Goal: Use online tool/utility: Utilize a website feature to perform a specific function

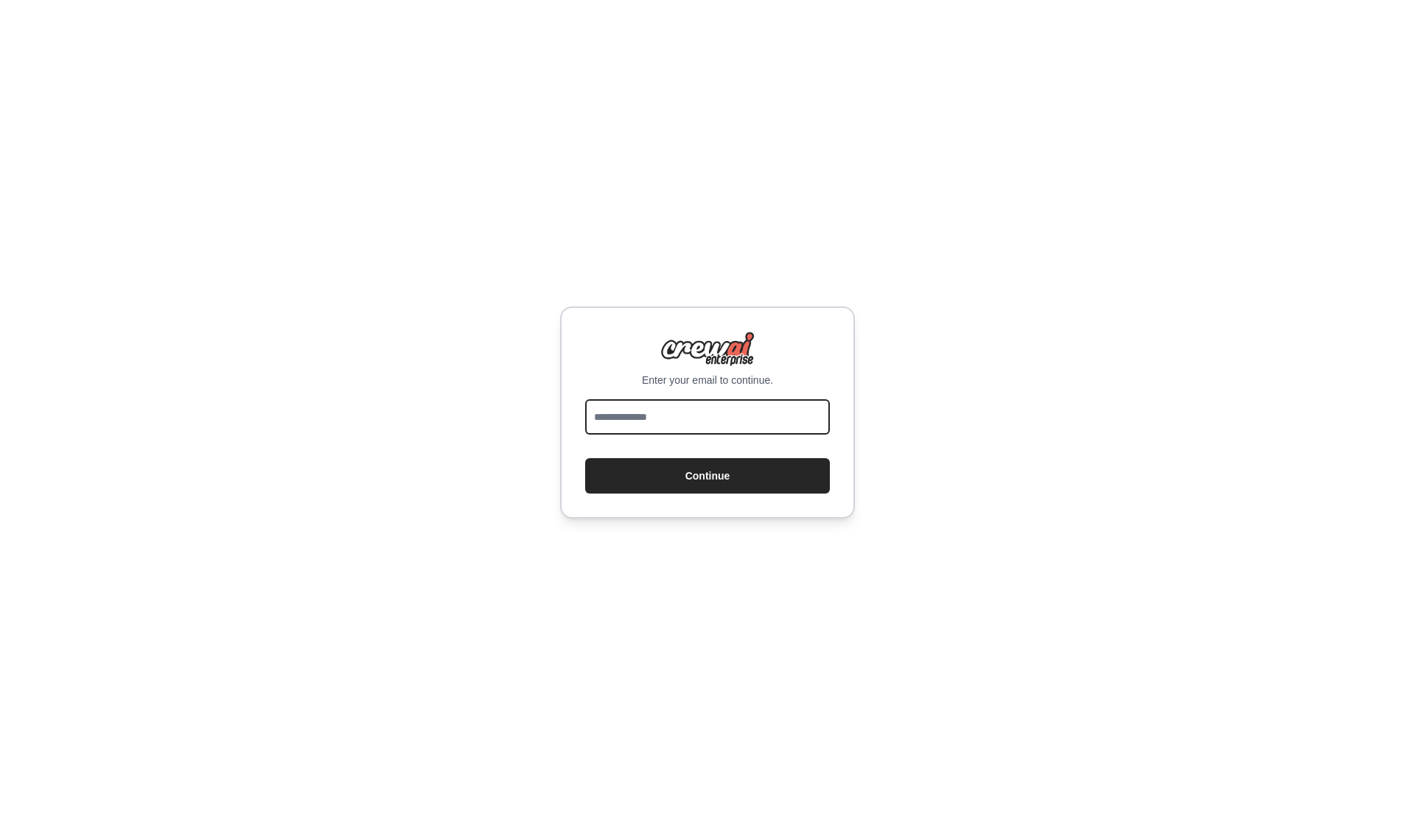
drag, startPoint x: 0, startPoint y: 0, endPoint x: 639, endPoint y: 421, distance: 764.9
click at [639, 421] on input "email" at bounding box center [707, 416] width 245 height 35
click at [0, 824] on com-1password-button at bounding box center [0, 825] width 0 height 0
click at [760, 419] on input "email" at bounding box center [707, 416] width 245 height 35
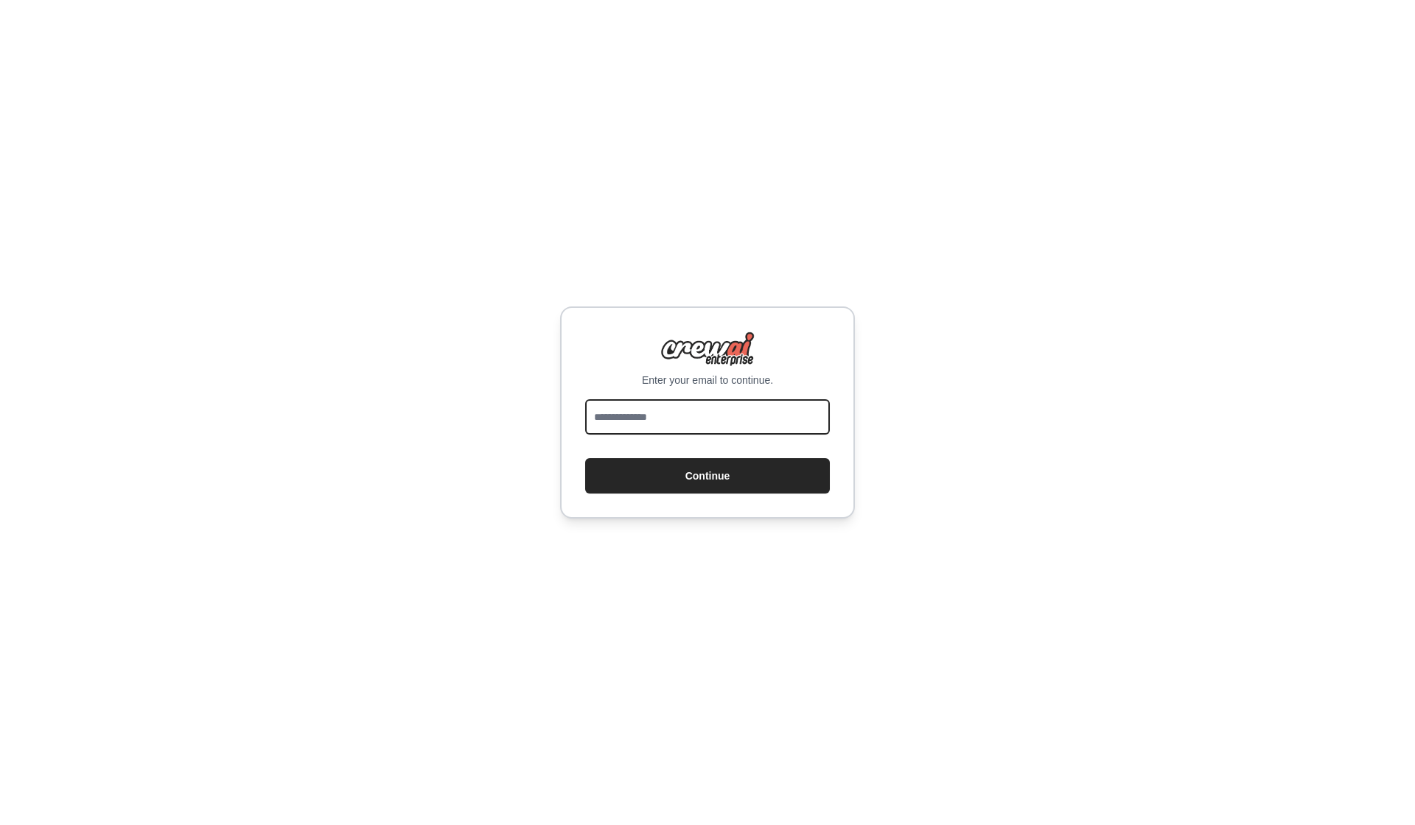
paste input "**********"
type input "**********"
click at [729, 481] on button "Continue" at bounding box center [707, 475] width 245 height 35
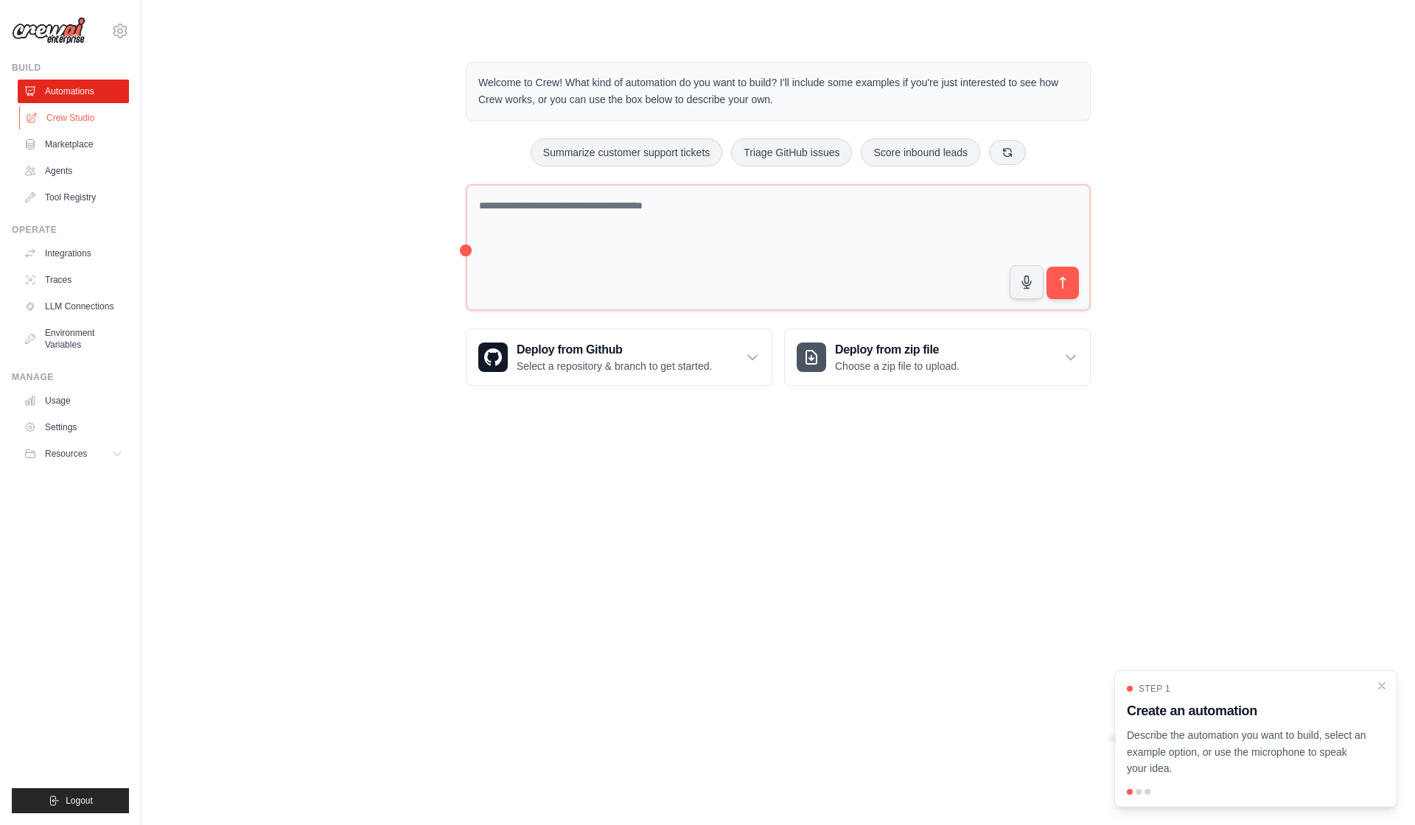
click at [71, 130] on link "Crew Studio" at bounding box center [74, 118] width 111 height 24
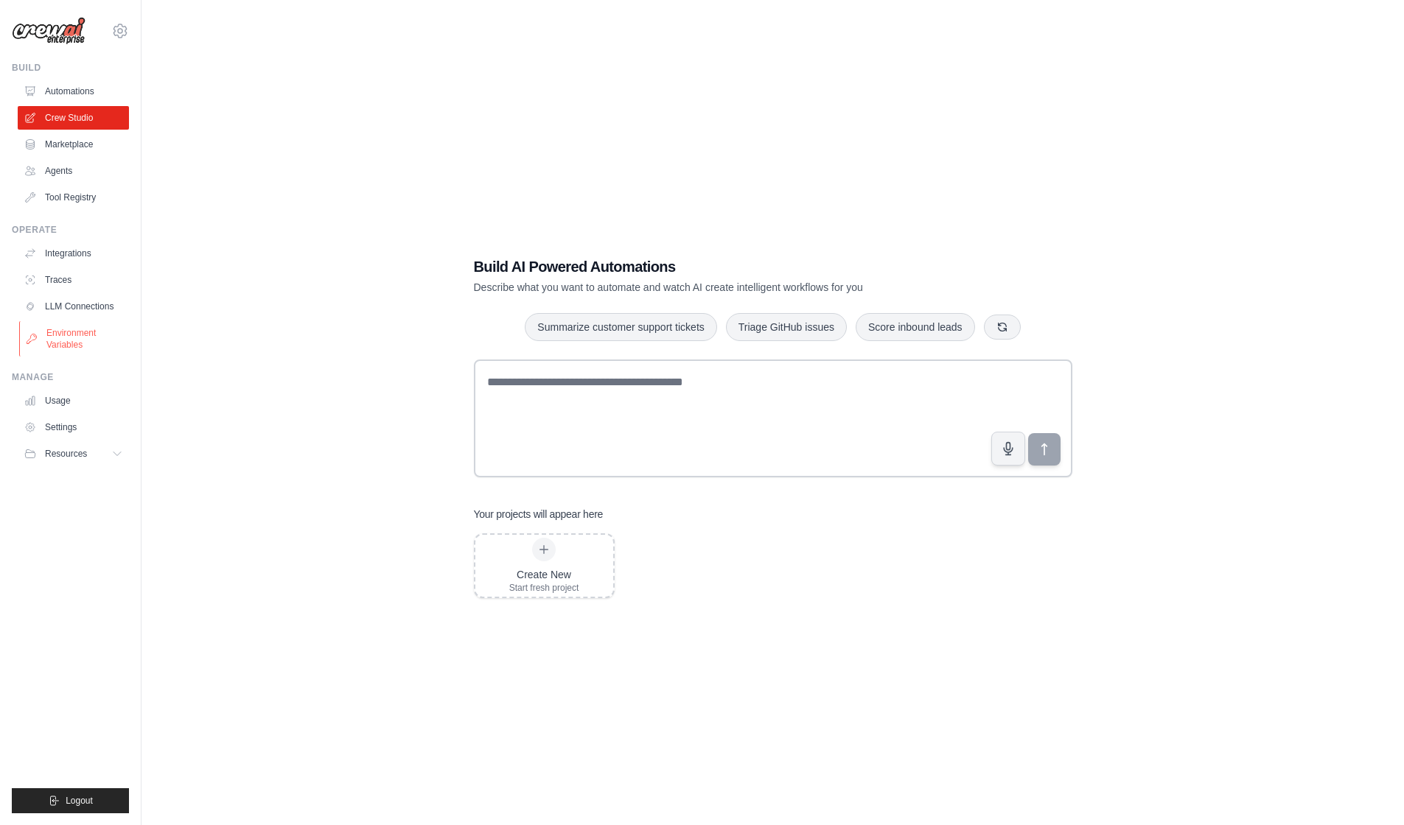
click at [98, 355] on link "Environment Variables" at bounding box center [74, 338] width 111 height 35
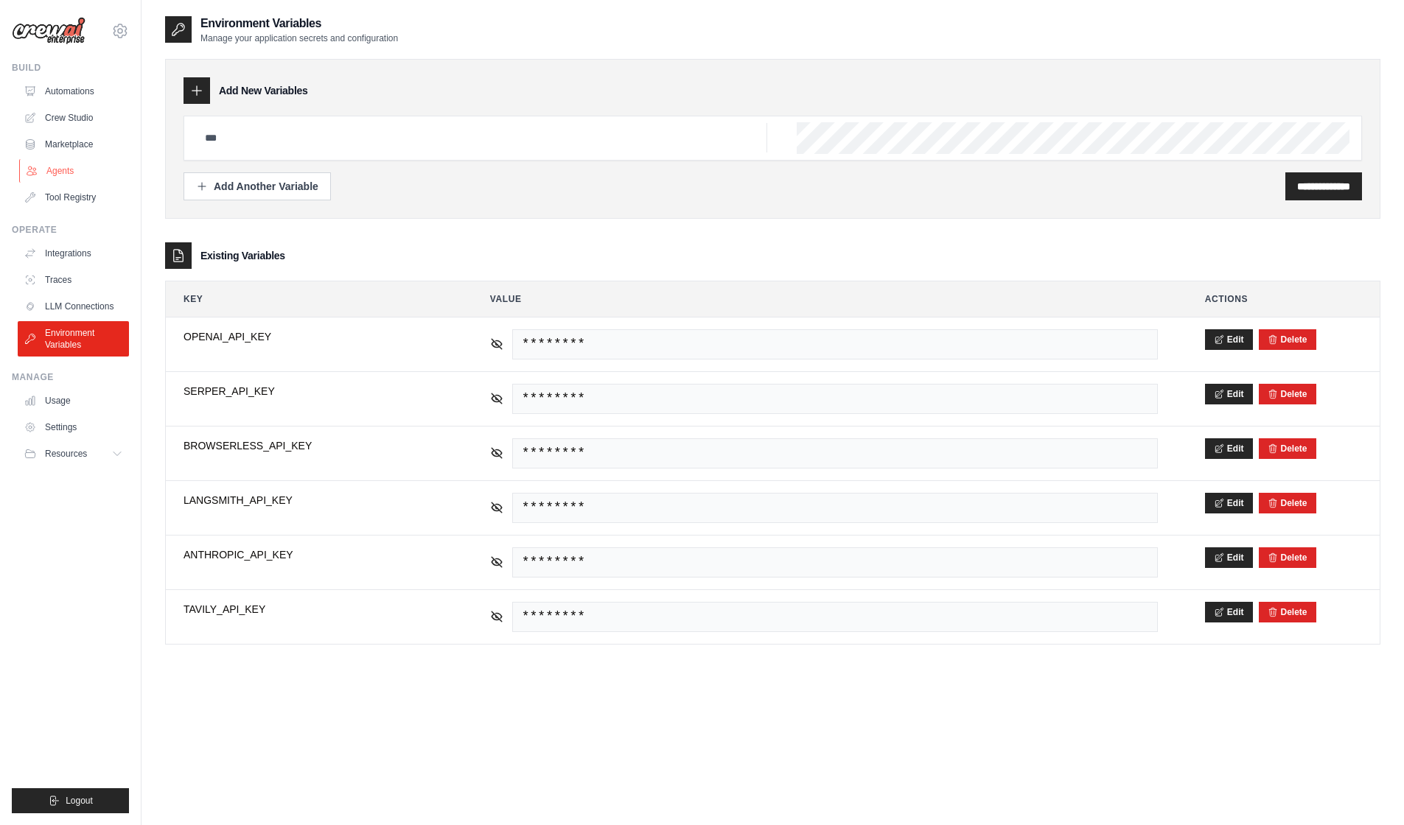
click at [86, 175] on link "Agents" at bounding box center [74, 171] width 111 height 24
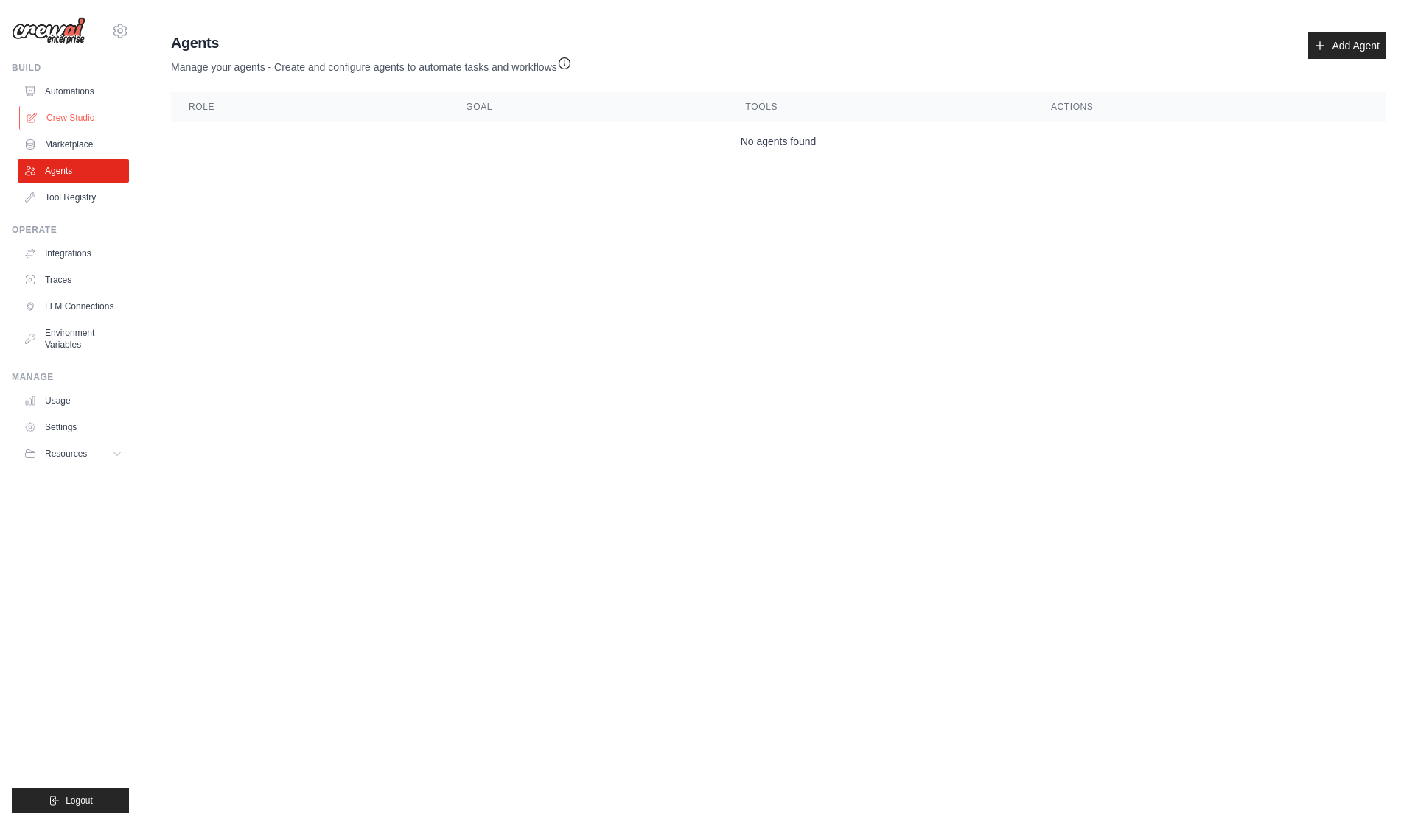
click at [87, 130] on link "Crew Studio" at bounding box center [74, 118] width 111 height 24
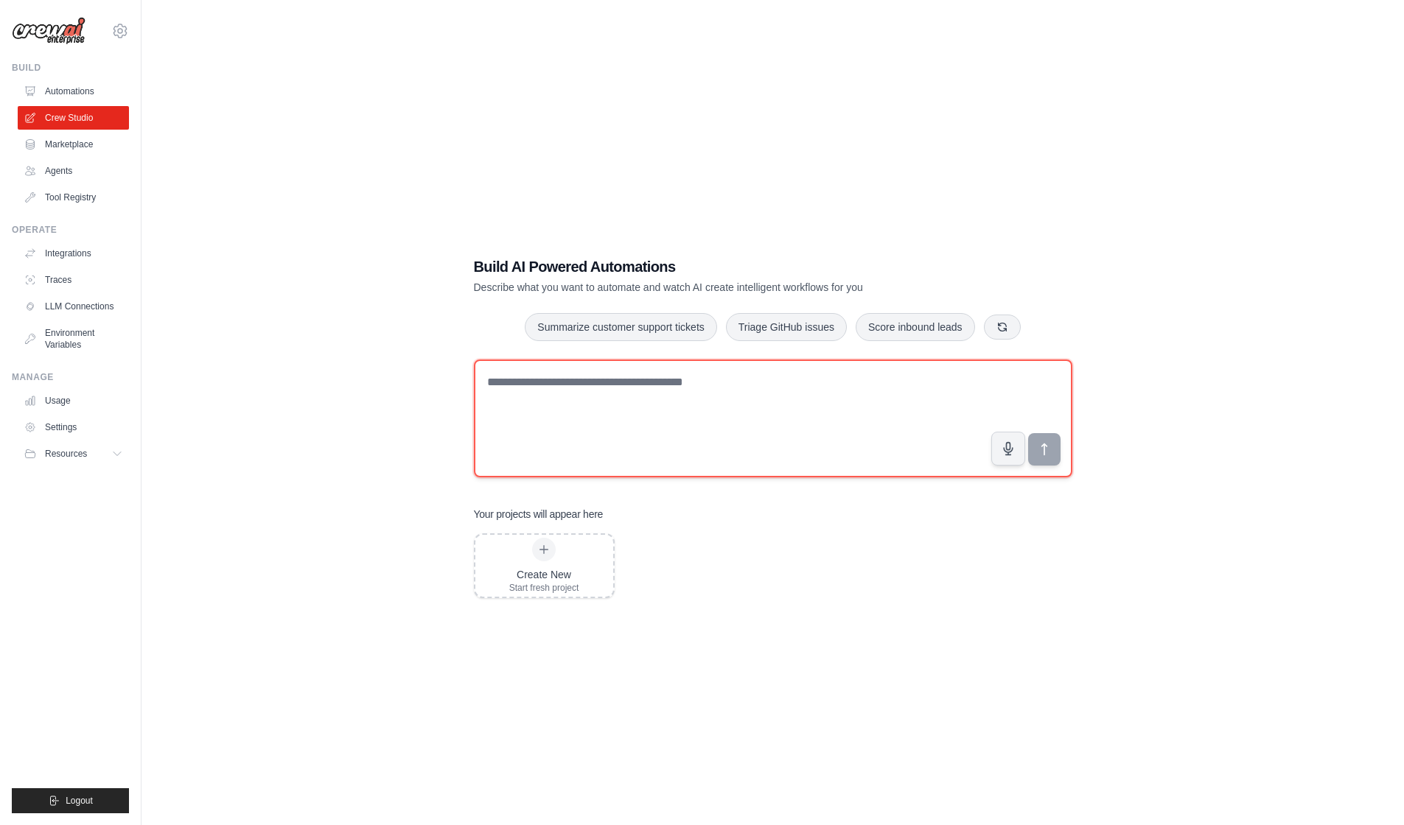
click at [805, 396] on textarea at bounding box center [773, 419] width 598 height 118
paste textarea "**********"
type textarea "**********"
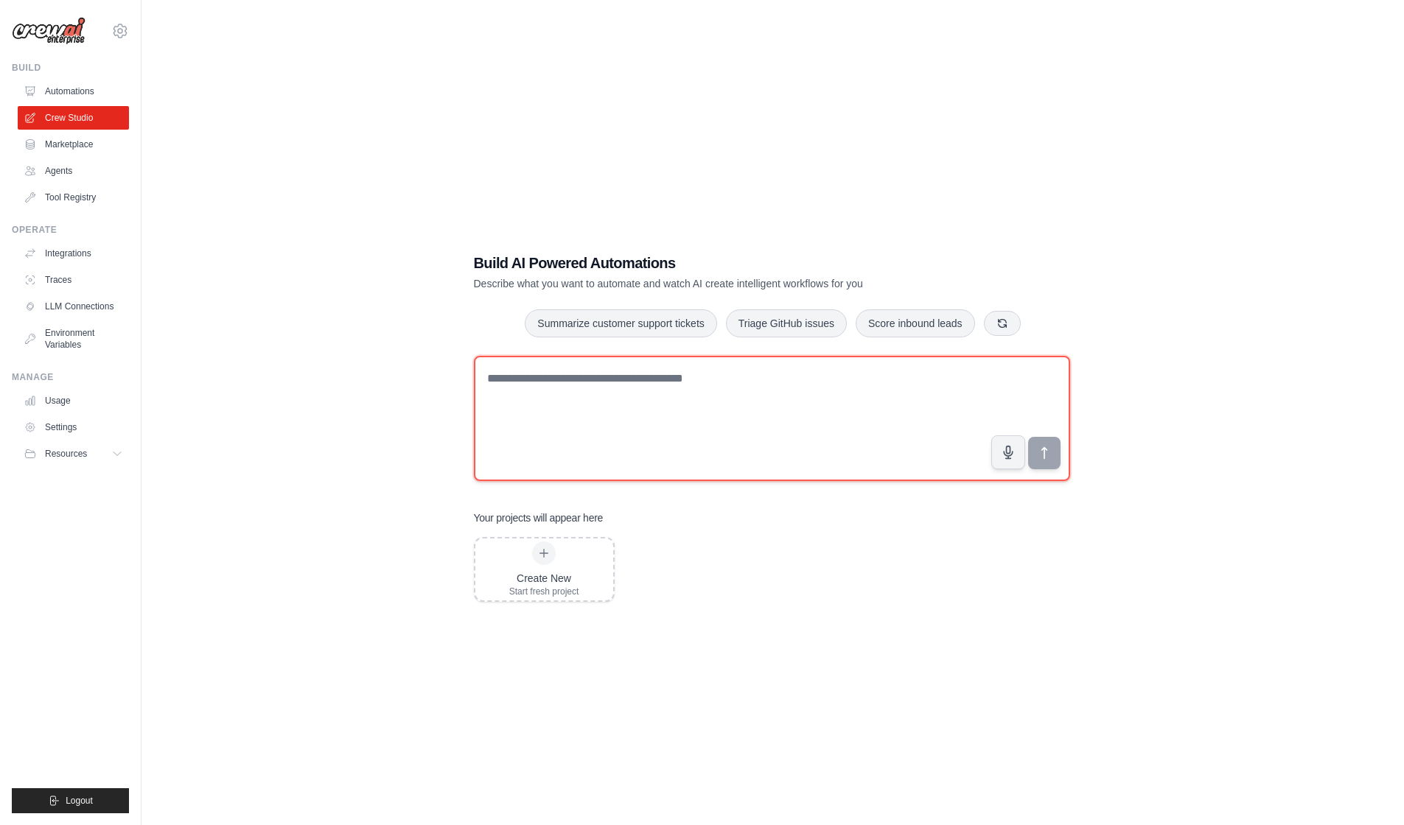
paste textarea "**********"
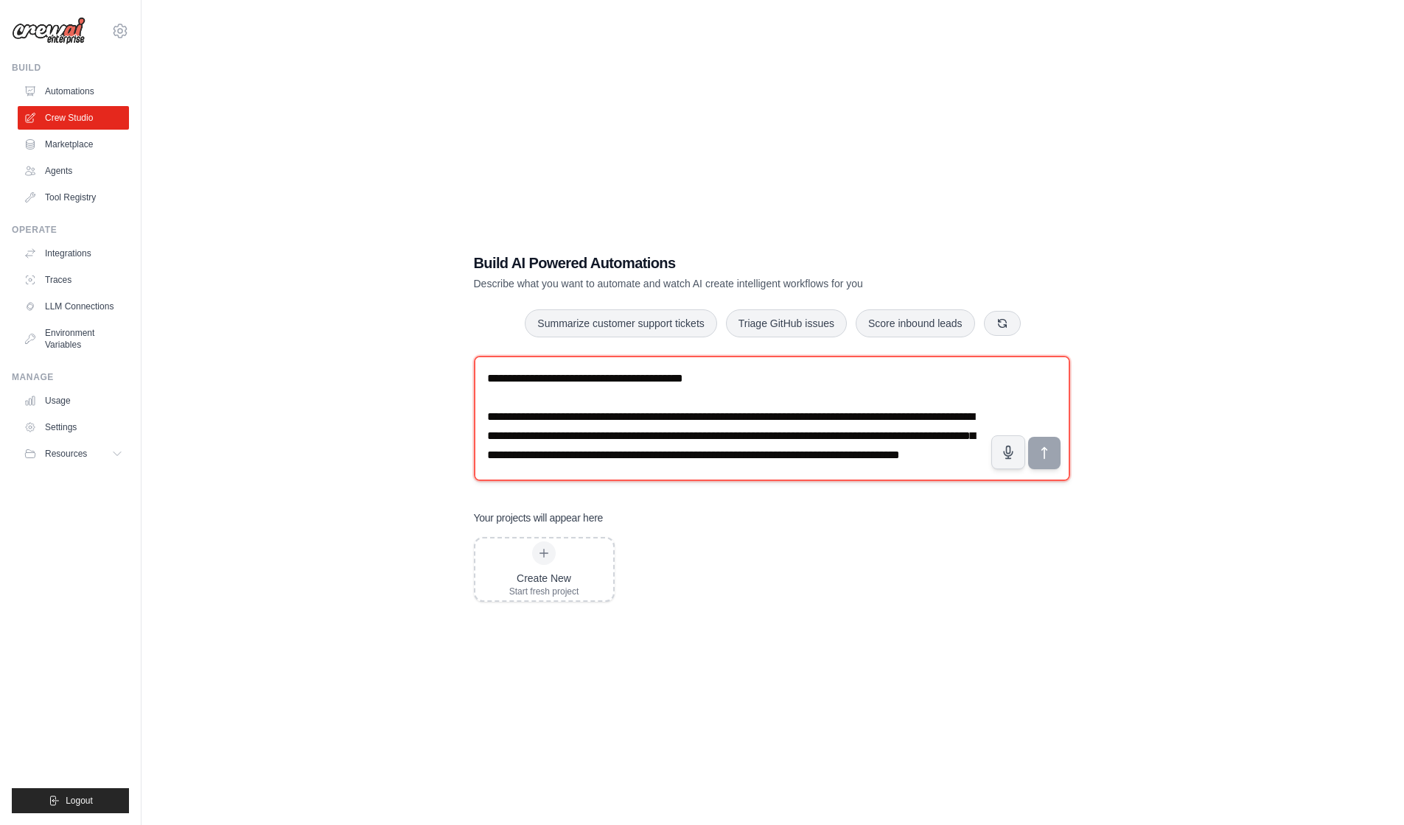
scroll to position [1311, 0]
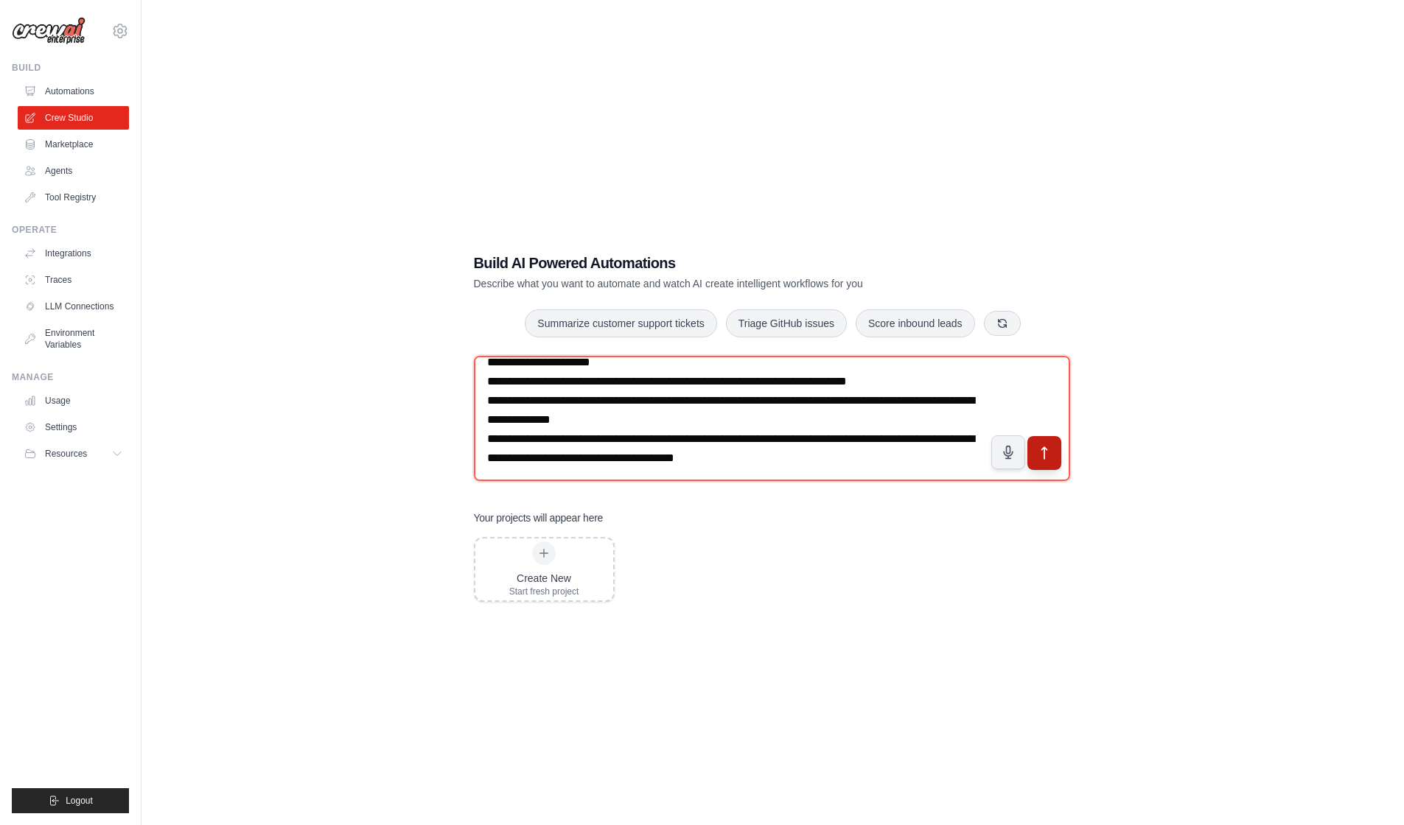
type textarea "**********"
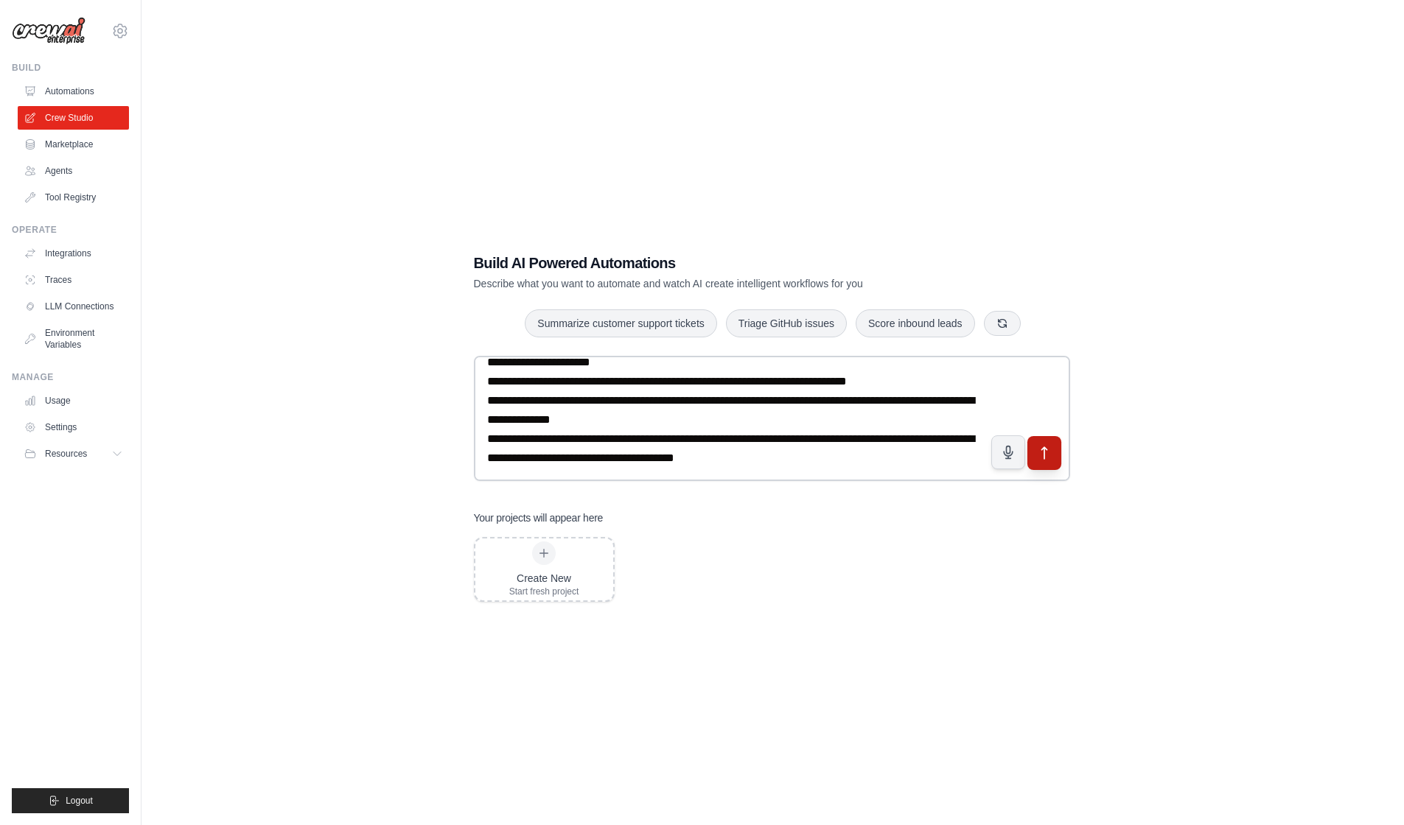
click at [1046, 463] on button "submit" at bounding box center [1043, 453] width 34 height 34
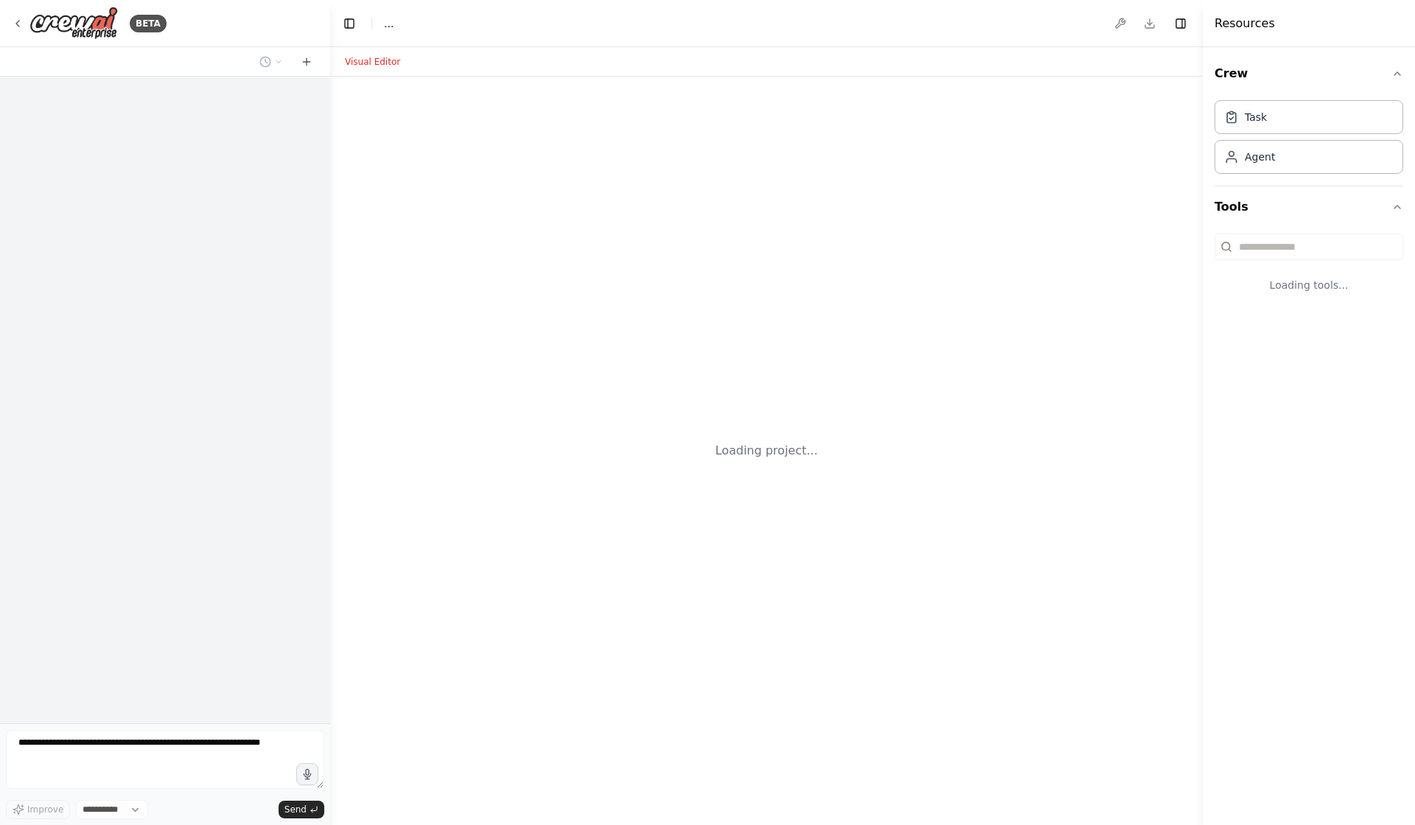
select select "****"
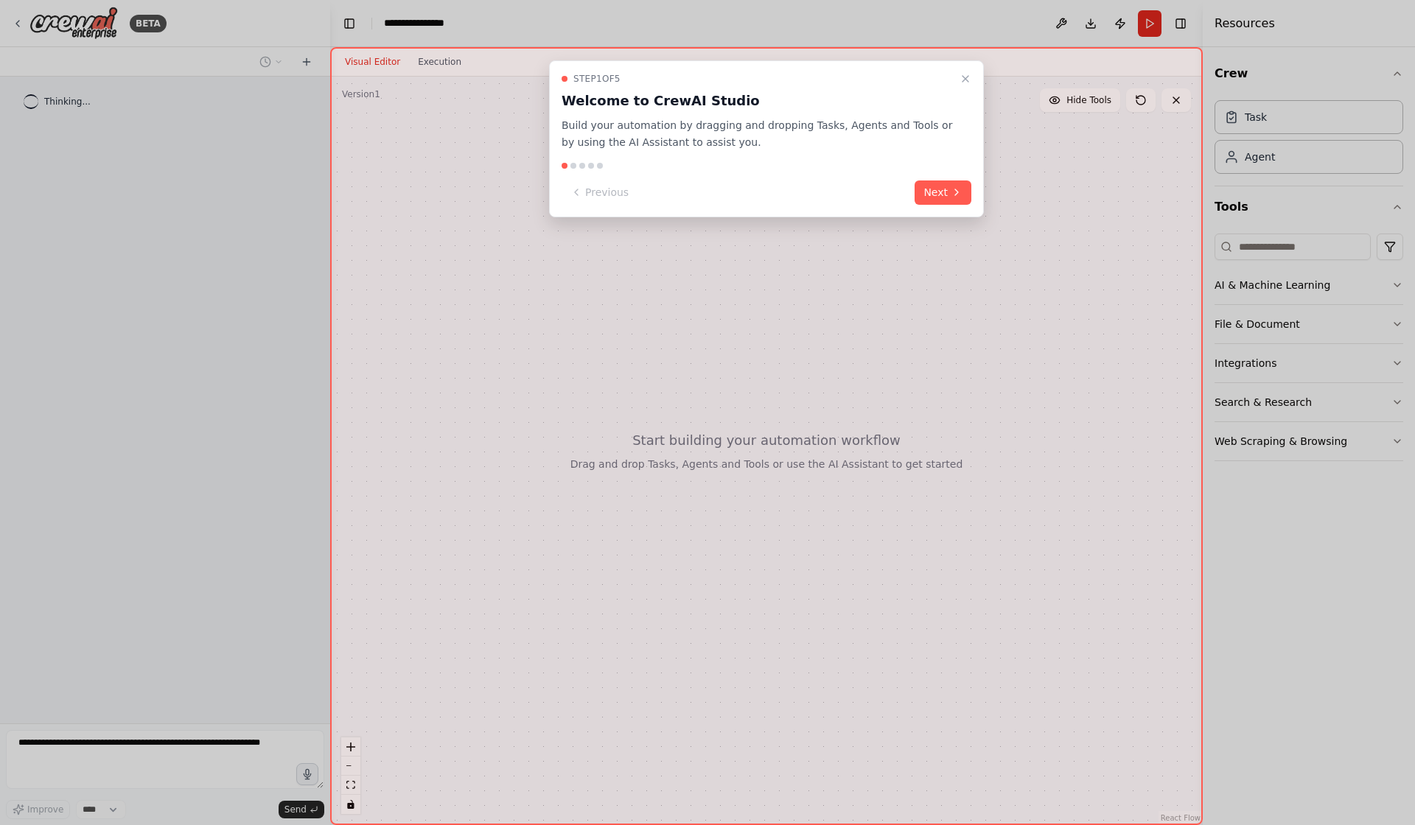
scroll to position [306, 0]
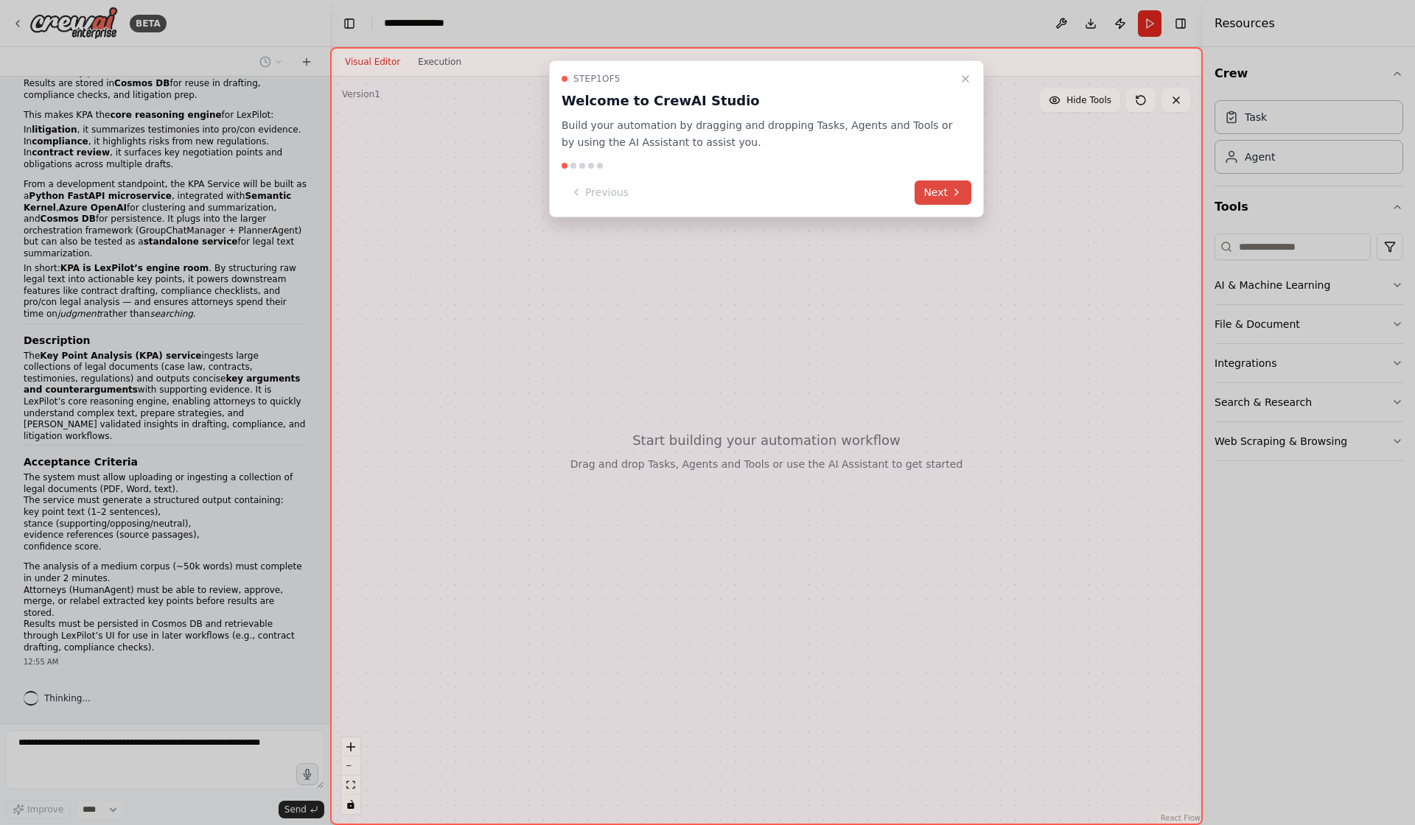
click at [939, 194] on button "Next" at bounding box center [942, 193] width 57 height 24
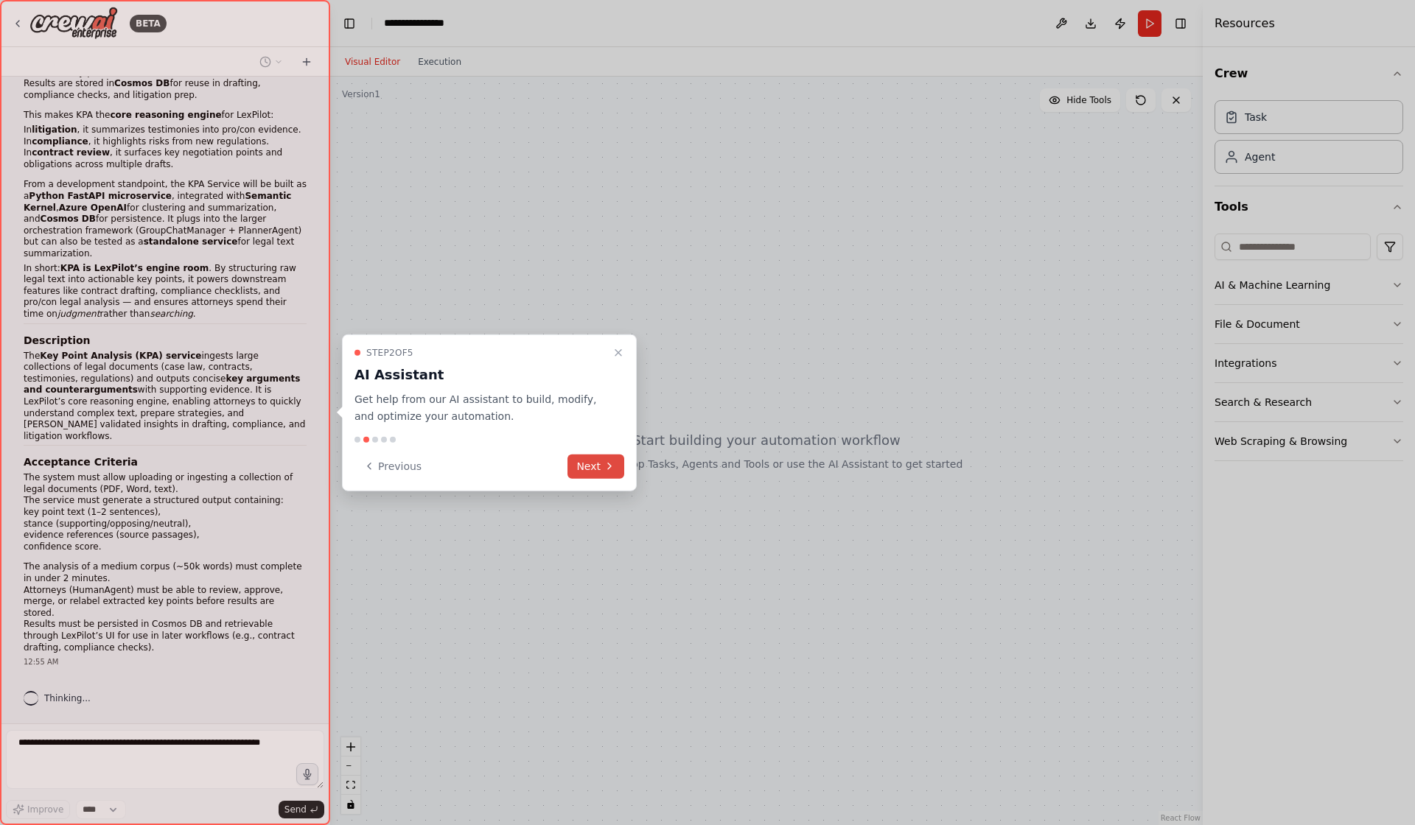
click at [592, 473] on button "Next" at bounding box center [595, 466] width 57 height 24
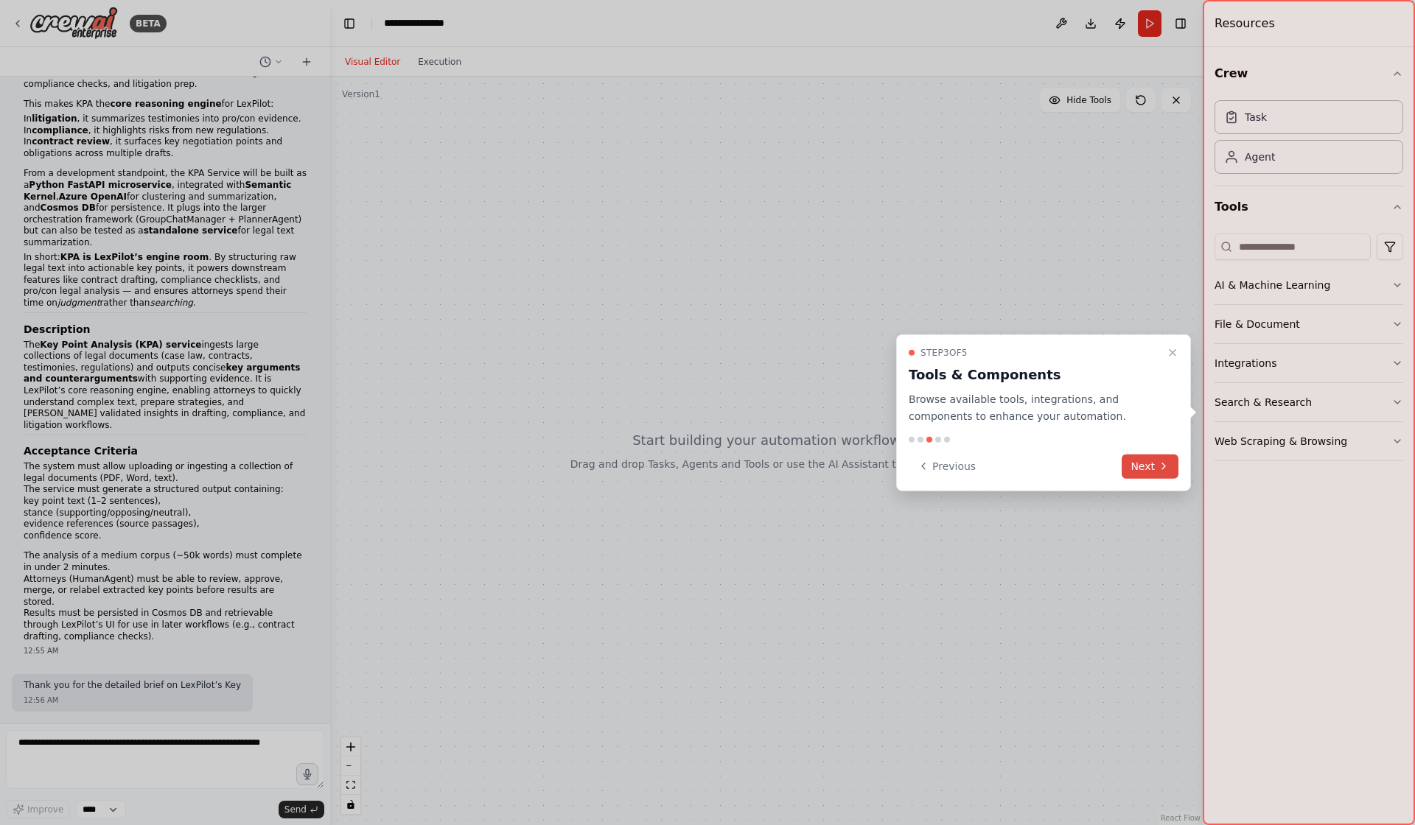
click at [1146, 472] on button "Next" at bounding box center [1149, 466] width 57 height 24
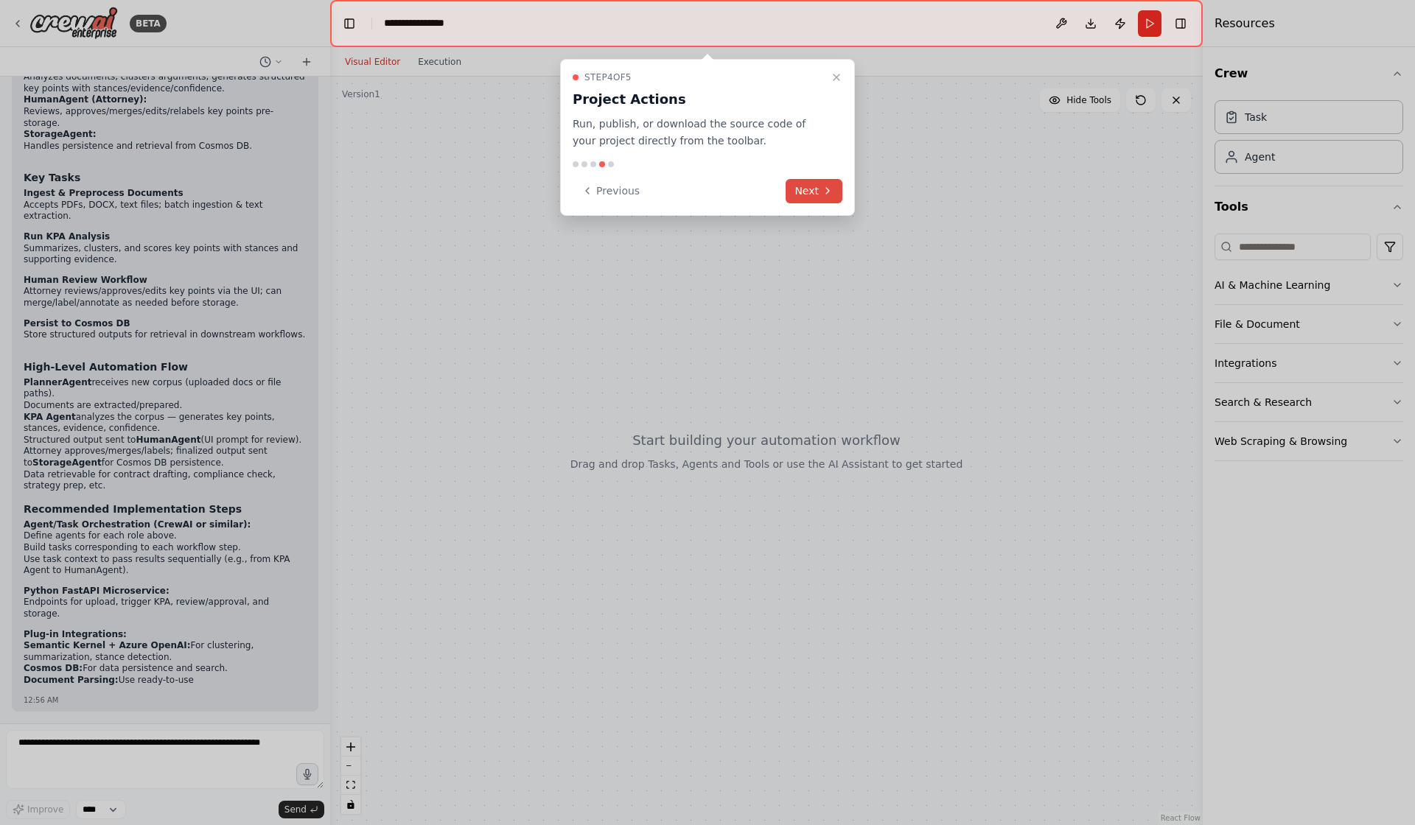
click at [818, 203] on button "Next" at bounding box center [813, 191] width 57 height 24
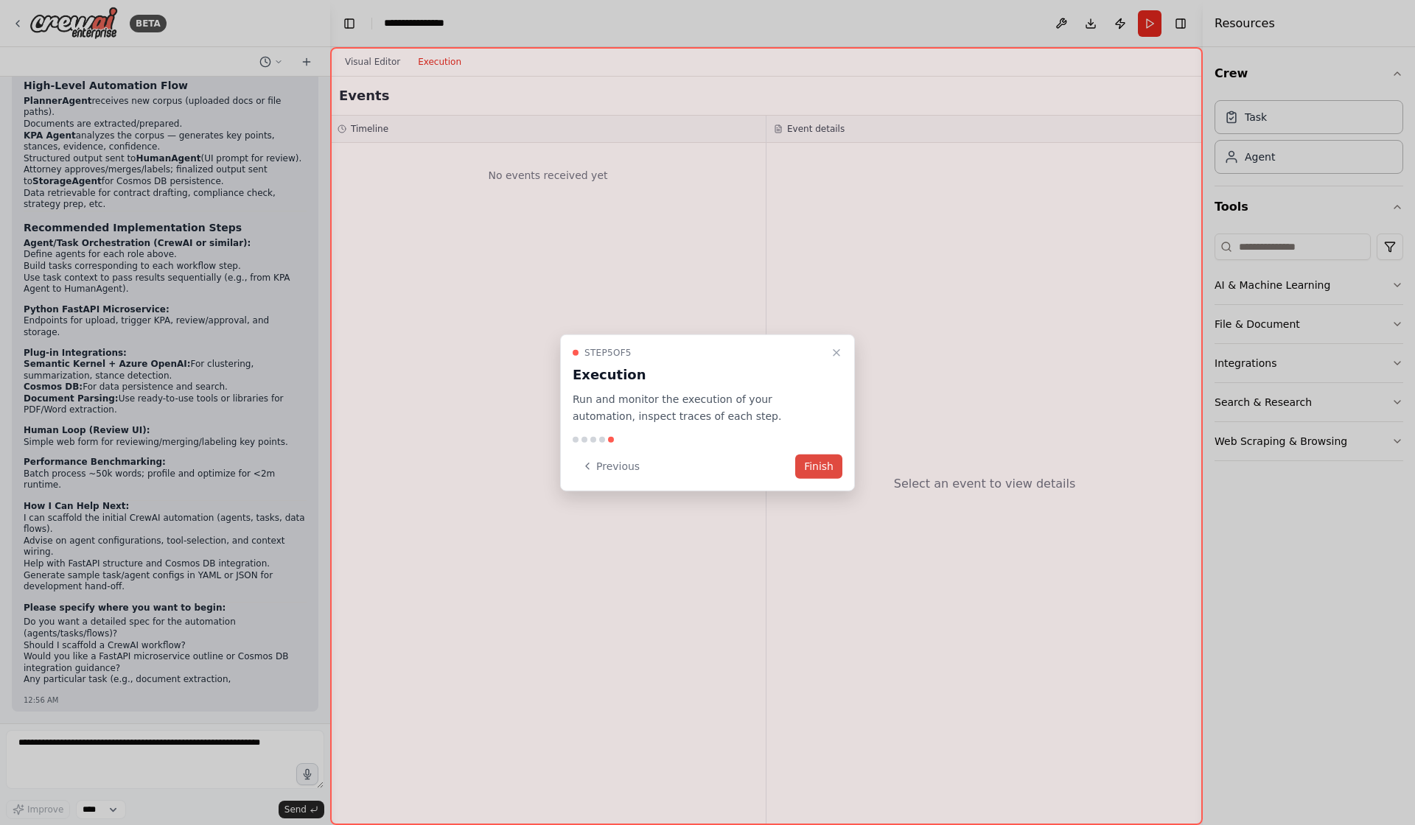
scroll to position [1380, 0]
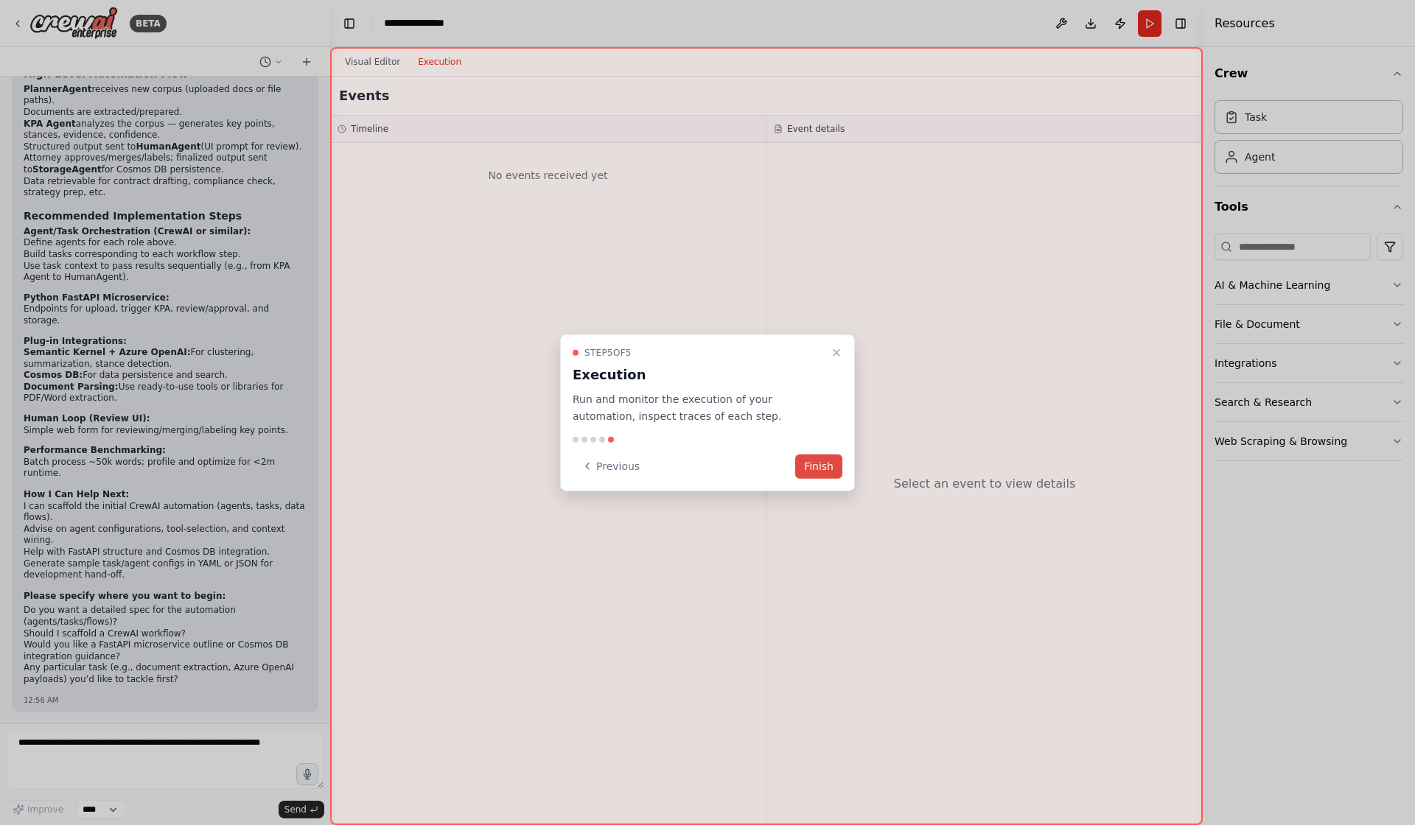
click at [828, 474] on button "Finish" at bounding box center [818, 466] width 47 height 24
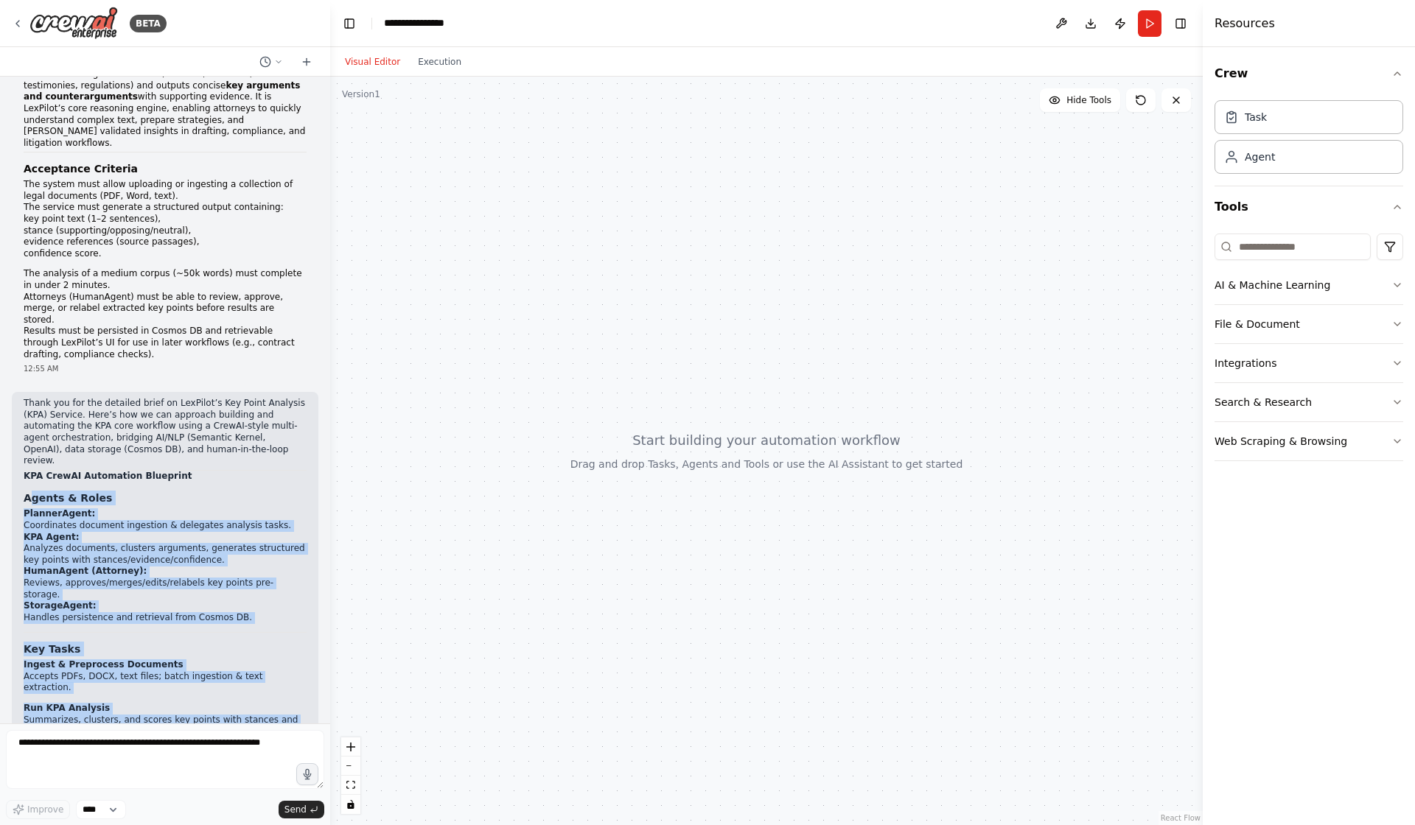
scroll to position [589, 0]
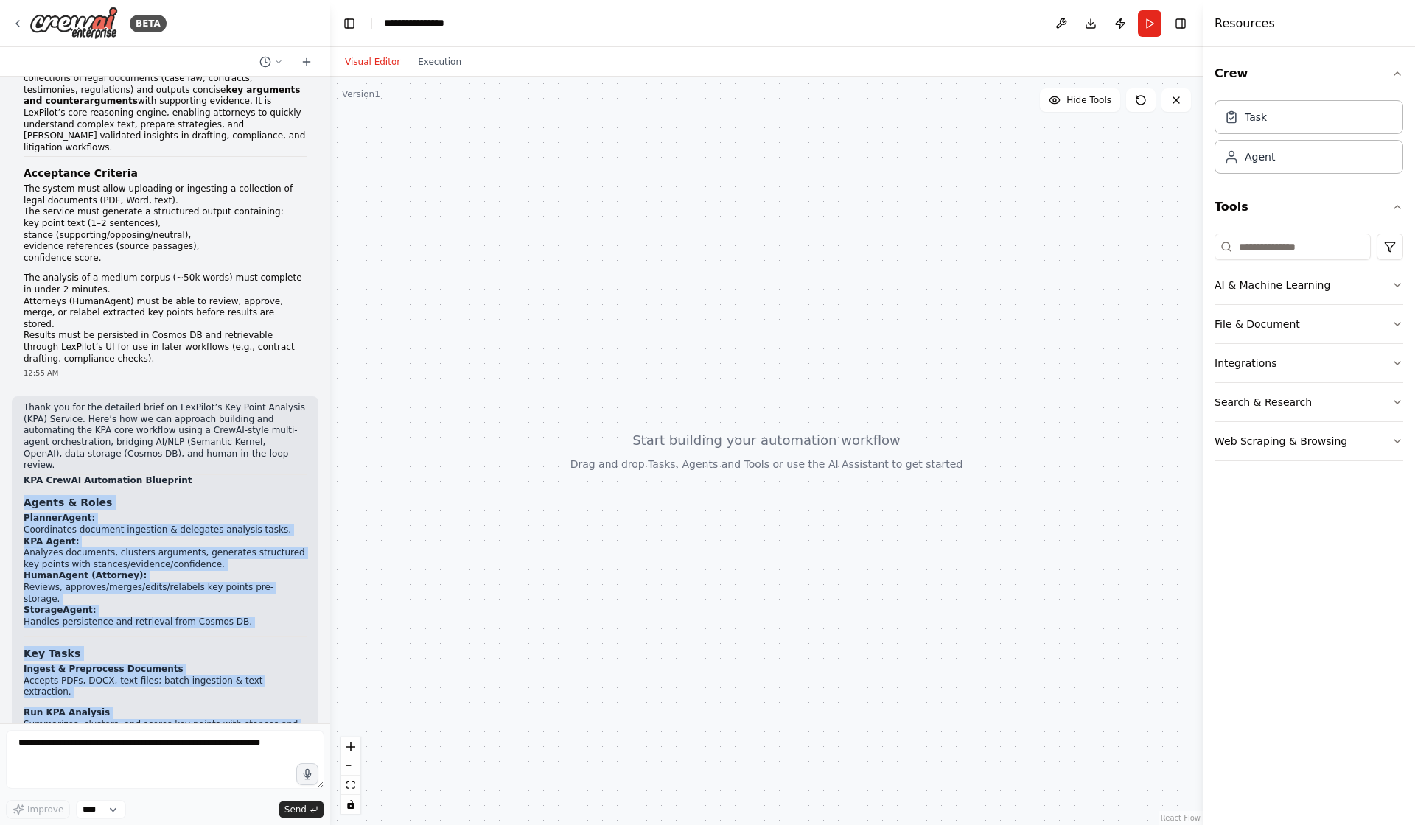
drag, startPoint x: 217, startPoint y: 688, endPoint x: 17, endPoint y: 491, distance: 280.8
copy div "Agents & Roles PlannerAgent: Coordinates document ingestion & delegates analysi…"
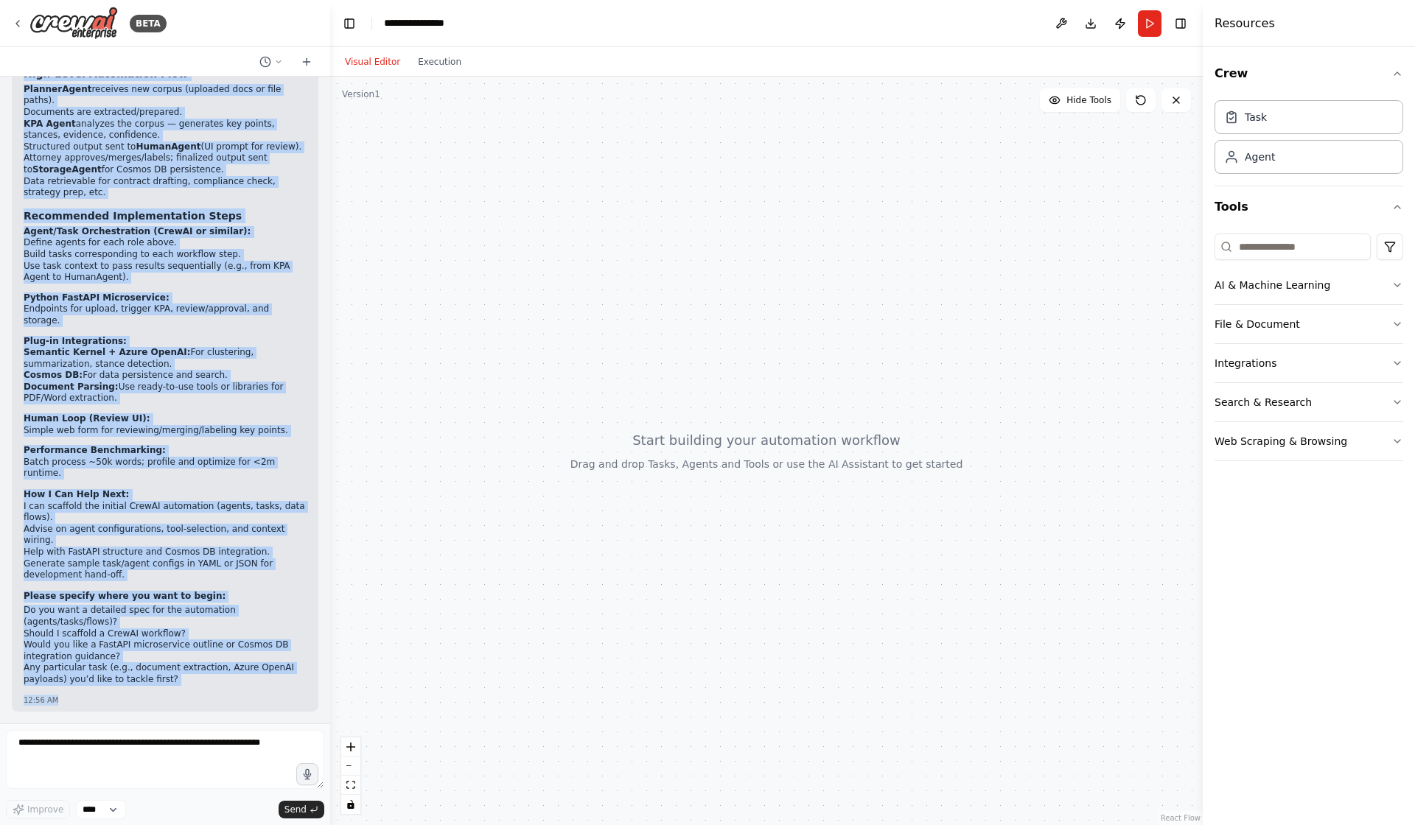
scroll to position [1380, 0]
click at [148, 469] on div "Thank you for the detailed brief on LexPilot’s Key Point Analysis (KPA) Service…" at bounding box center [165, 159] width 283 height 1052
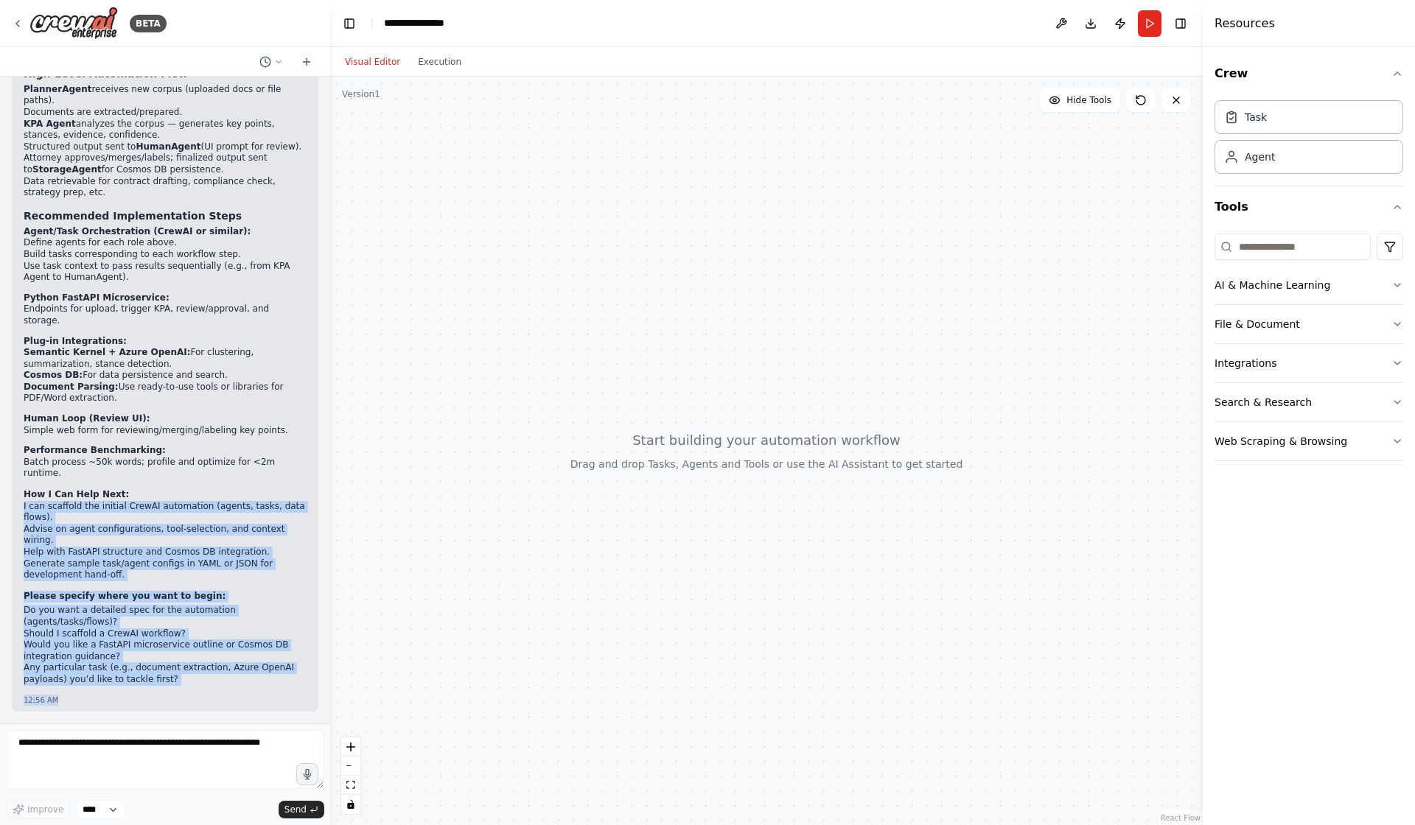
drag, startPoint x: 120, startPoint y: 474, endPoint x: 265, endPoint y: 696, distance: 265.0
click at [265, 696] on div "Thank you for the detailed brief on LexPilot’s Key Point Analysis (KPA) Service…" at bounding box center [165, 169] width 306 height 1084
drag, startPoint x: 59, startPoint y: 464, endPoint x: 245, endPoint y: 678, distance: 283.5
click at [245, 678] on div "Thank you for the detailed brief on LexPilot’s Key Point Analysis (KPA) Service…" at bounding box center [165, 159] width 283 height 1052
copy div "How I Can Help Next: I can scaffold the initial CrewAI automation (agents, task…"
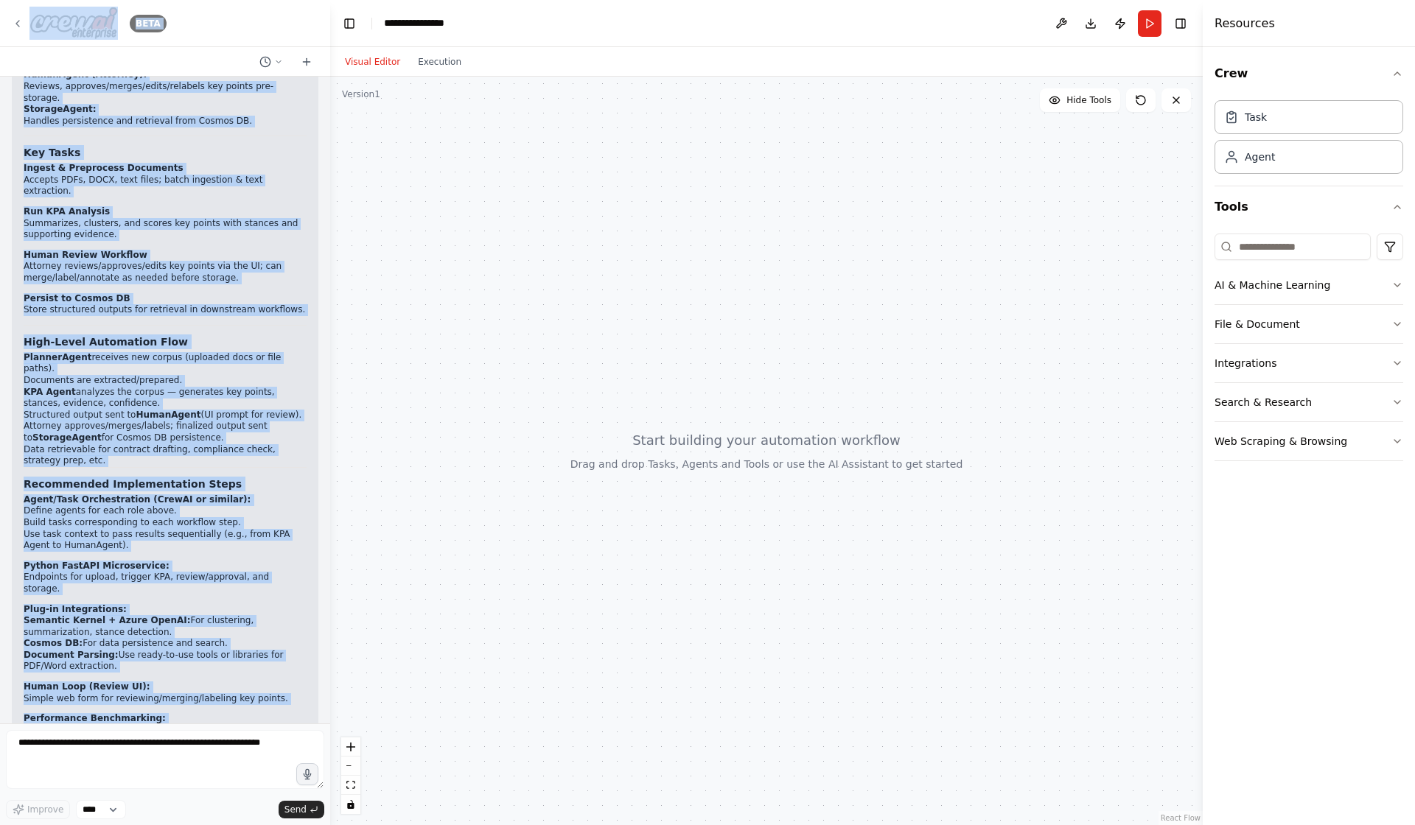
scroll to position [0, 0]
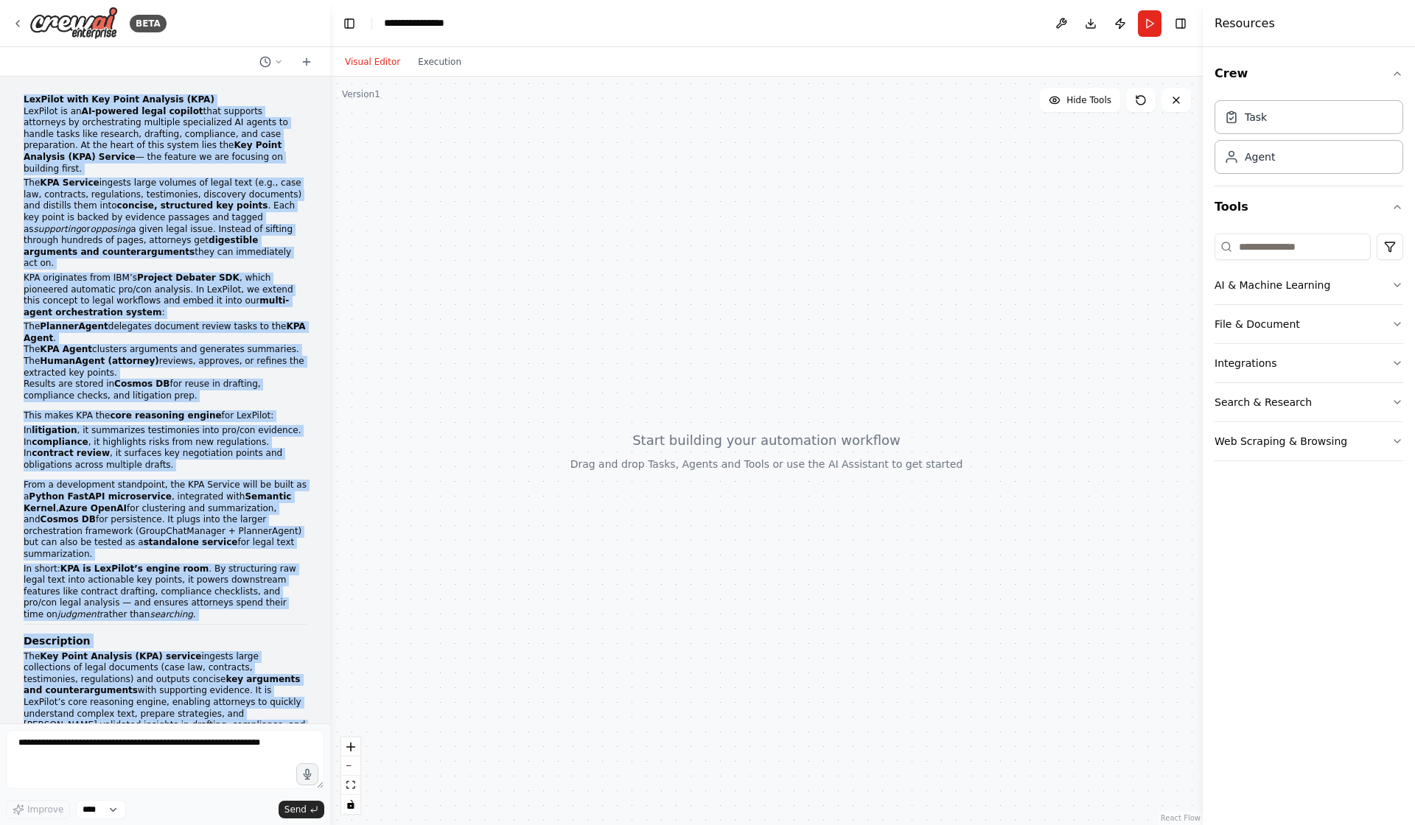
drag, startPoint x: 196, startPoint y: 705, endPoint x: 37, endPoint y: 74, distance: 650.4
click at [37, 74] on div "BETA LexPilot with Key Point Analysis (KPA) LexPilot is an AI-powered legal cop…" at bounding box center [165, 412] width 330 height 825
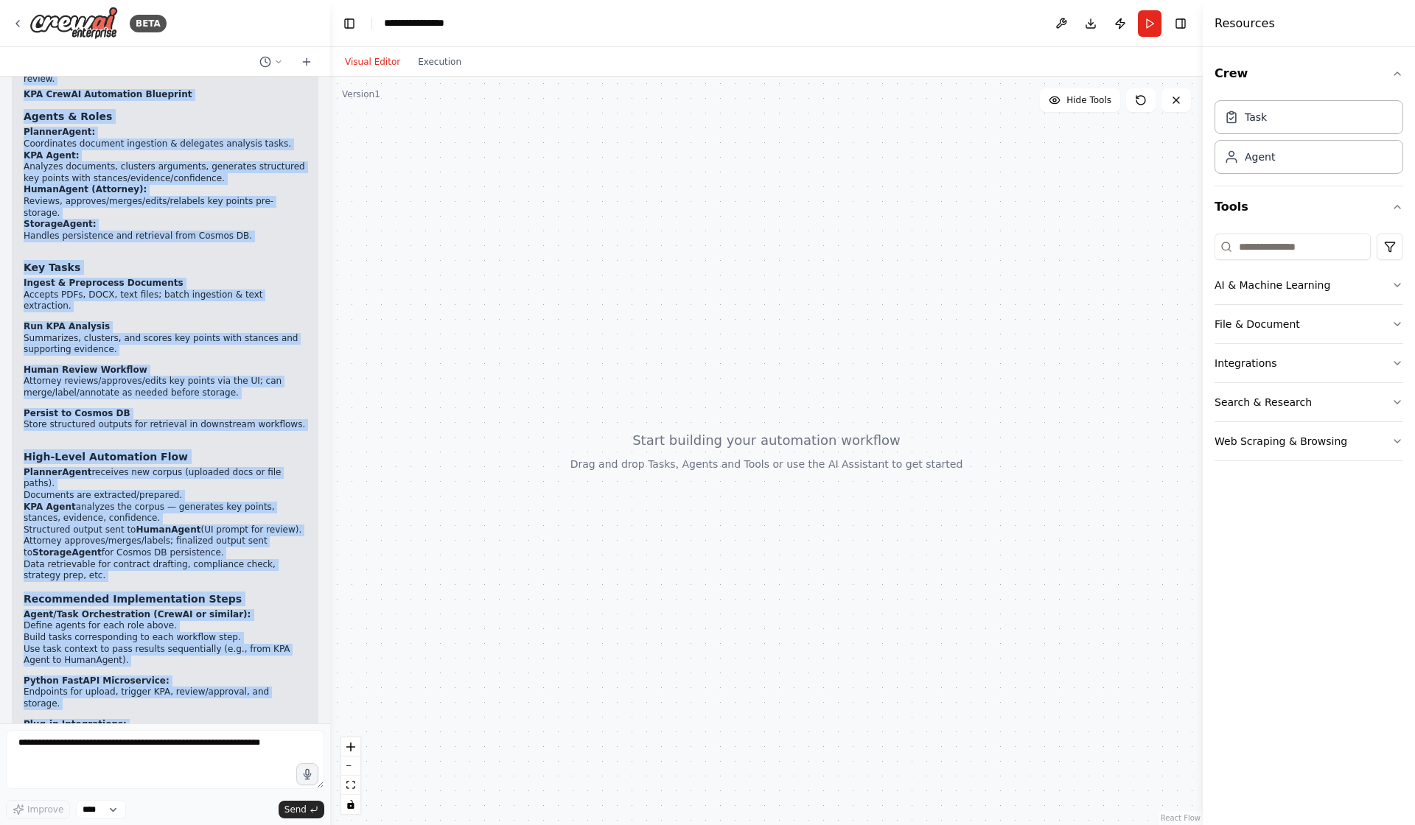
scroll to position [982, 0]
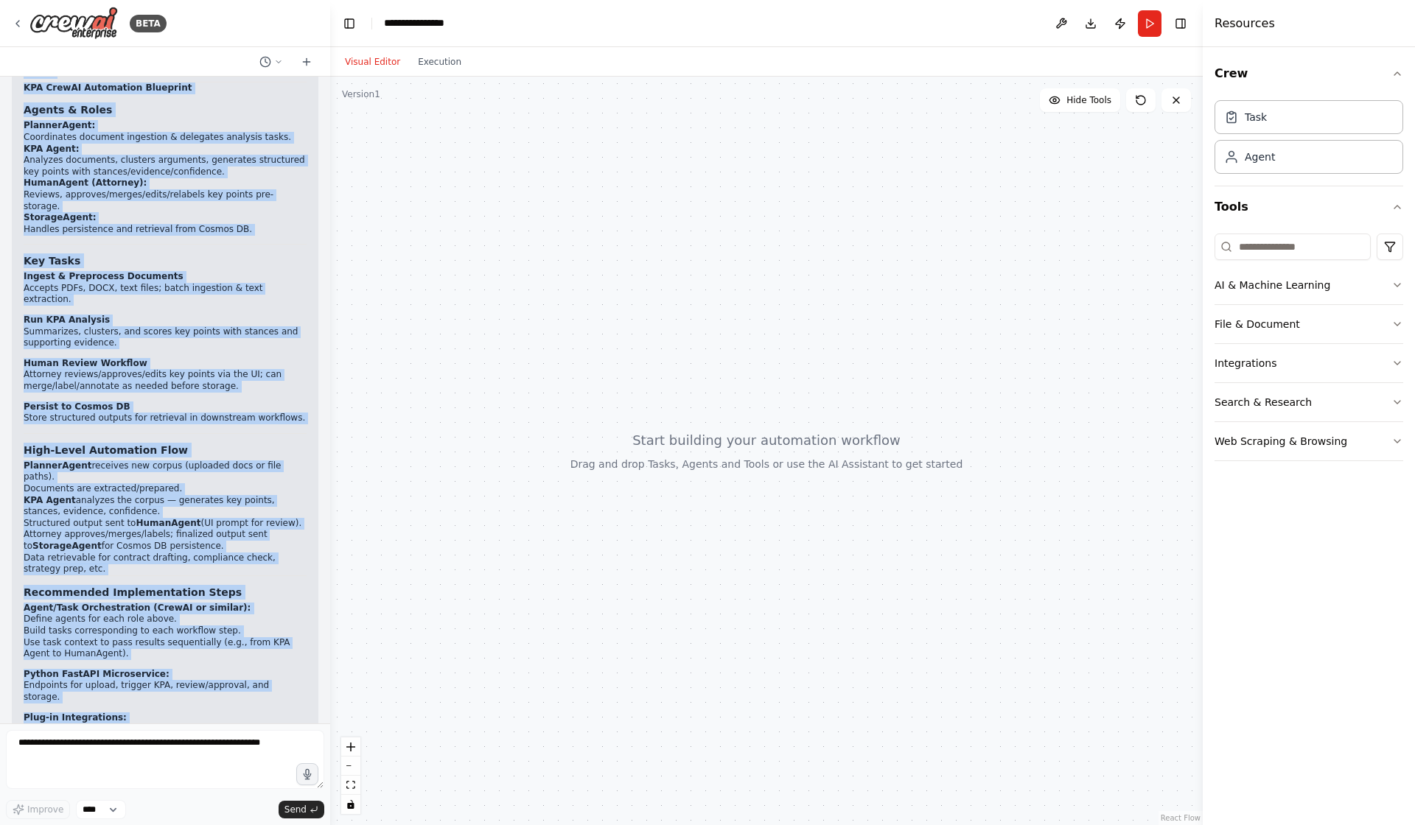
copy div "LexPilot with Key Point Analysis (KPA) LexPilot is an AI-powered legal copilot …"
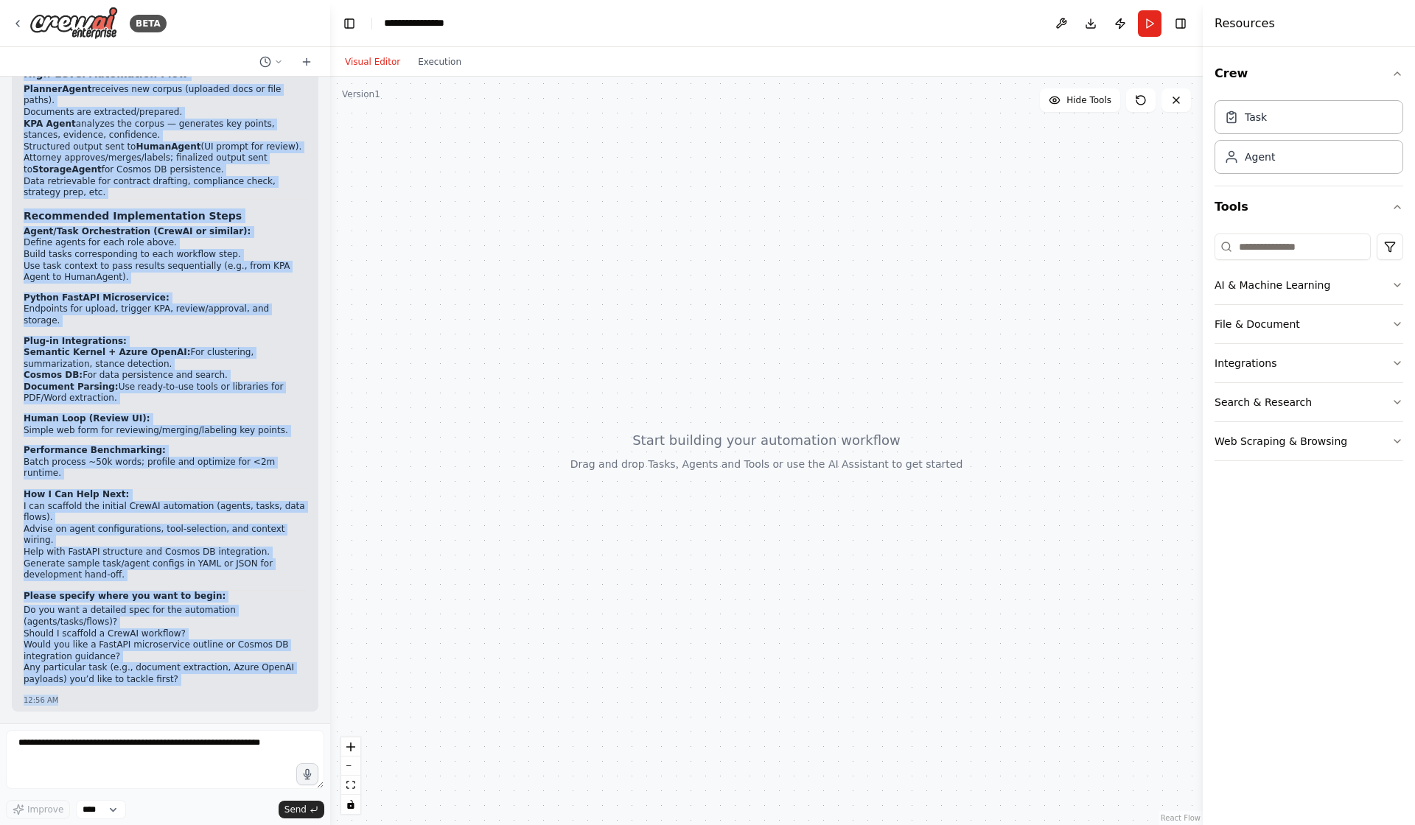
scroll to position [1380, 0]
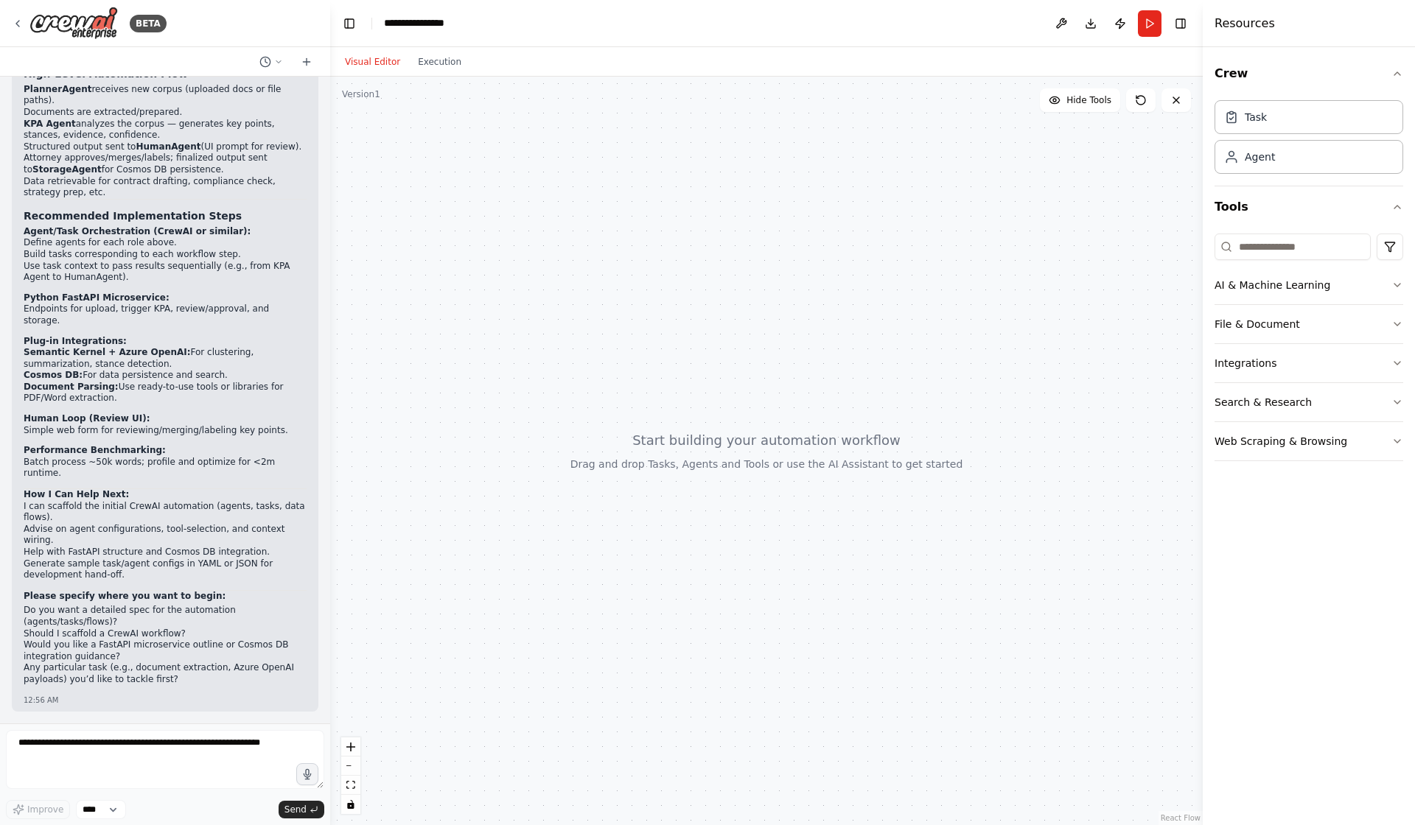
click at [149, 562] on li "Generate sample task/agent configs in YAML or JSON for development hand-off." at bounding box center [165, 569] width 283 height 23
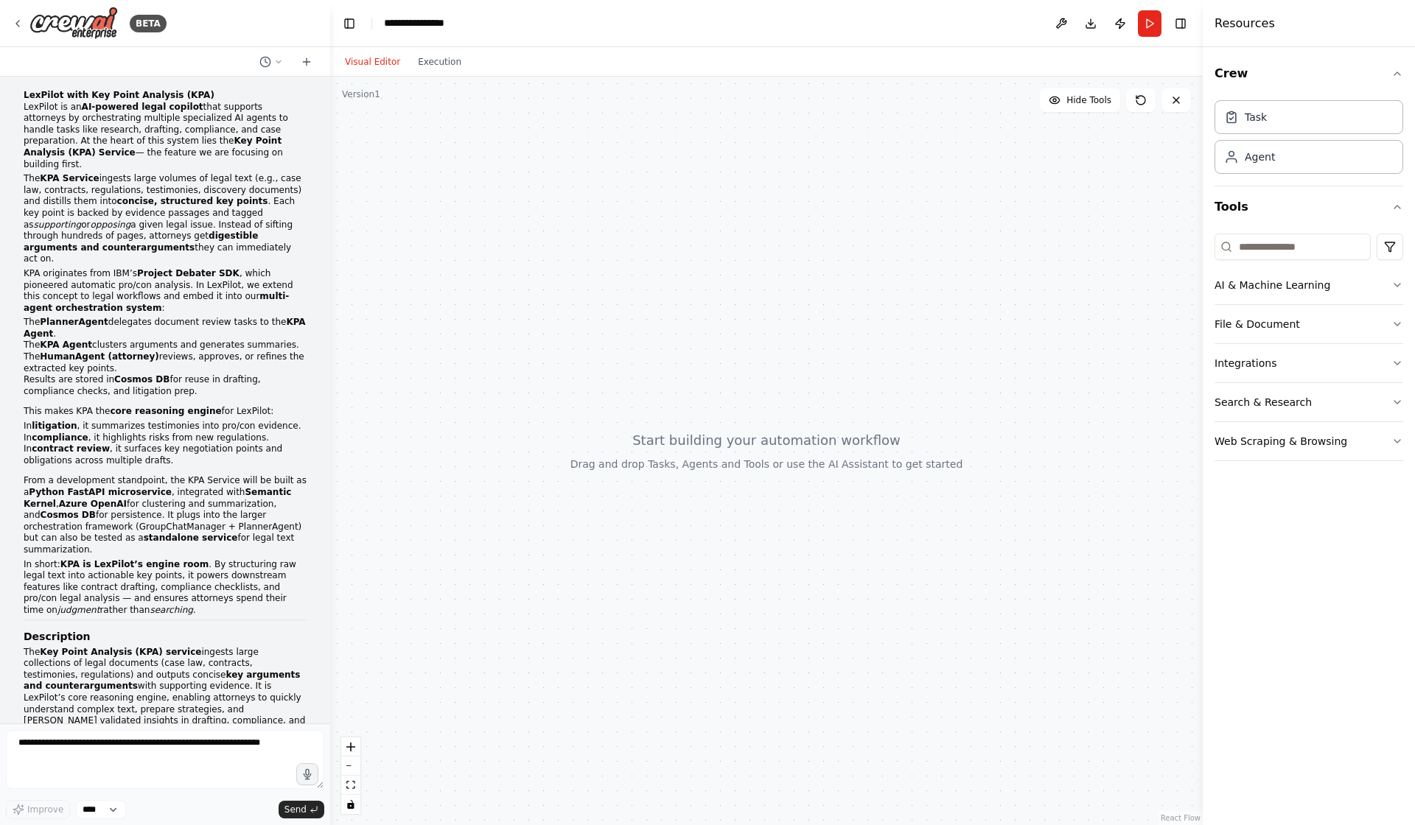
scroll to position [0, 0]
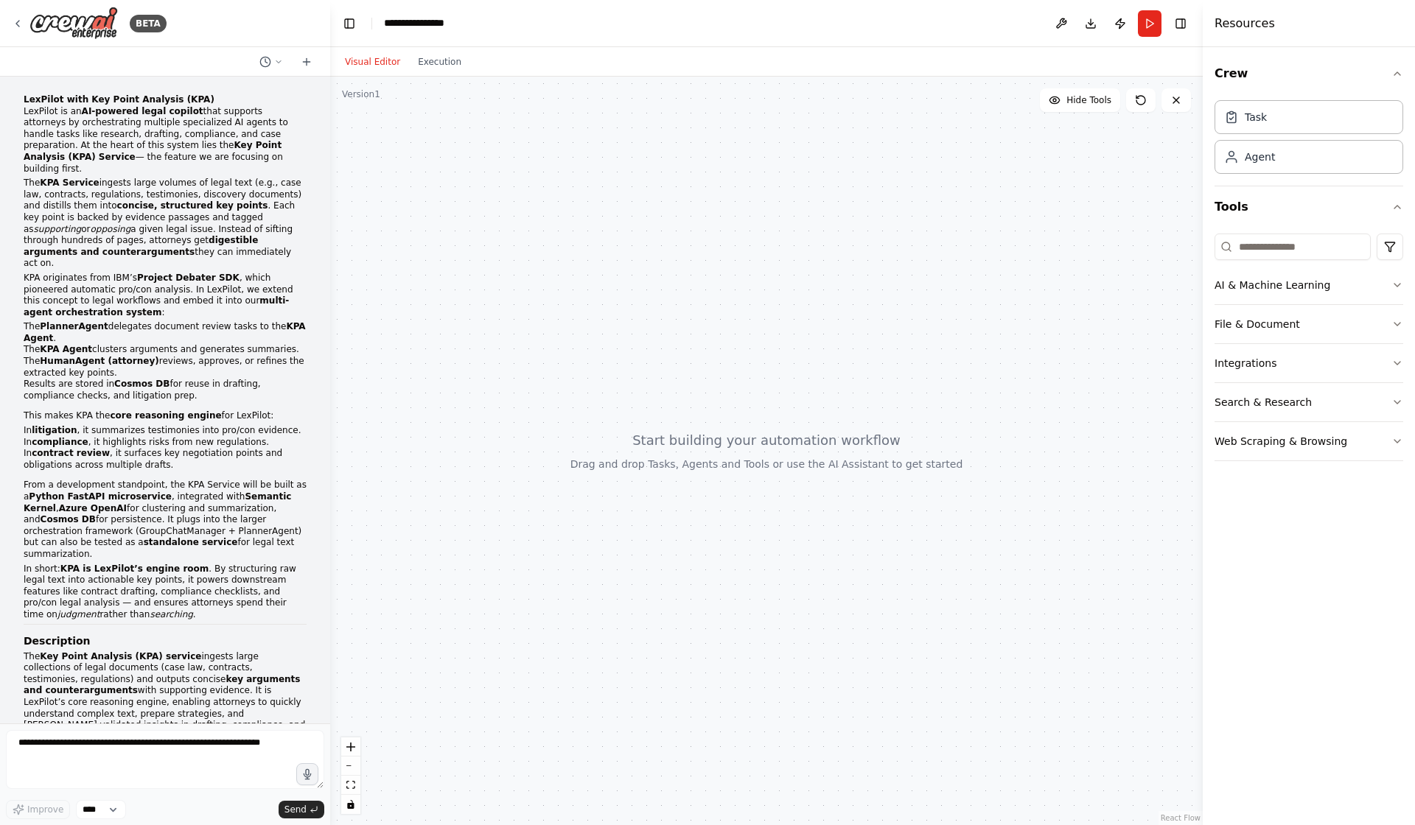
click at [244, 273] on p "KPA originates from IBM’s Project Debater SDK , which pioneered automatic pro/c…" at bounding box center [165, 296] width 283 height 46
click at [269, 66] on button at bounding box center [270, 62] width 35 height 18
click at [306, 69] on div at bounding box center [165, 412] width 330 height 825
click at [306, 68] on icon at bounding box center [307, 62] width 12 height 12
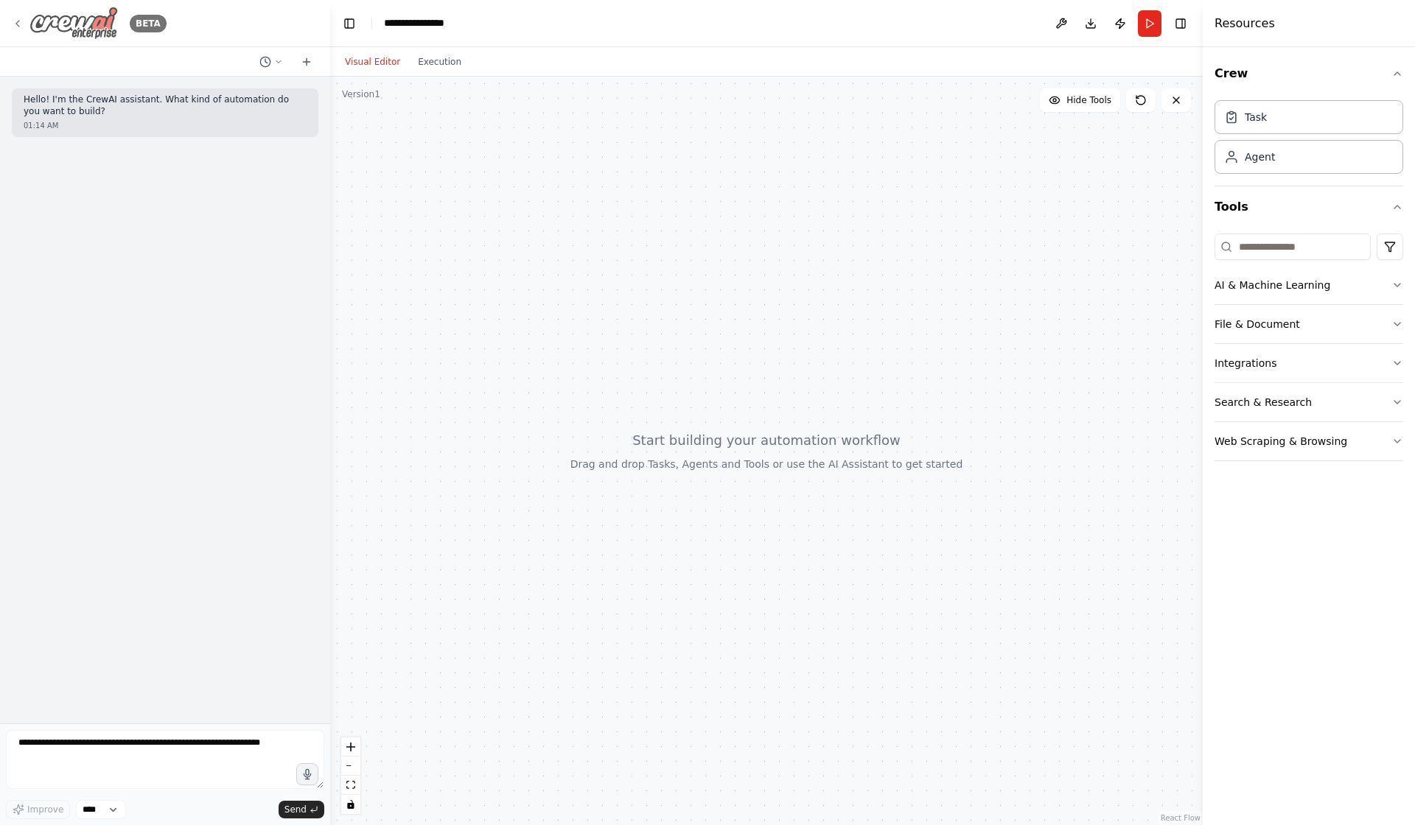
click at [25, 30] on div "BETA" at bounding box center [89, 23] width 155 height 33
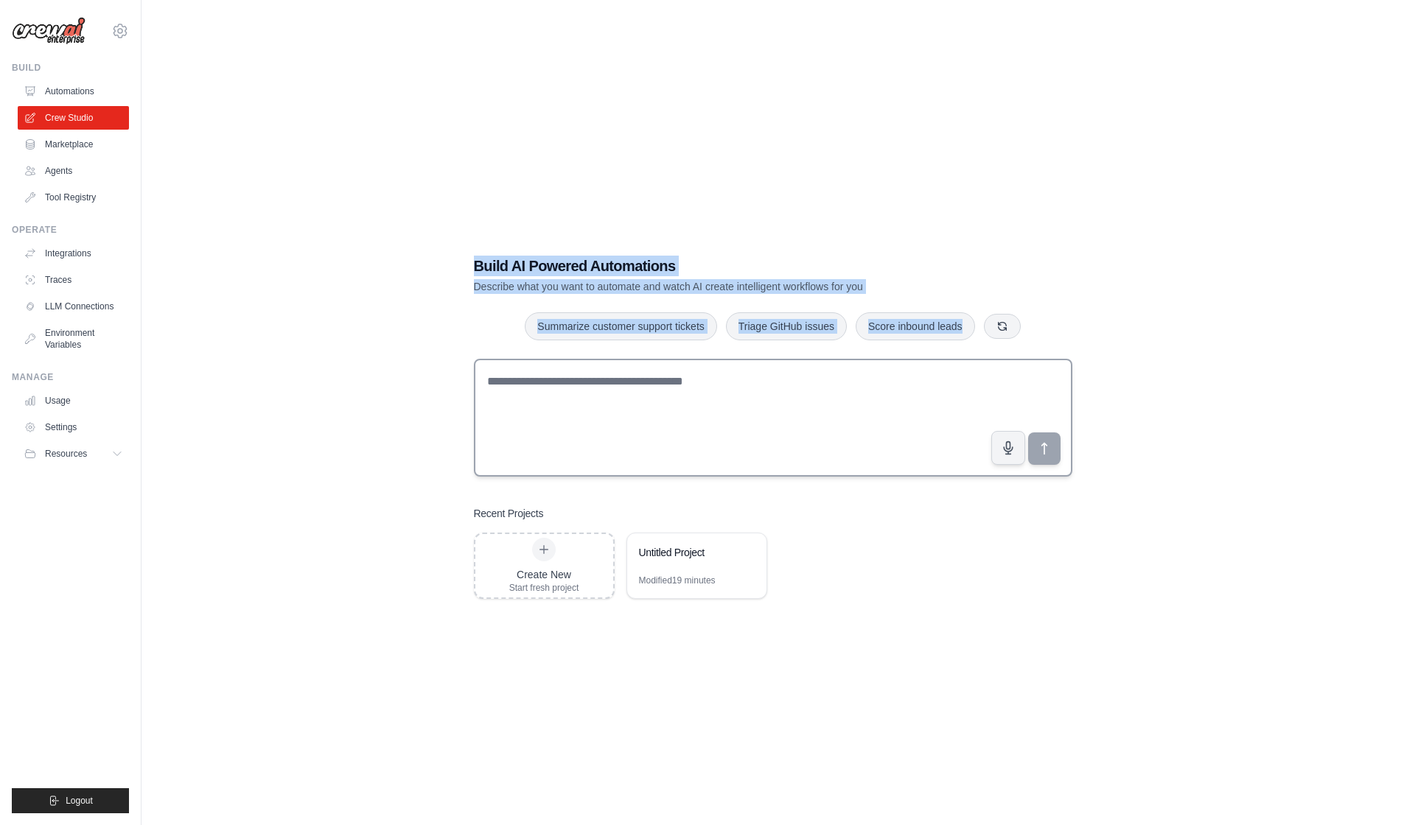
drag, startPoint x: 469, startPoint y: 249, endPoint x: 752, endPoint y: 391, distance: 316.6
click at [752, 391] on div "Build AI Powered Automations Describe what you want to automate and watch AI cr…" at bounding box center [773, 427] width 634 height 390
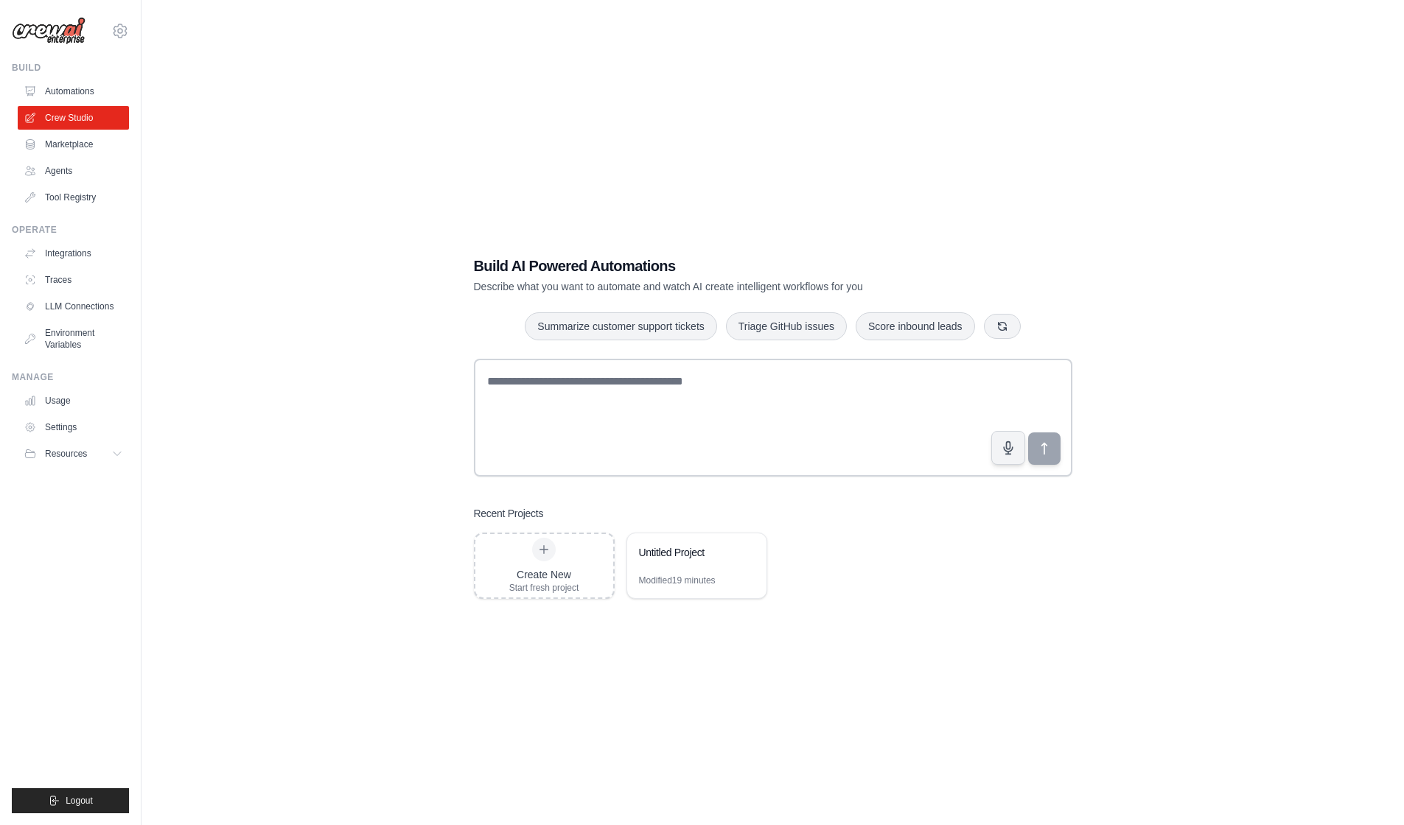
click at [992, 594] on div "Create New Start fresh project Untitled Project Modified 19 minutes" at bounding box center [773, 566] width 598 height 66
click at [552, 582] on div "Create New" at bounding box center [544, 574] width 70 height 15
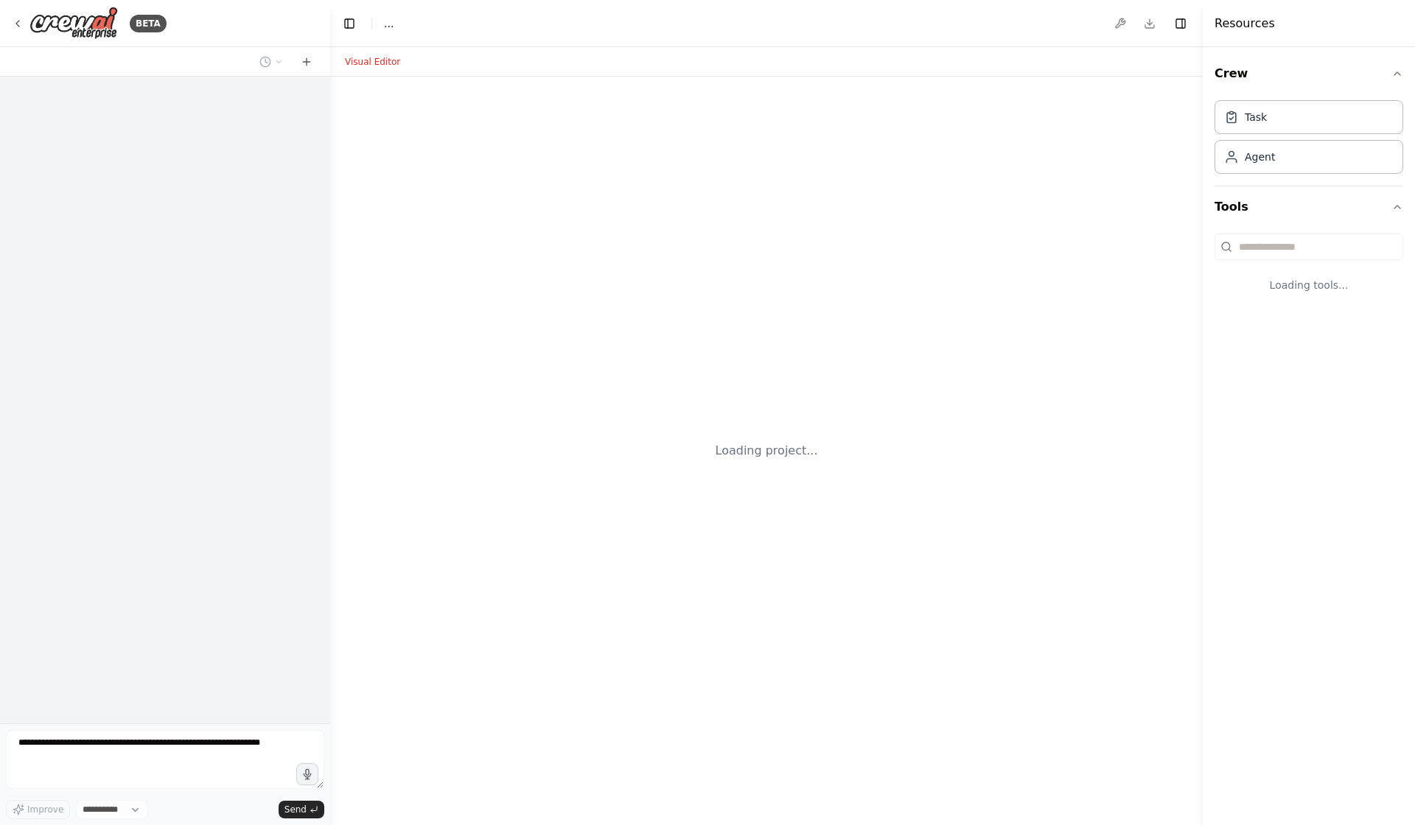
select select "****"
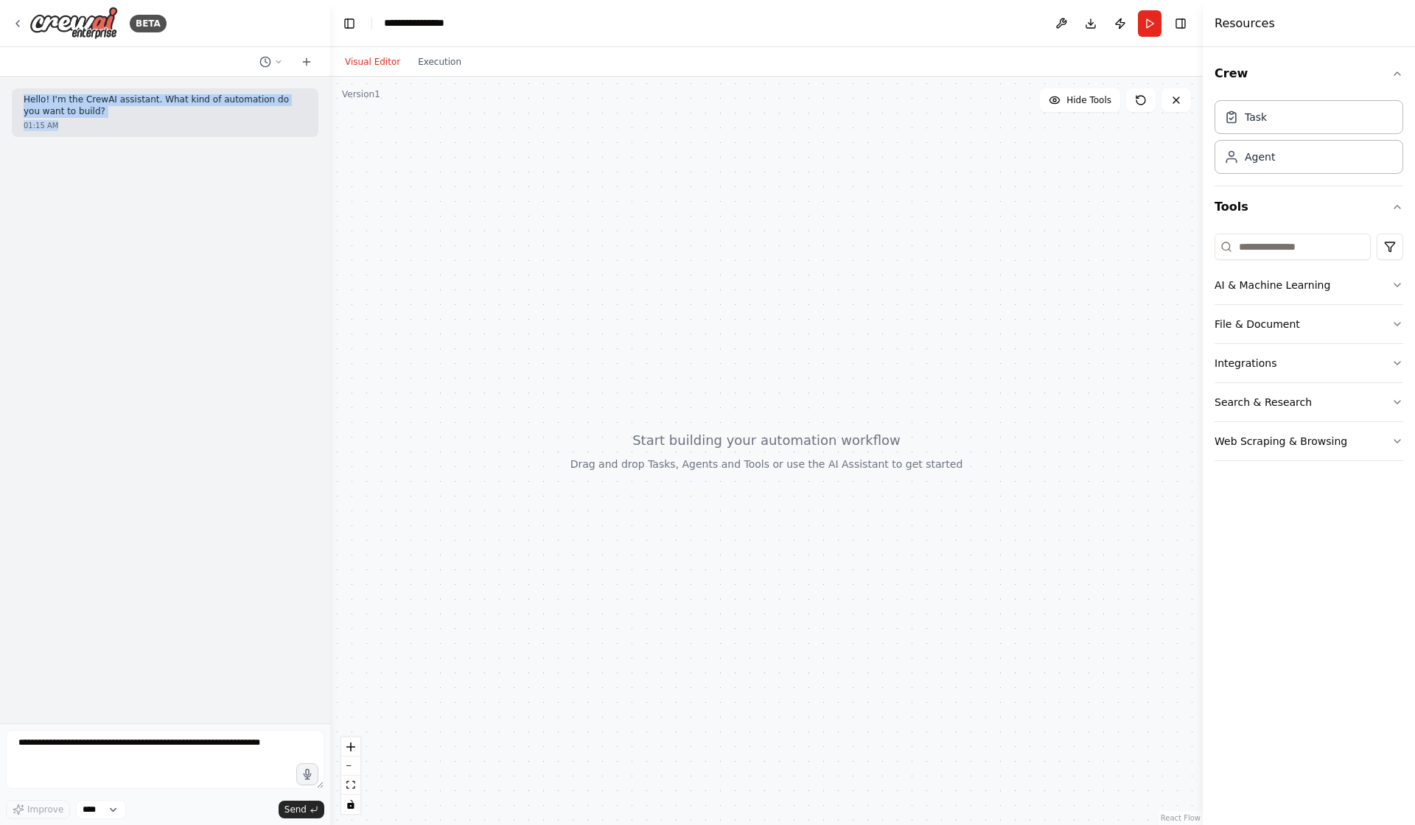
drag, startPoint x: 112, startPoint y: 126, endPoint x: 17, endPoint y: 98, distance: 99.1
click at [17, 98] on div "Hello! I'm the CrewAI assistant. What kind of automation do you want to build? …" at bounding box center [165, 112] width 306 height 49
copy div "Hello! I'm the CrewAI assistant. What kind of automation do you want to build? …"
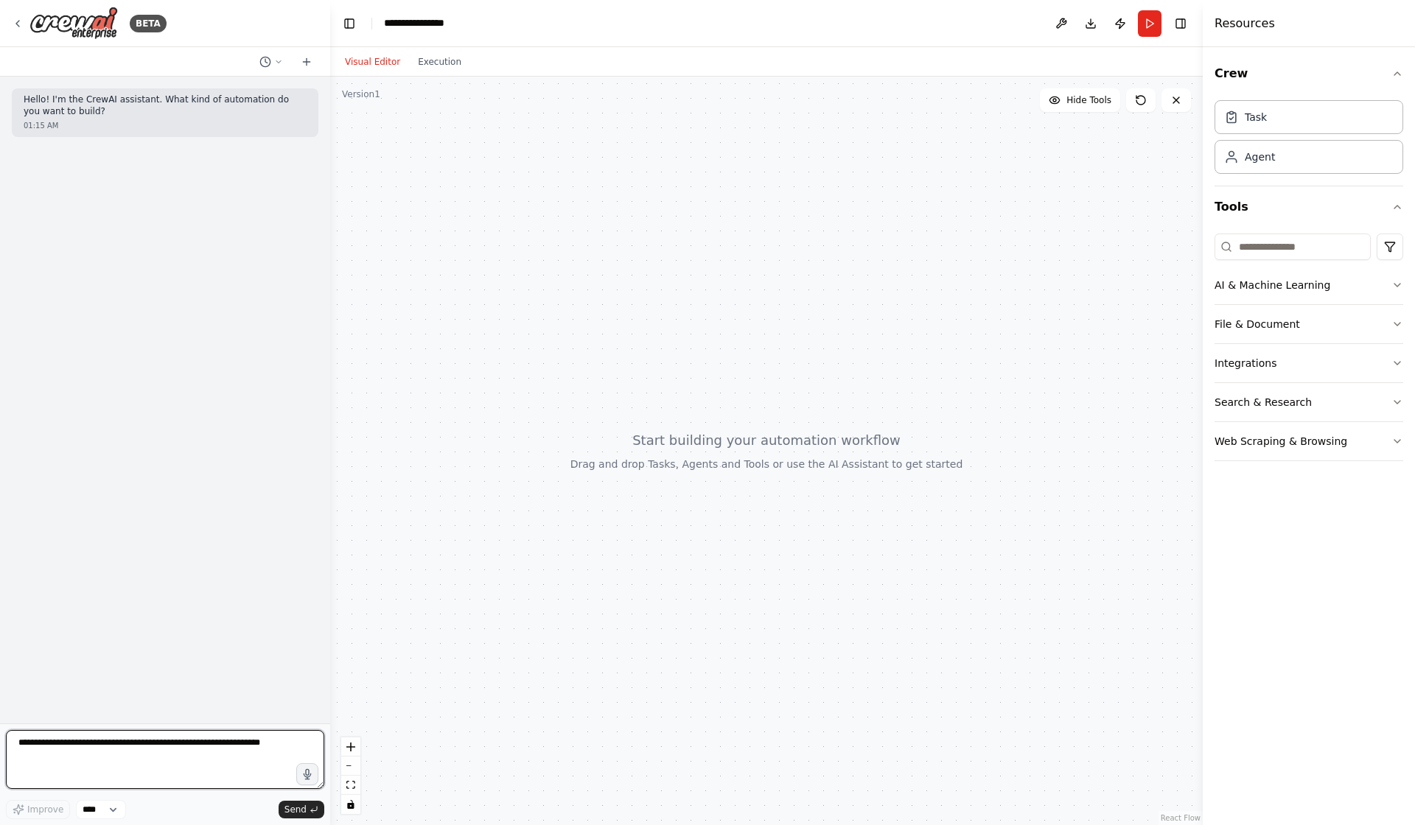
paste textarea "**********"
type textarea "**********"
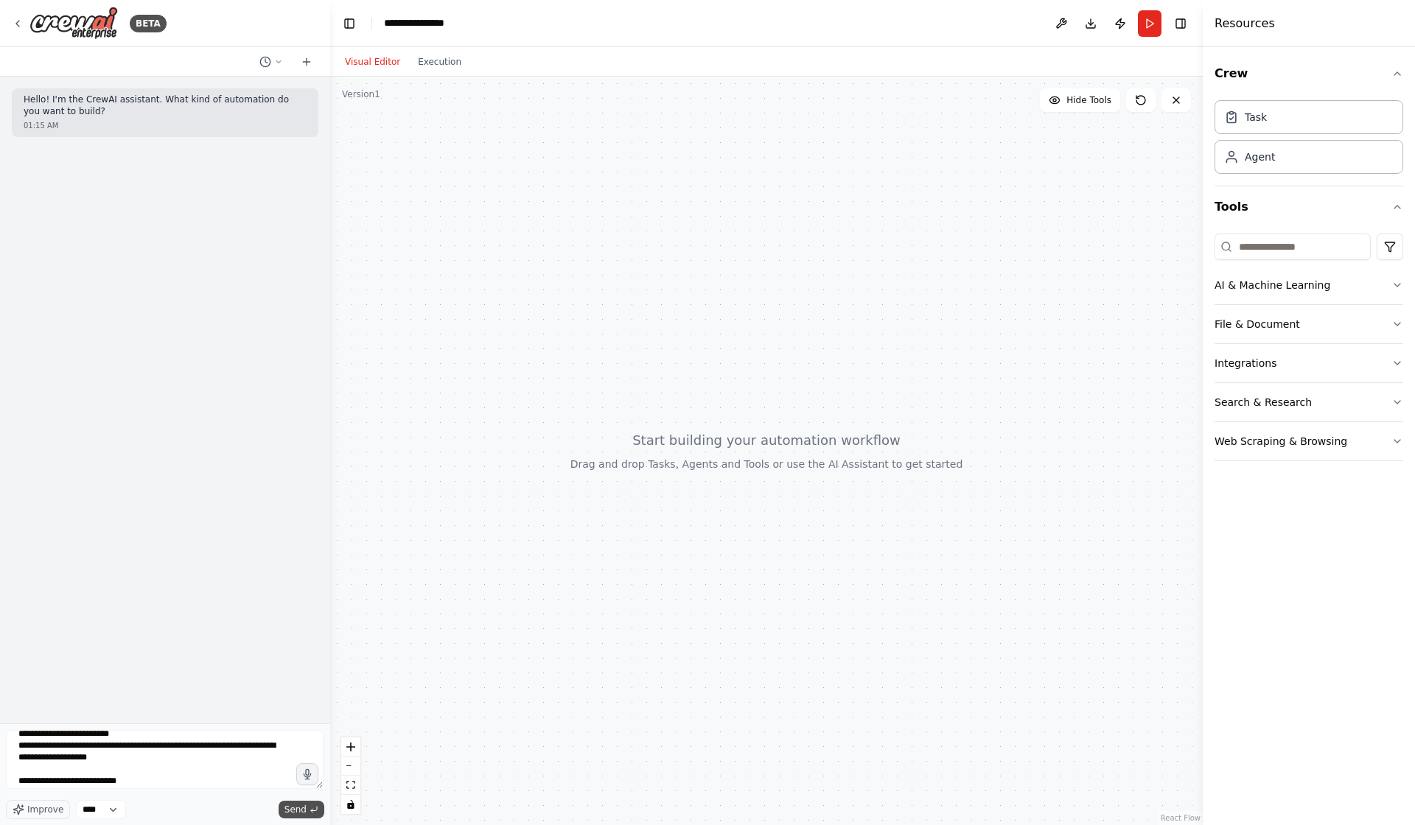
click at [301, 802] on button "Send" at bounding box center [301, 810] width 46 height 18
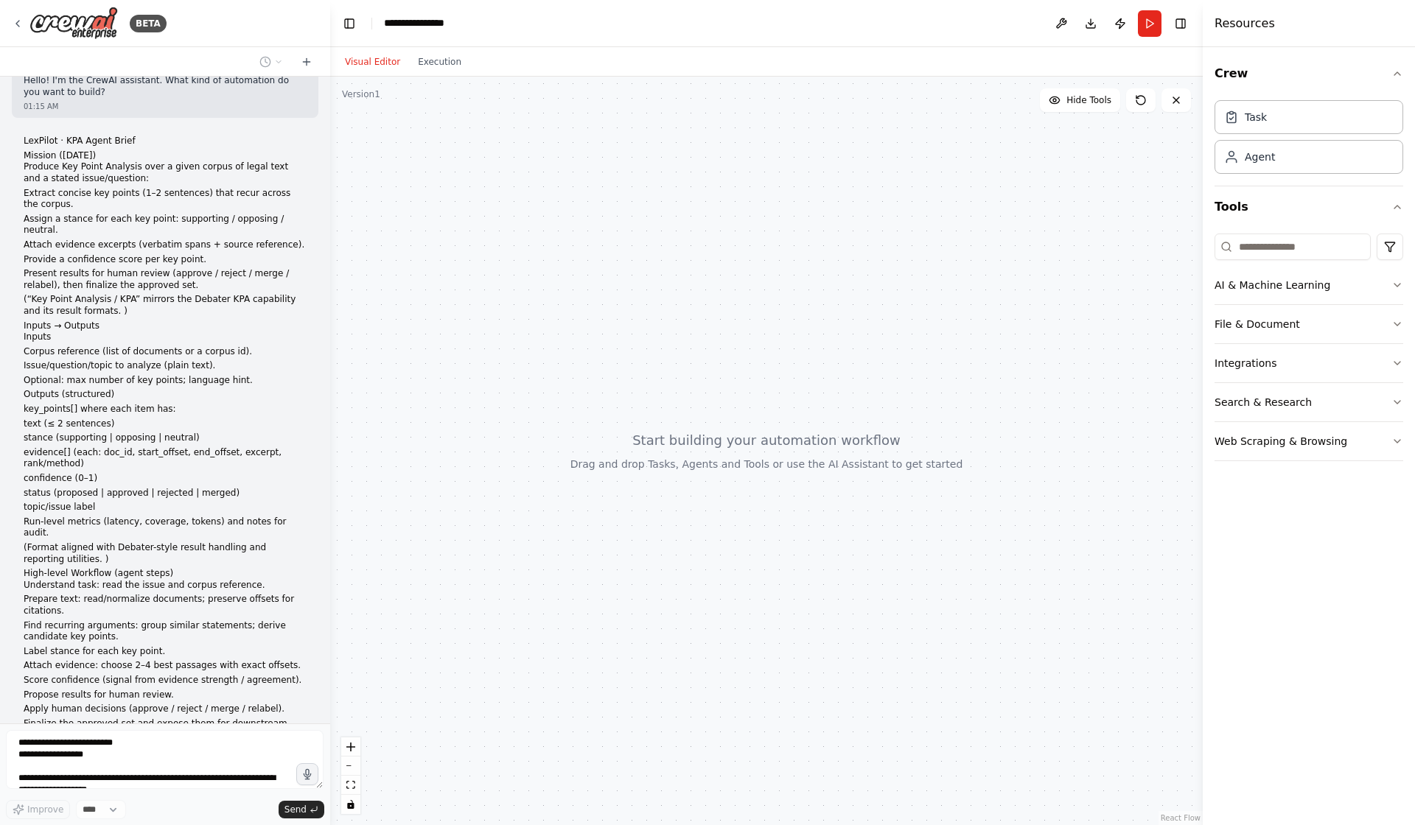
scroll to position [24, 0]
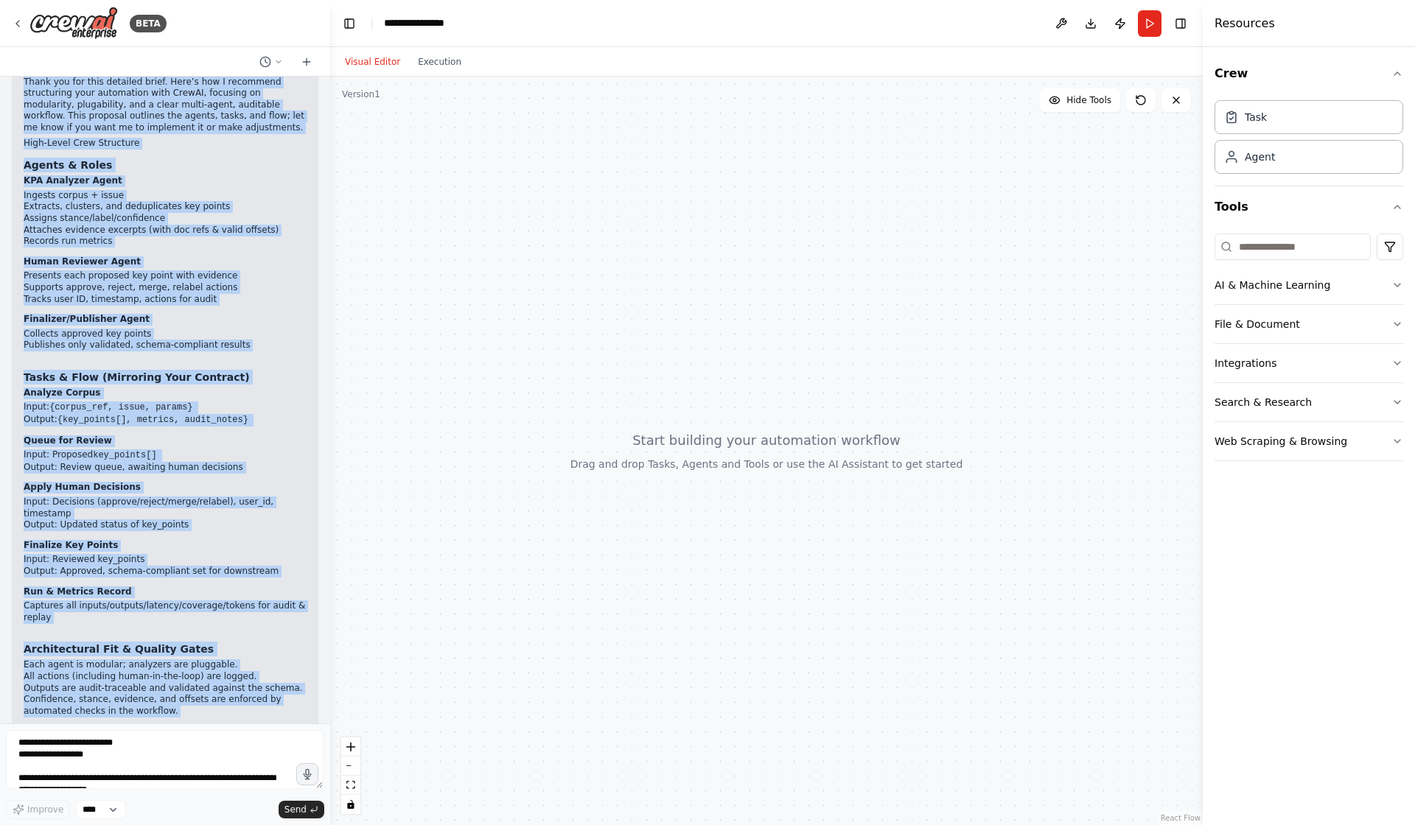
scroll to position [1370, 0]
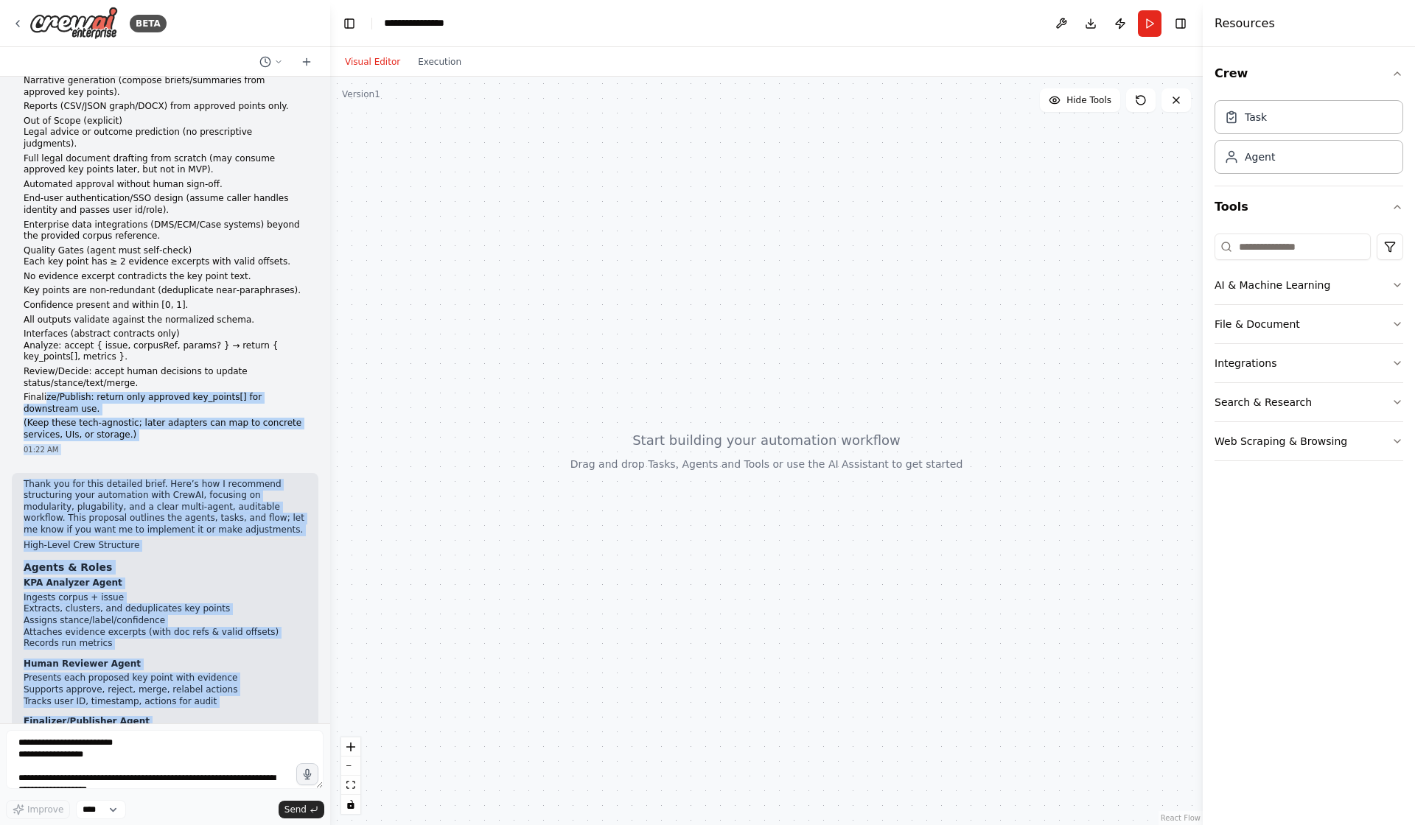
drag, startPoint x: 100, startPoint y: 695, endPoint x: 46, endPoint y: 455, distance: 245.6
click at [46, 455] on div "Hello! I'm the CrewAI assistant. What kind of automation do you want to build? …" at bounding box center [165, 400] width 330 height 647
click at [301, 65] on icon at bounding box center [307, 62] width 12 height 12
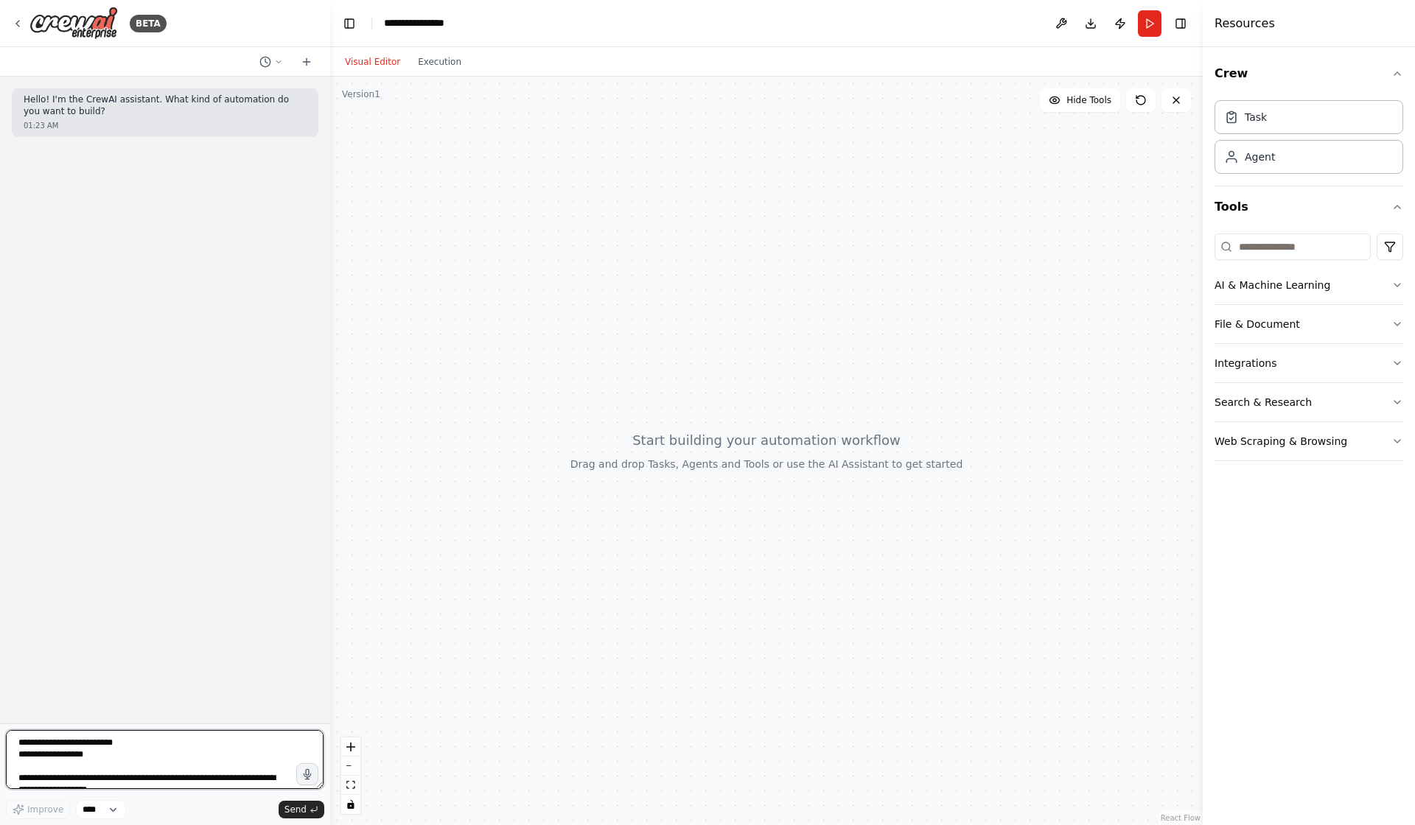
click at [160, 757] on textarea at bounding box center [165, 759] width 318 height 59
paste textarea "**********"
type textarea "**********"
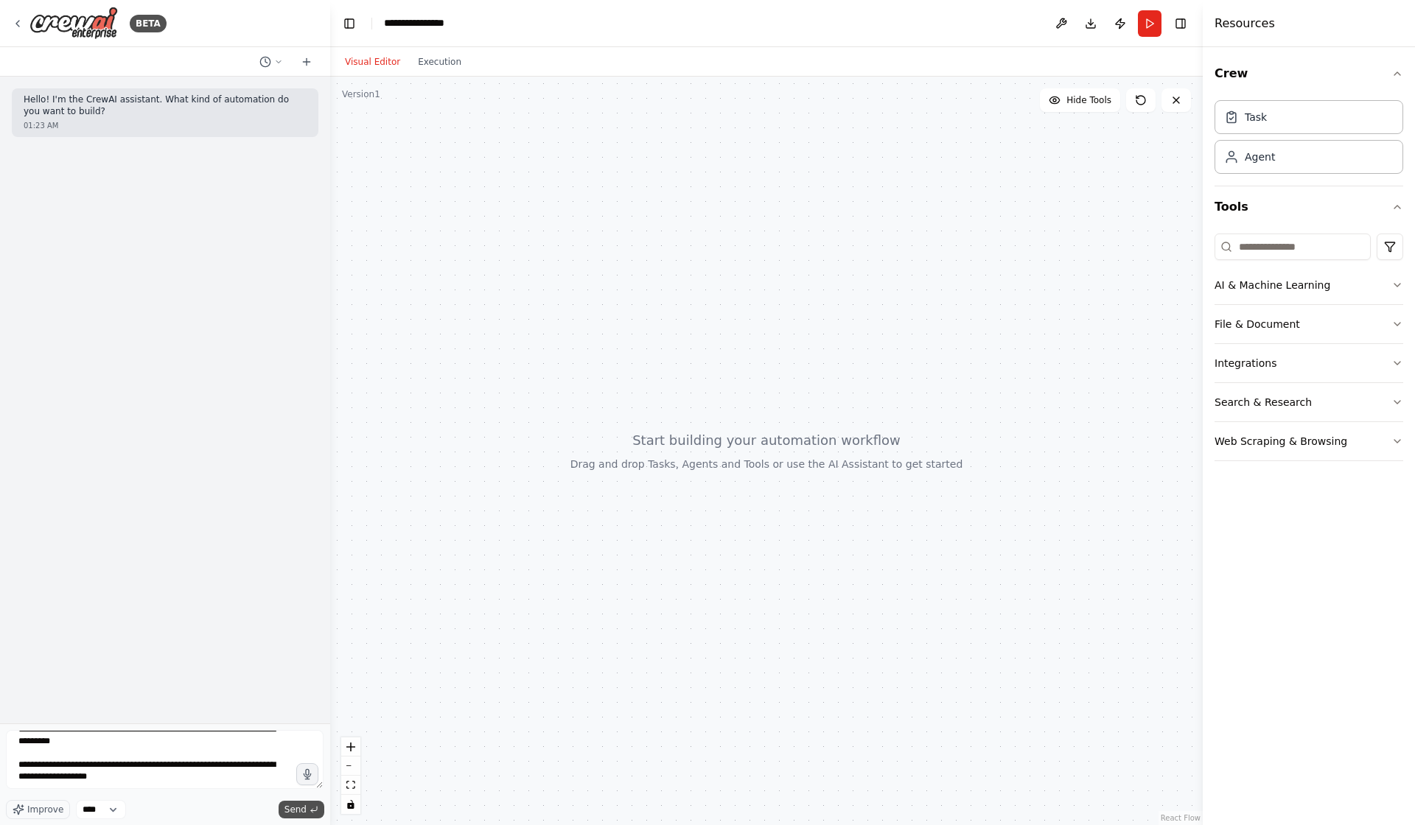
click at [294, 812] on span "Send" at bounding box center [295, 810] width 22 height 12
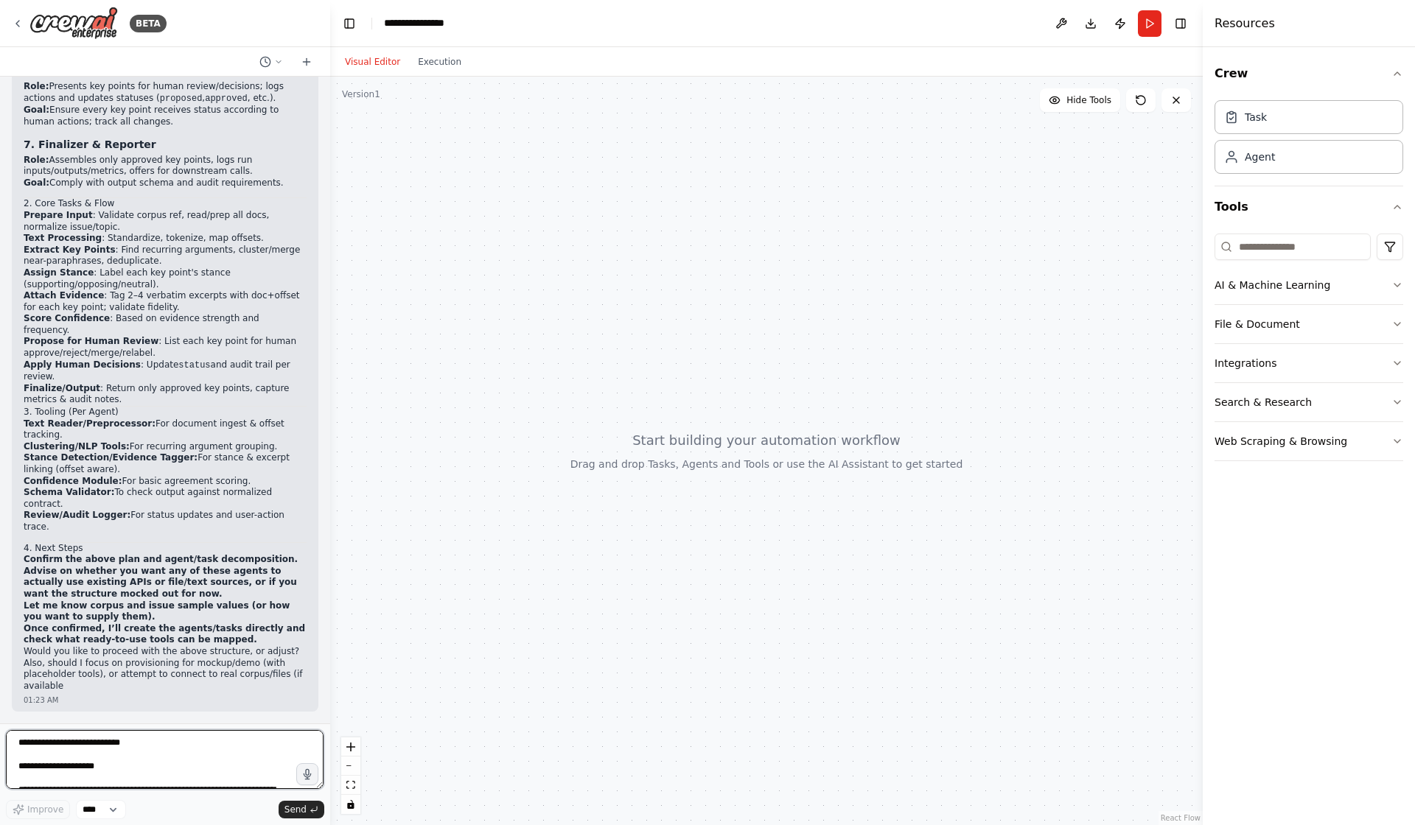
scroll to position [2365, 0]
click at [220, 695] on div "01:23 AM" at bounding box center [165, 700] width 283 height 11
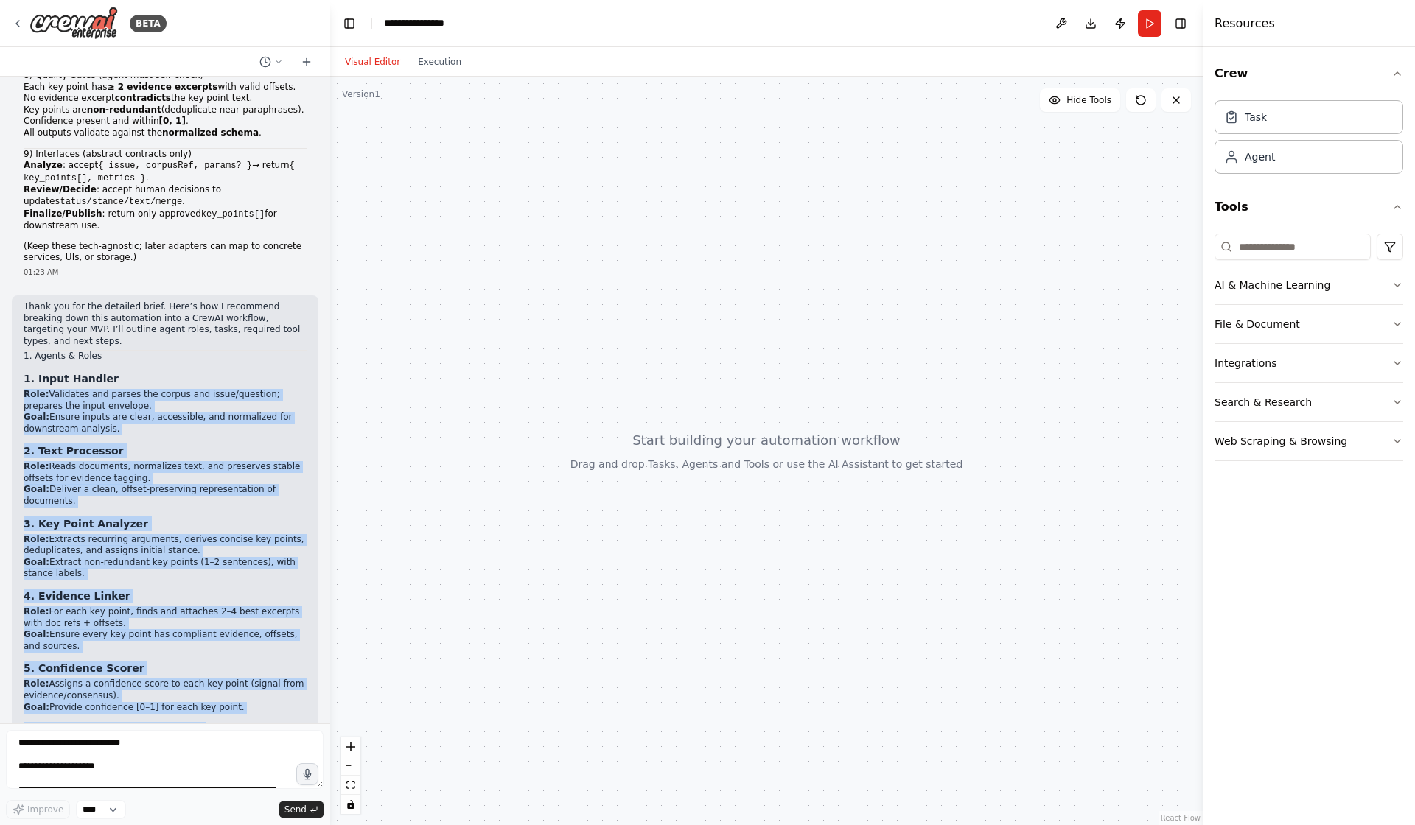
scroll to position [1604, 0]
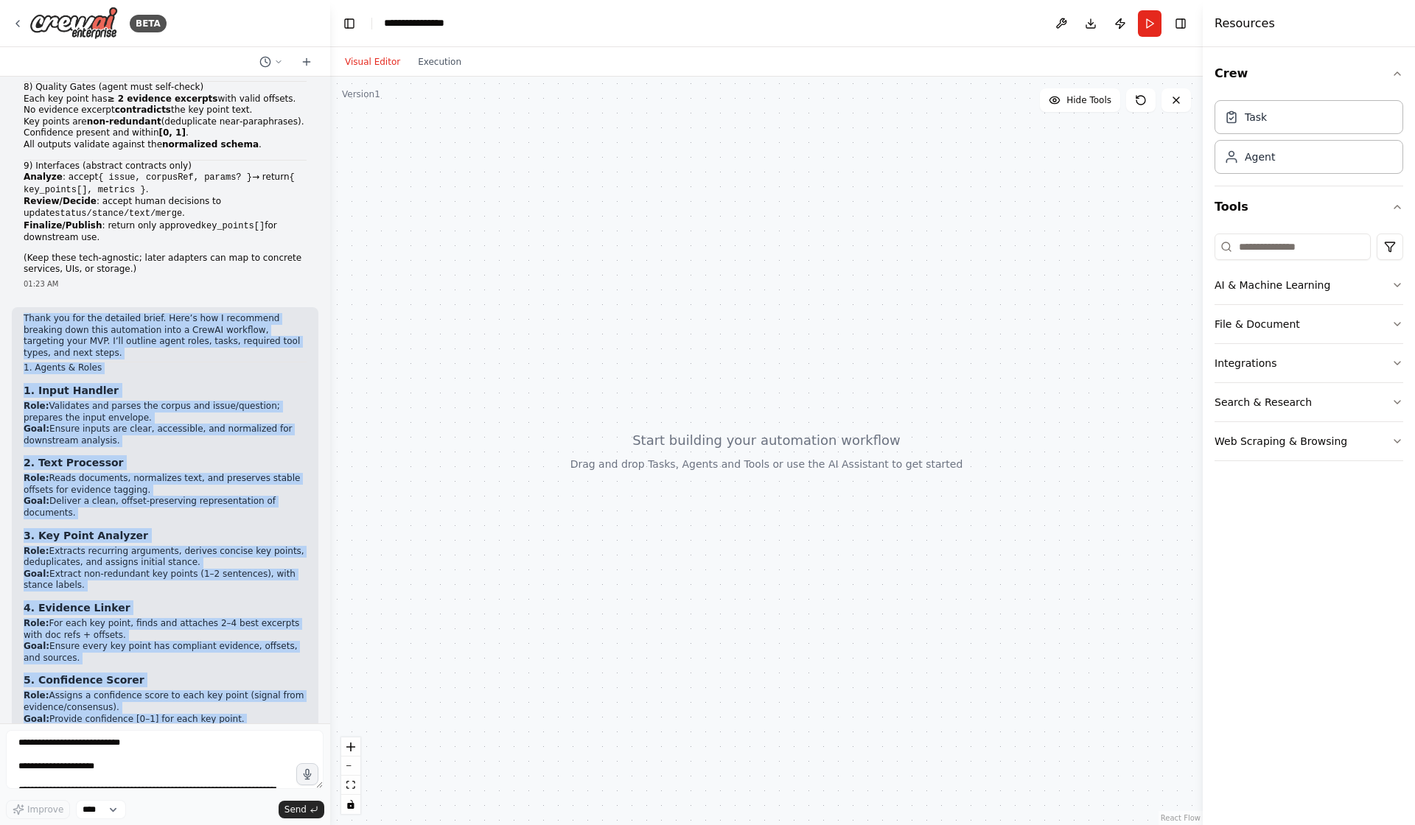
drag, startPoint x: 220, startPoint y: 696, endPoint x: 17, endPoint y: 366, distance: 387.3
copy div "Lorem ips dol sit ametcons adipi. Elit’s doe T incididun utlabore etdo magn ali…"
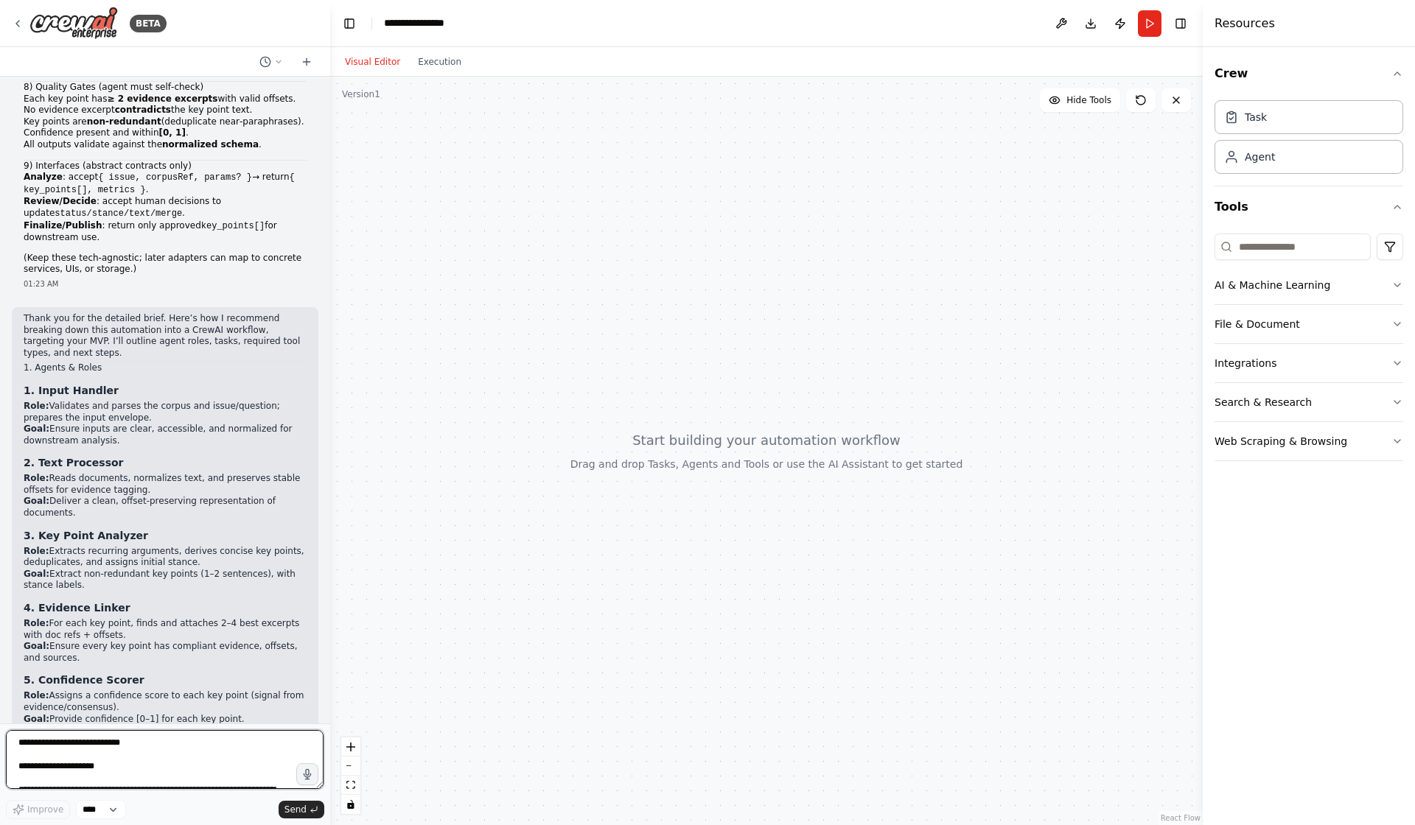
click at [190, 764] on textarea at bounding box center [165, 759] width 318 height 59
paste textarea "**********"
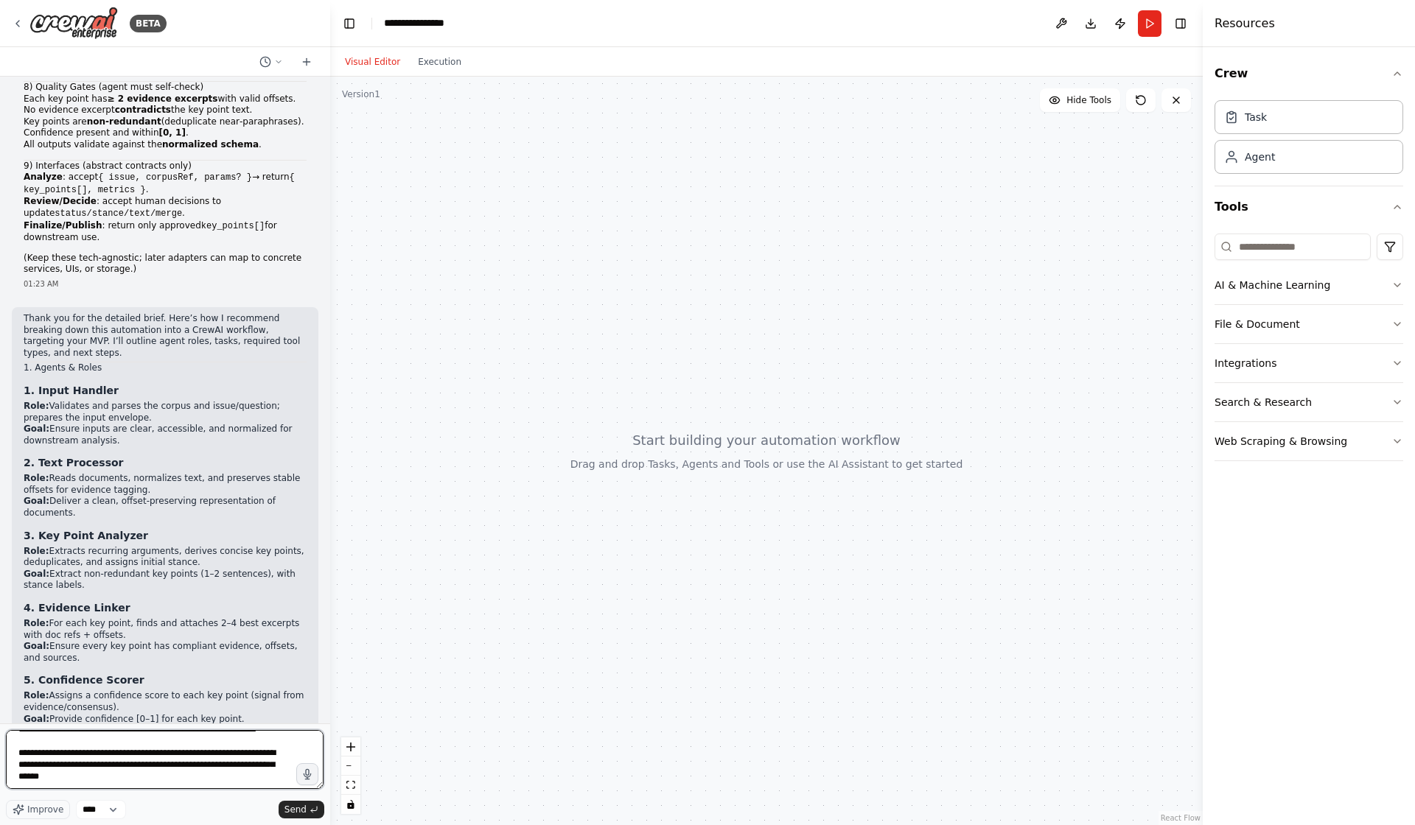
click at [209, 754] on textarea at bounding box center [165, 759] width 318 height 59
drag, startPoint x: 245, startPoint y: 760, endPoint x: 253, endPoint y: 762, distance: 7.7
click at [253, 762] on textarea at bounding box center [165, 759] width 318 height 59
drag, startPoint x: 105, startPoint y: 765, endPoint x: 273, endPoint y: 802, distance: 172.0
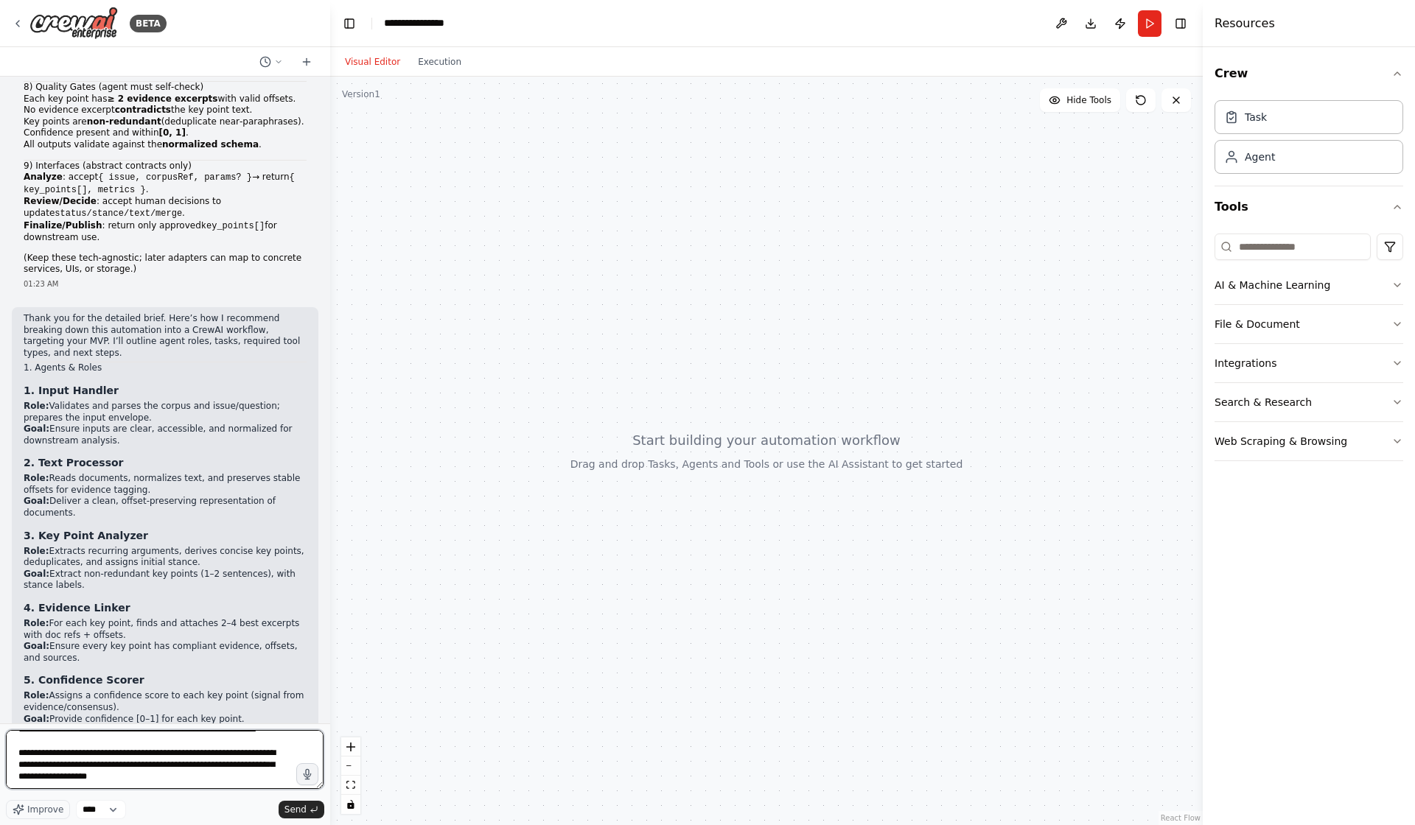
click at [273, 802] on div "Improve **** Send" at bounding box center [165, 774] width 318 height 89
type textarea "**********"
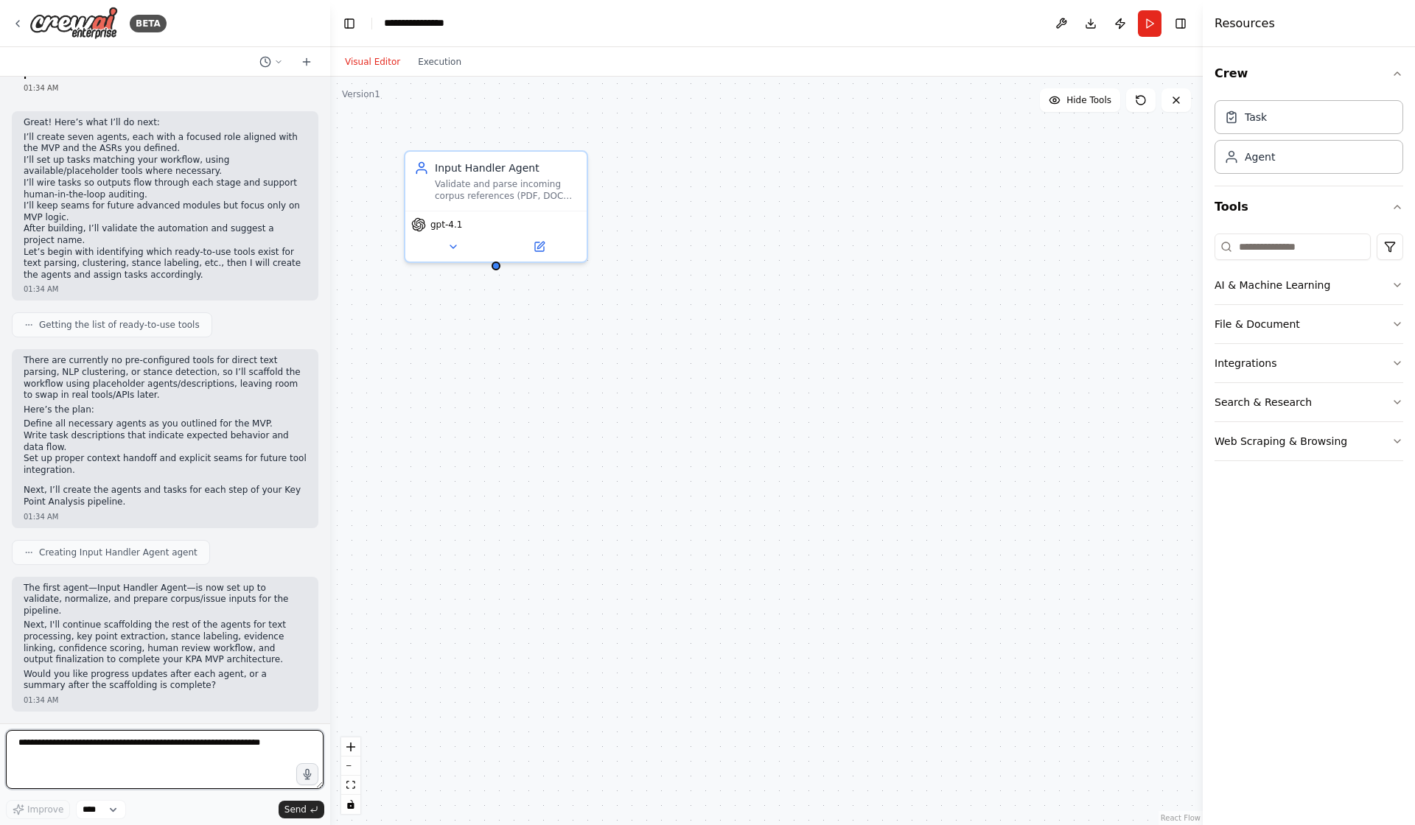
scroll to position [3508, 0]
click at [142, 768] on textarea at bounding box center [165, 759] width 318 height 59
click at [191, 755] on textarea at bounding box center [165, 759] width 318 height 59
type textarea "*********"
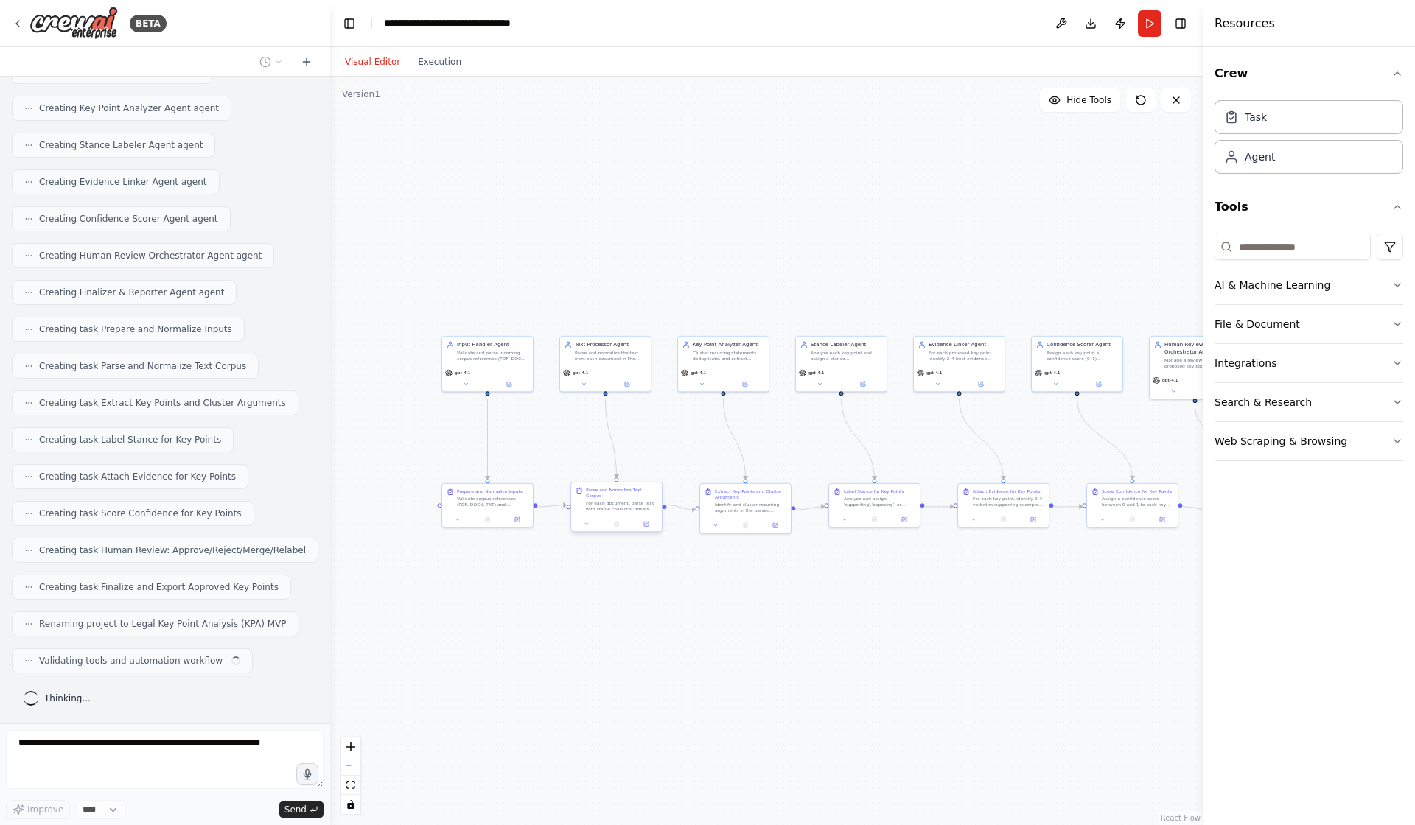
scroll to position [4342, 0]
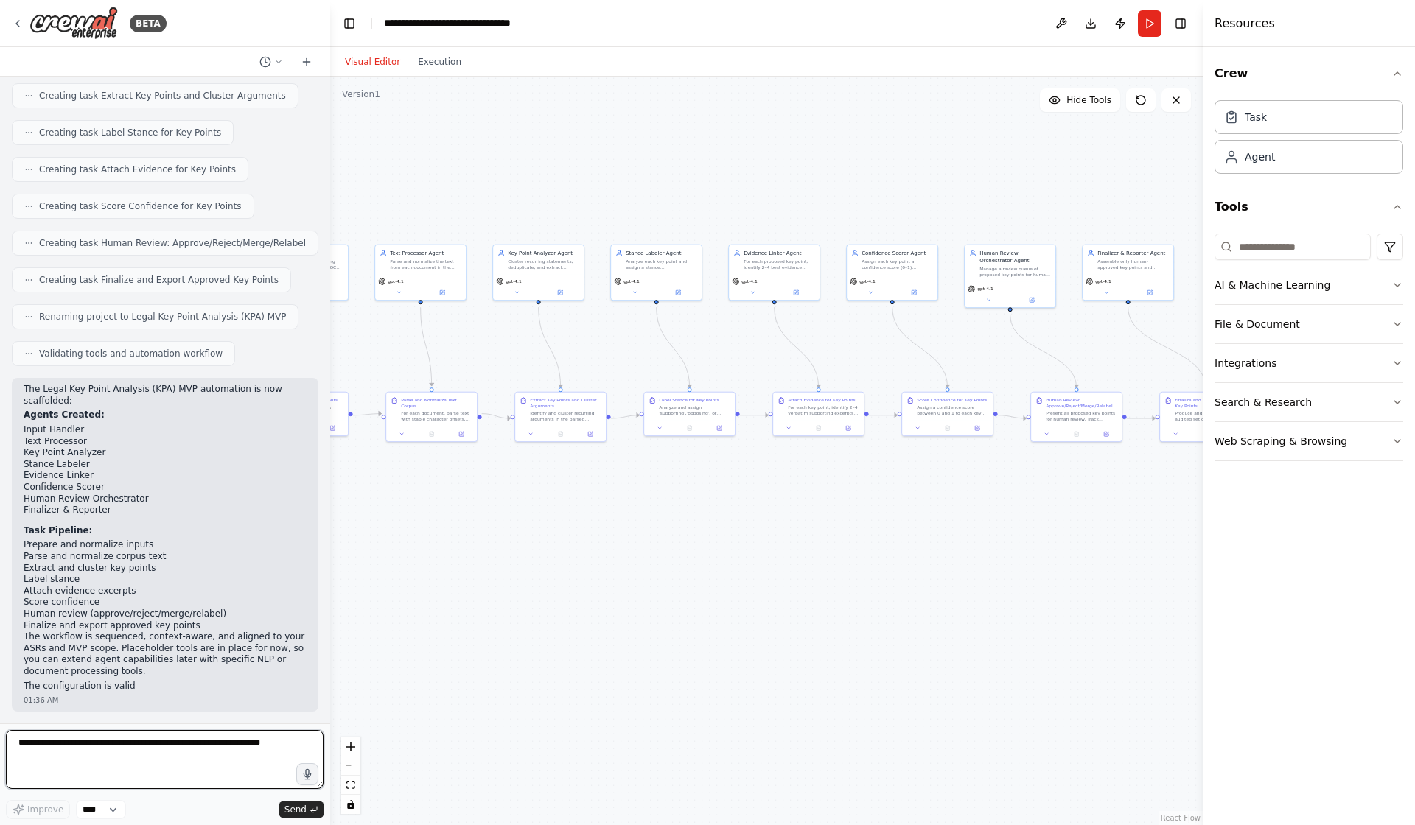
drag, startPoint x: 898, startPoint y: 430, endPoint x: 712, endPoint y: 343, distance: 205.7
click at [712, 343] on div ".deletable-edge-delete-btn { width: 20px; height: 20px; border: 0px solid #ffff…" at bounding box center [766, 451] width 872 height 749
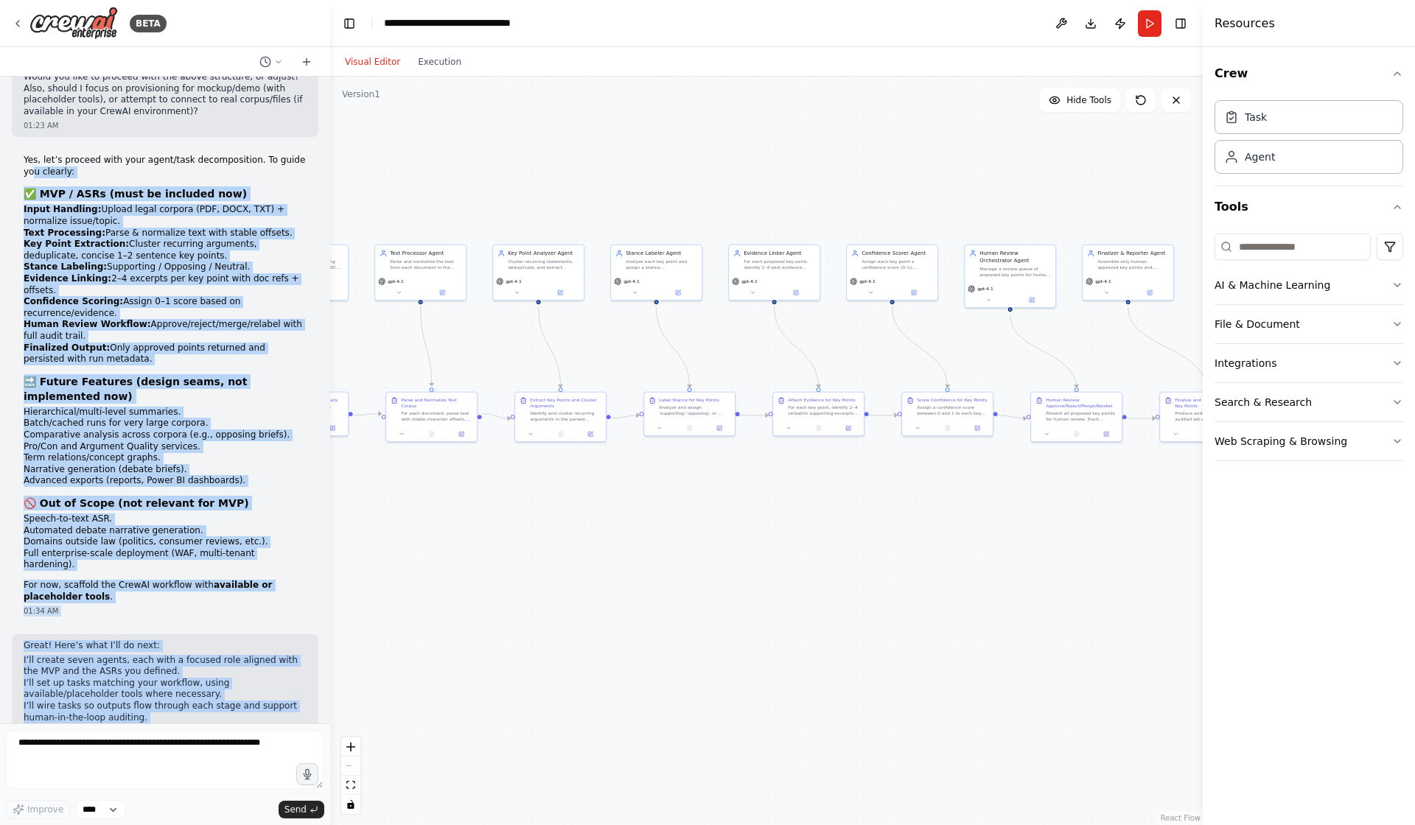
scroll to position [2838, 0]
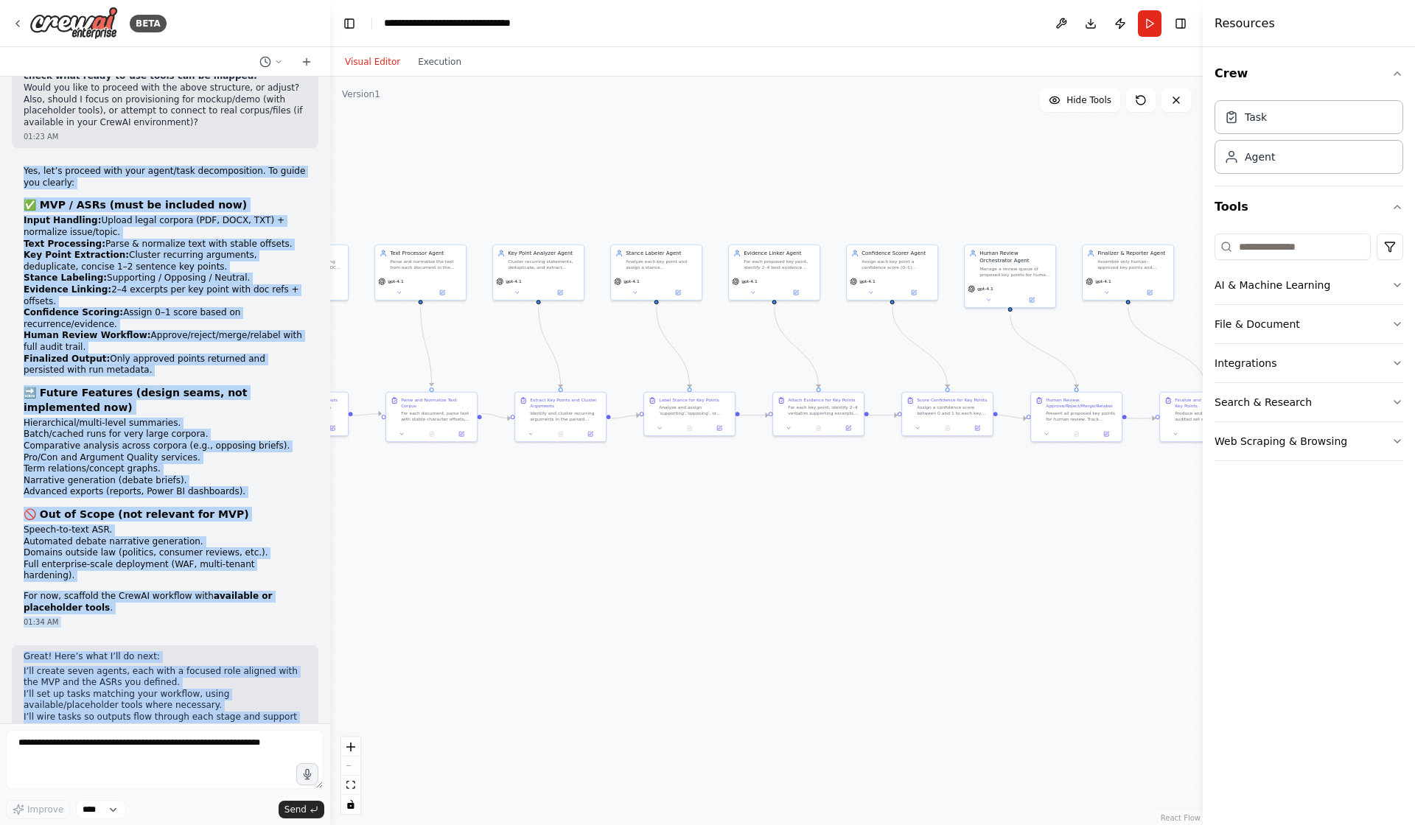
drag, startPoint x: 172, startPoint y: 708, endPoint x: 20, endPoint y: 259, distance: 473.7
click at [20, 259] on div "Hello! I'm the CrewAI assistant. What kind of automation do you want to build? …" at bounding box center [165, 400] width 330 height 647
copy div "Lor, ips’d sitamet cons adip elits/doei temporincidid. Ut labor etd magnaal: ✅ …"
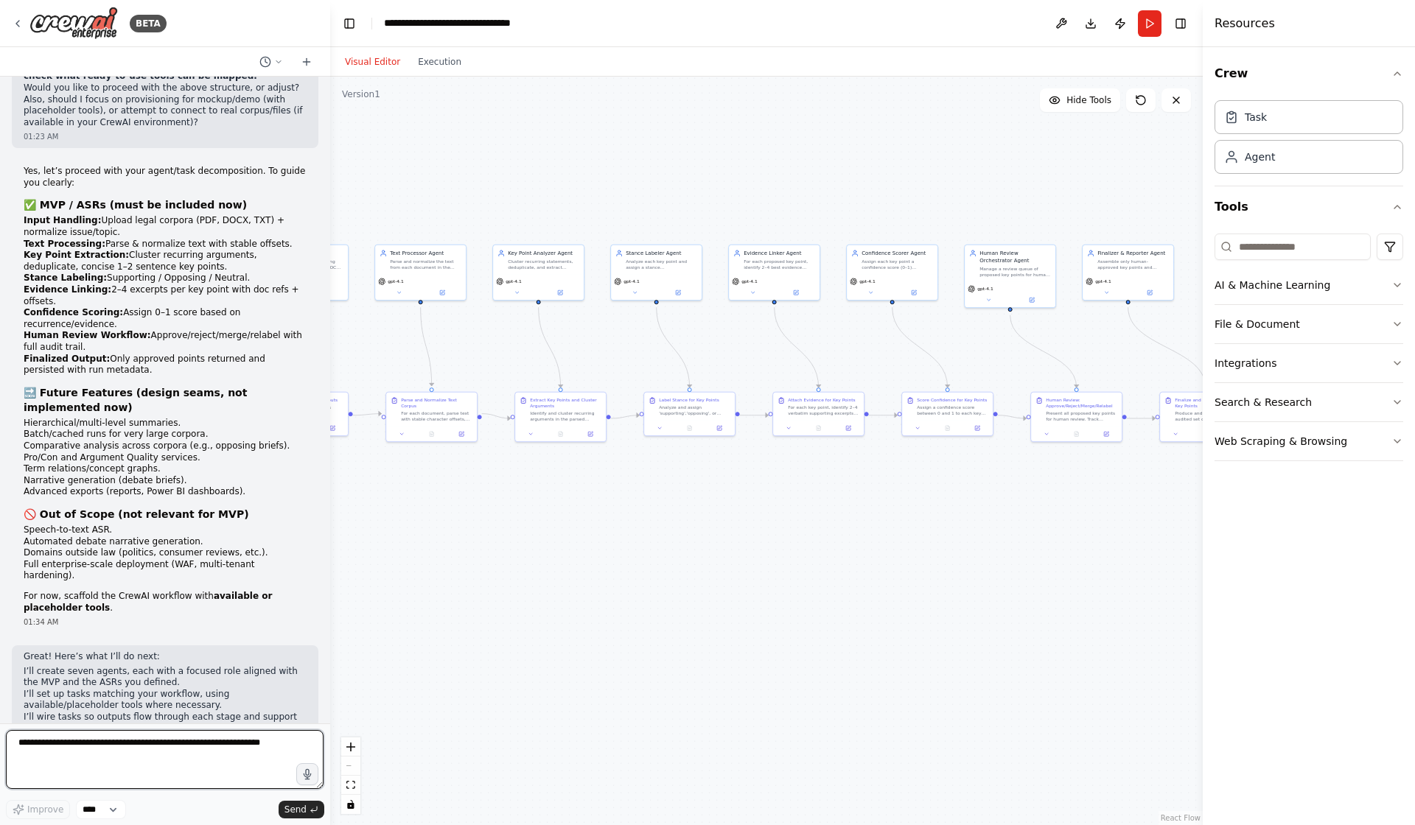
click at [122, 742] on textarea at bounding box center [165, 759] width 318 height 59
paste textarea "**********"
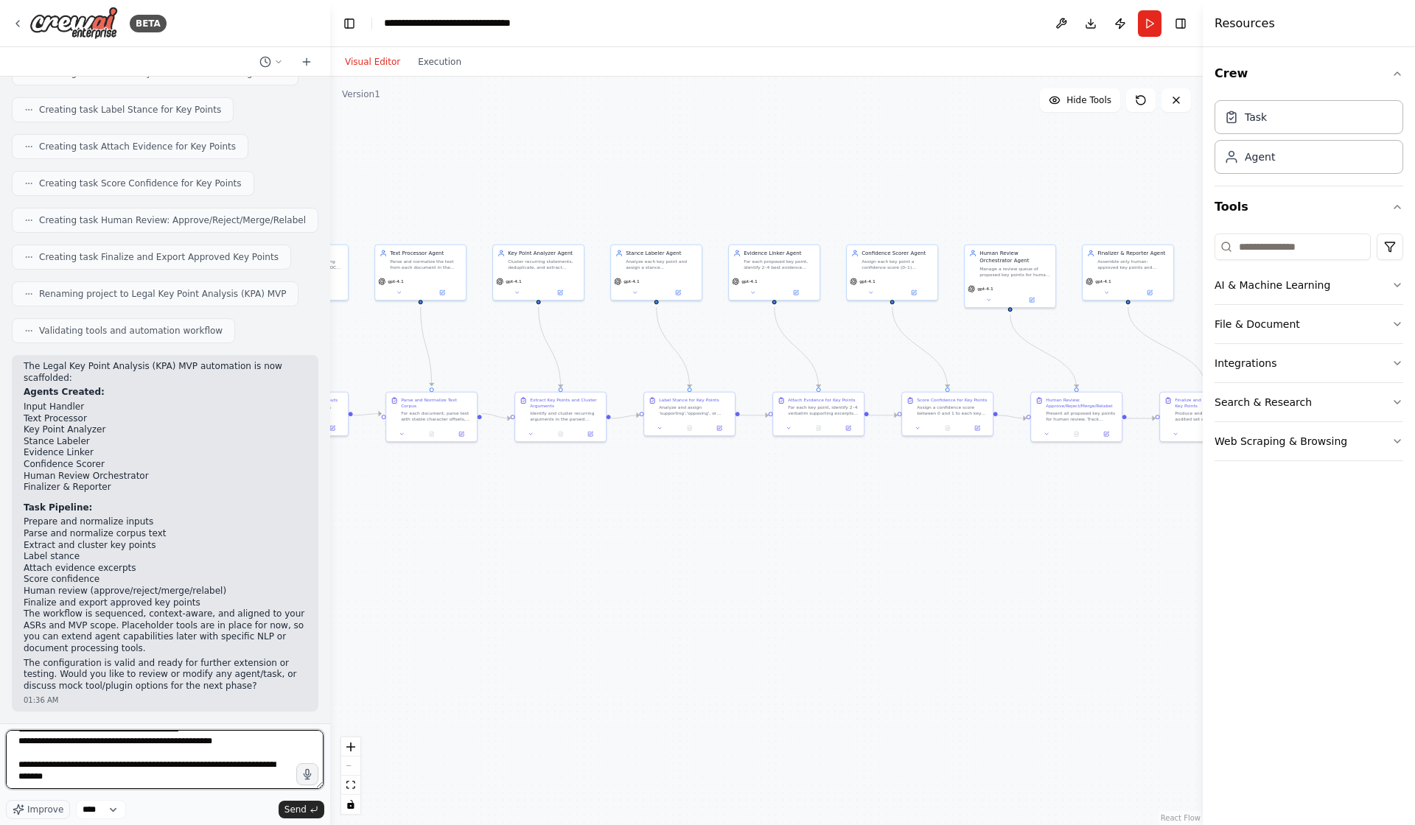
scroll to position [707, 0]
type textarea "**********"
click at [304, 807] on span "Send" at bounding box center [295, 810] width 22 height 12
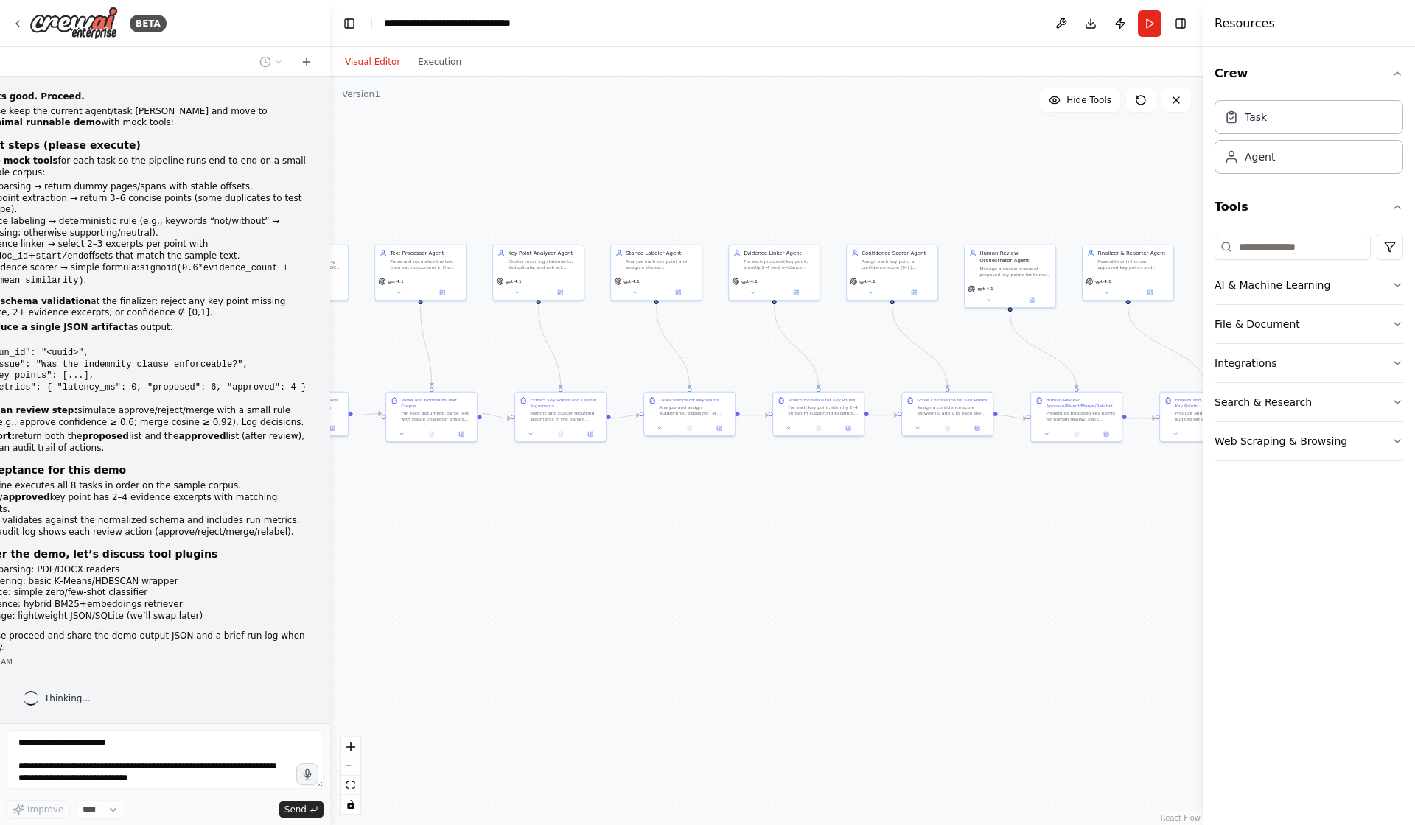
scroll to position [5372, 0]
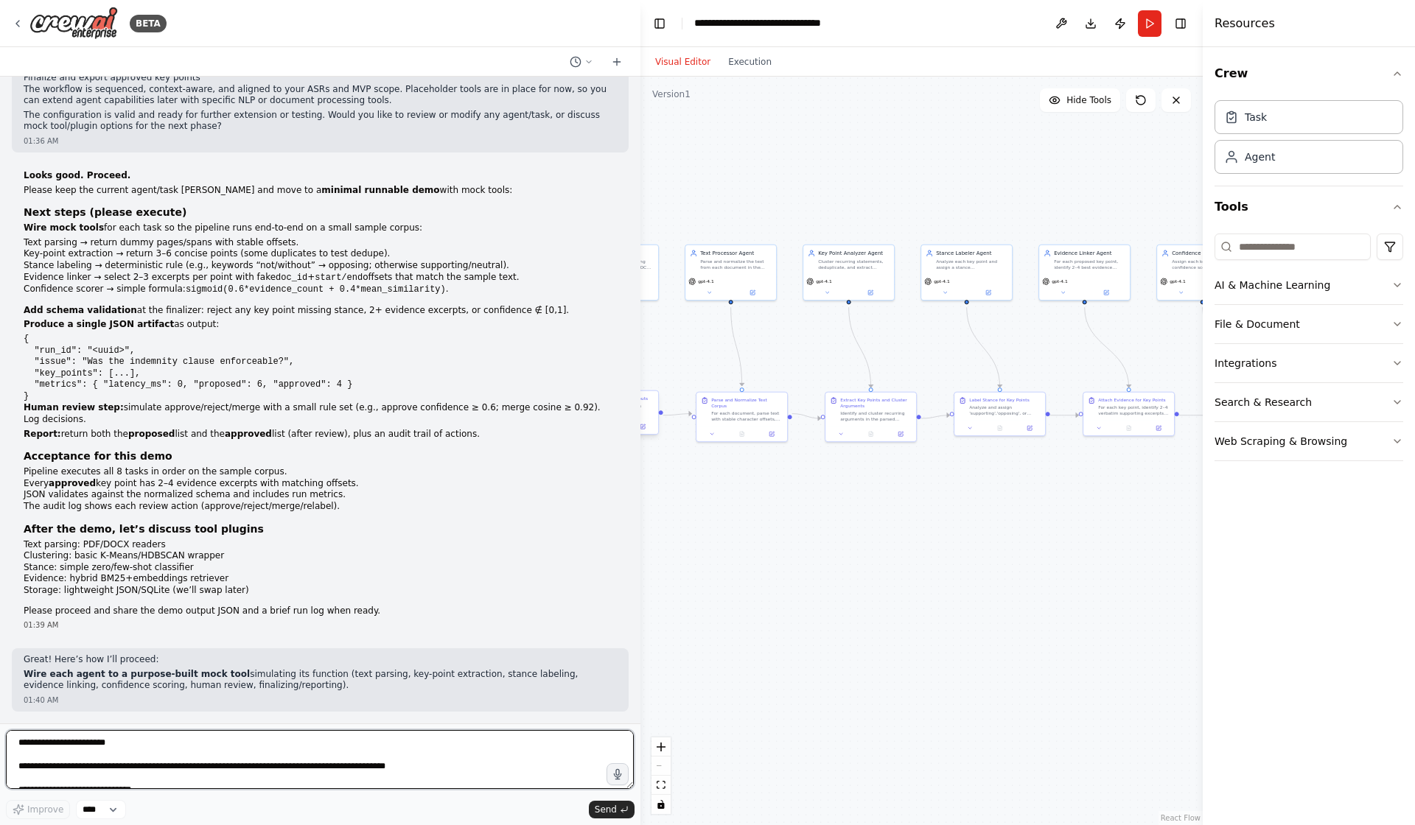
drag, startPoint x: 327, startPoint y: 363, endPoint x: 640, endPoint y: 419, distance: 318.1
click at [640, 419] on div "BETA Hello! I'm the CrewAI assistant. What kind of automation do you want to bu…" at bounding box center [707, 412] width 1415 height 825
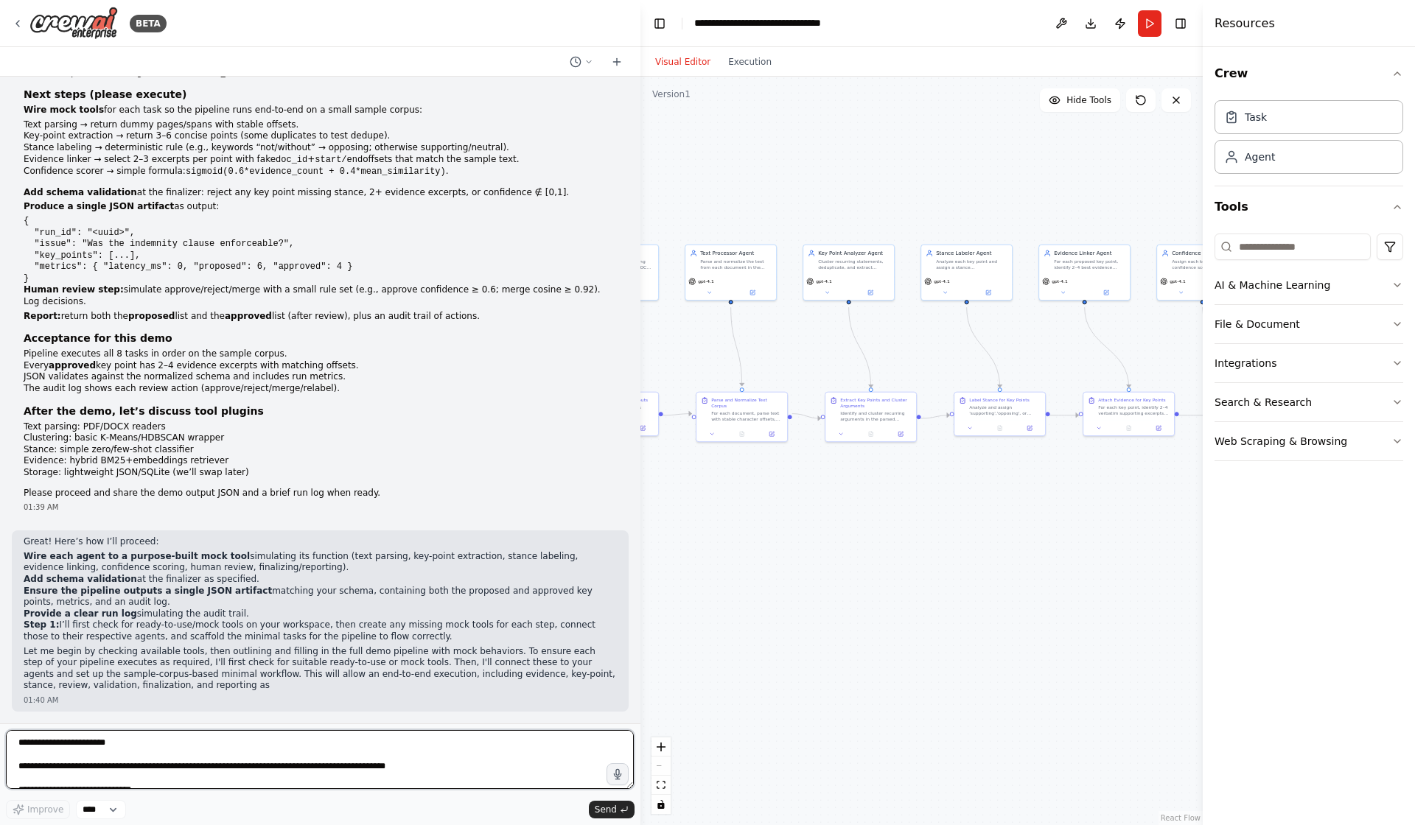
scroll to position [4192, 0]
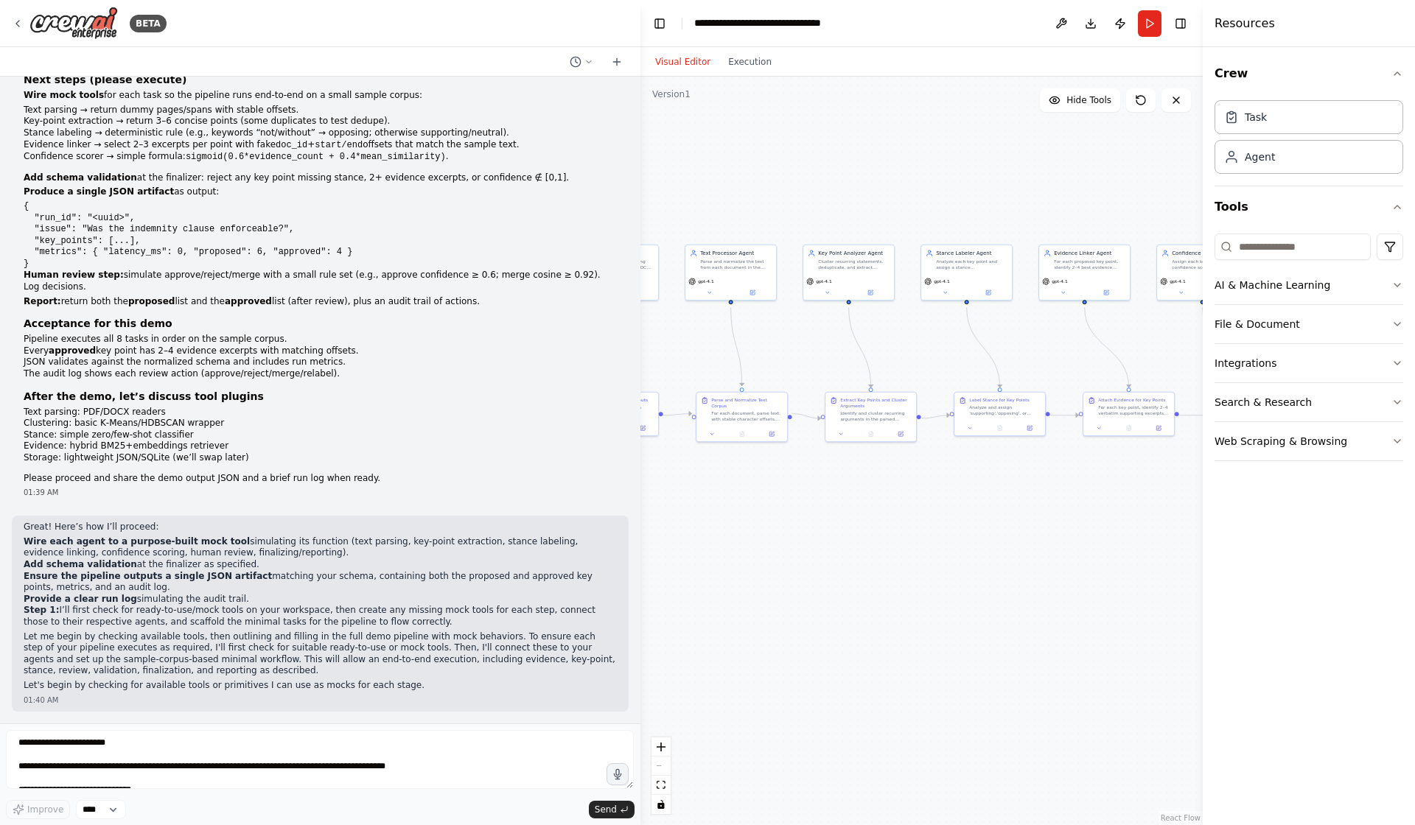
click at [396, 571] on li "Ensure the pipeline outputs a single JSON artifact matching your schema, contai…" at bounding box center [320, 582] width 593 height 23
click at [301, 582] on li "Ensure the pipeline outputs a single JSON artifact matching your schema, contai…" at bounding box center [320, 582] width 593 height 23
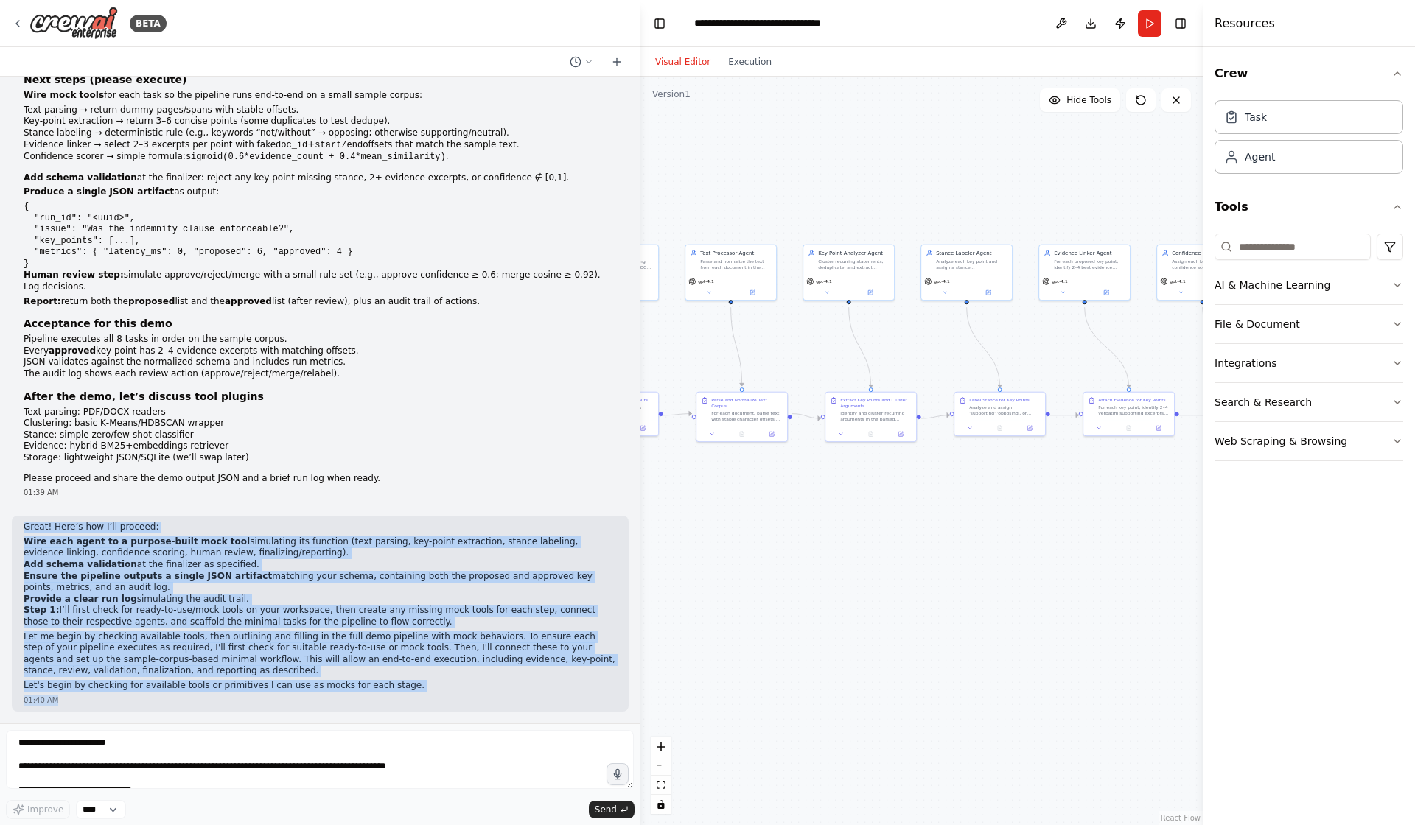
drag, startPoint x: 35, startPoint y: 509, endPoint x: 347, endPoint y: 751, distance: 395.4
click at [347, 751] on div "BETA Hello! I'm the CrewAI assistant. What kind of automation do you want to bu…" at bounding box center [320, 412] width 640 height 825
copy div "Lorem! Ipsu’d sit A’co adipisc: Elit sedd eiusm te i utlabor-etdol magn aliq en…"
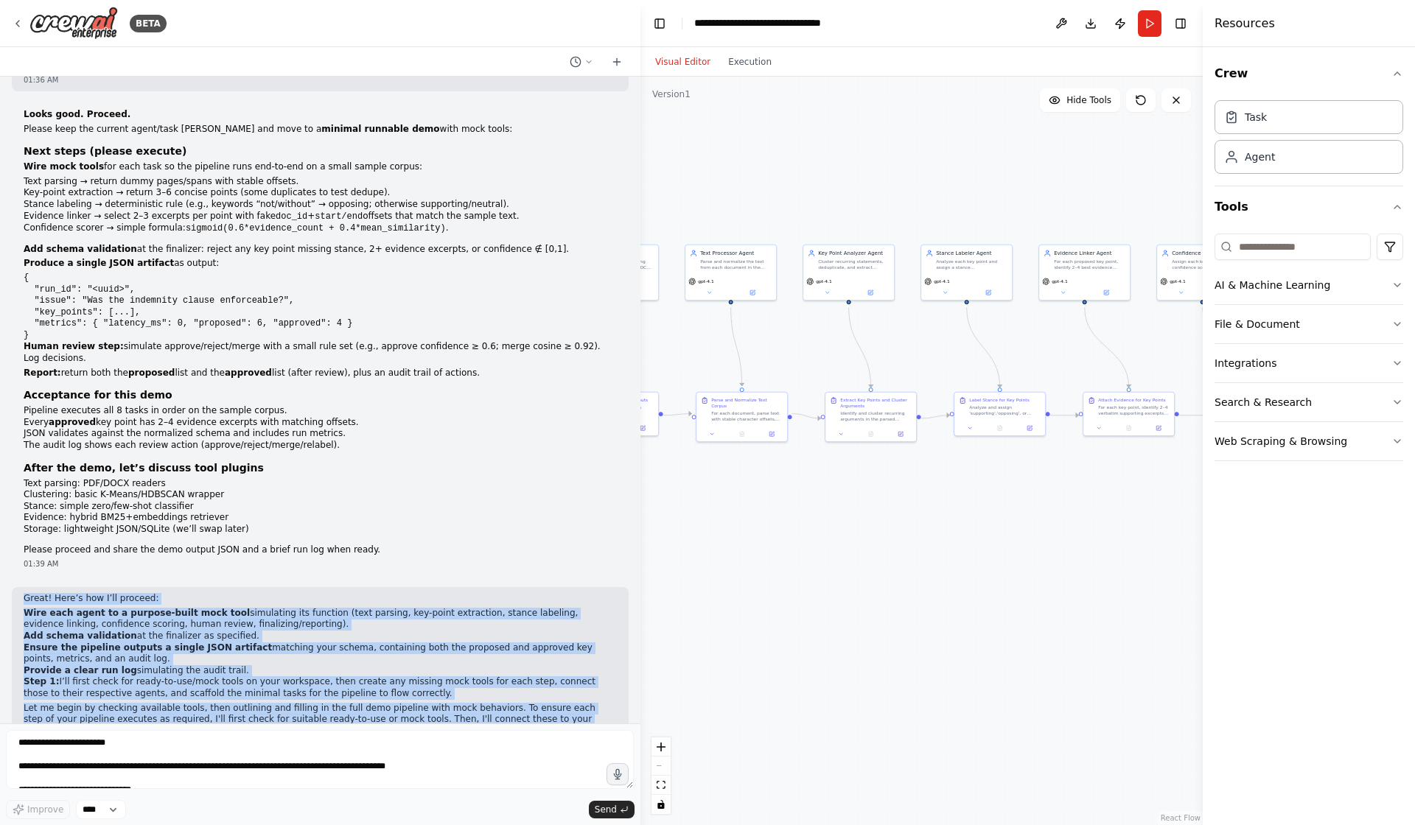
scroll to position [3823, 0]
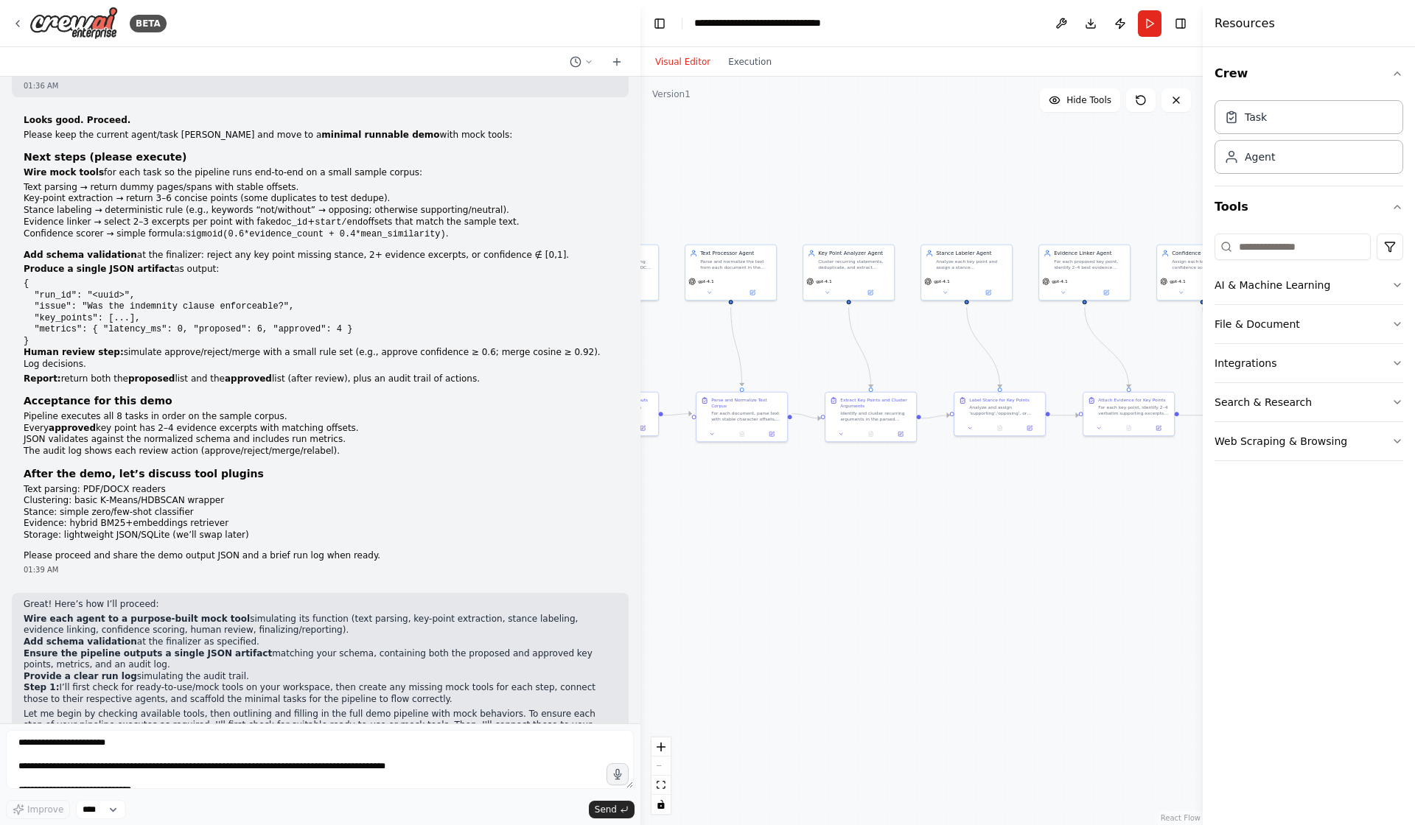
click at [242, 402] on div "Looks good. Proceed. Please keep the current agent/task scaffold and move to a …" at bounding box center [320, 338] width 593 height 446
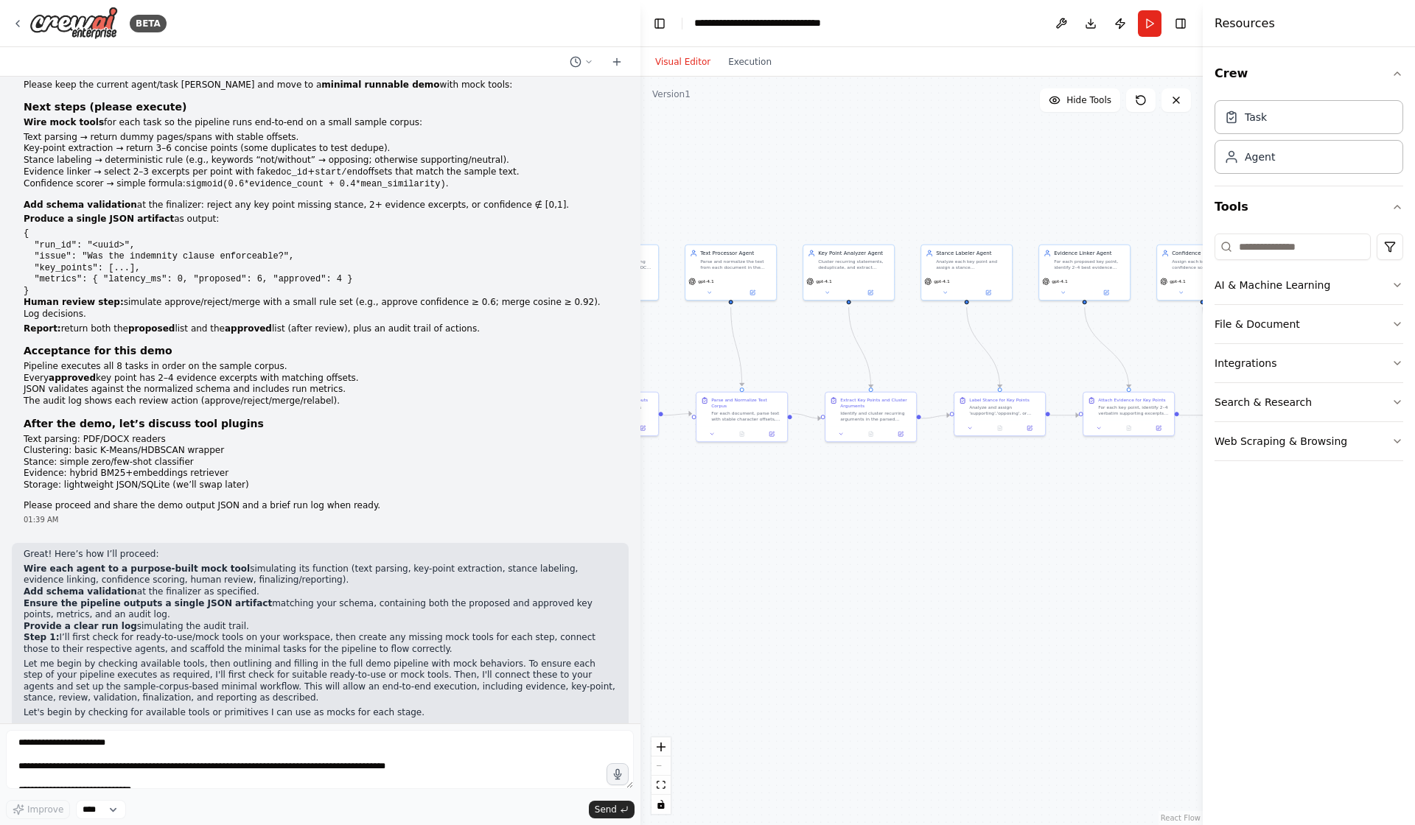
scroll to position [4191, 0]
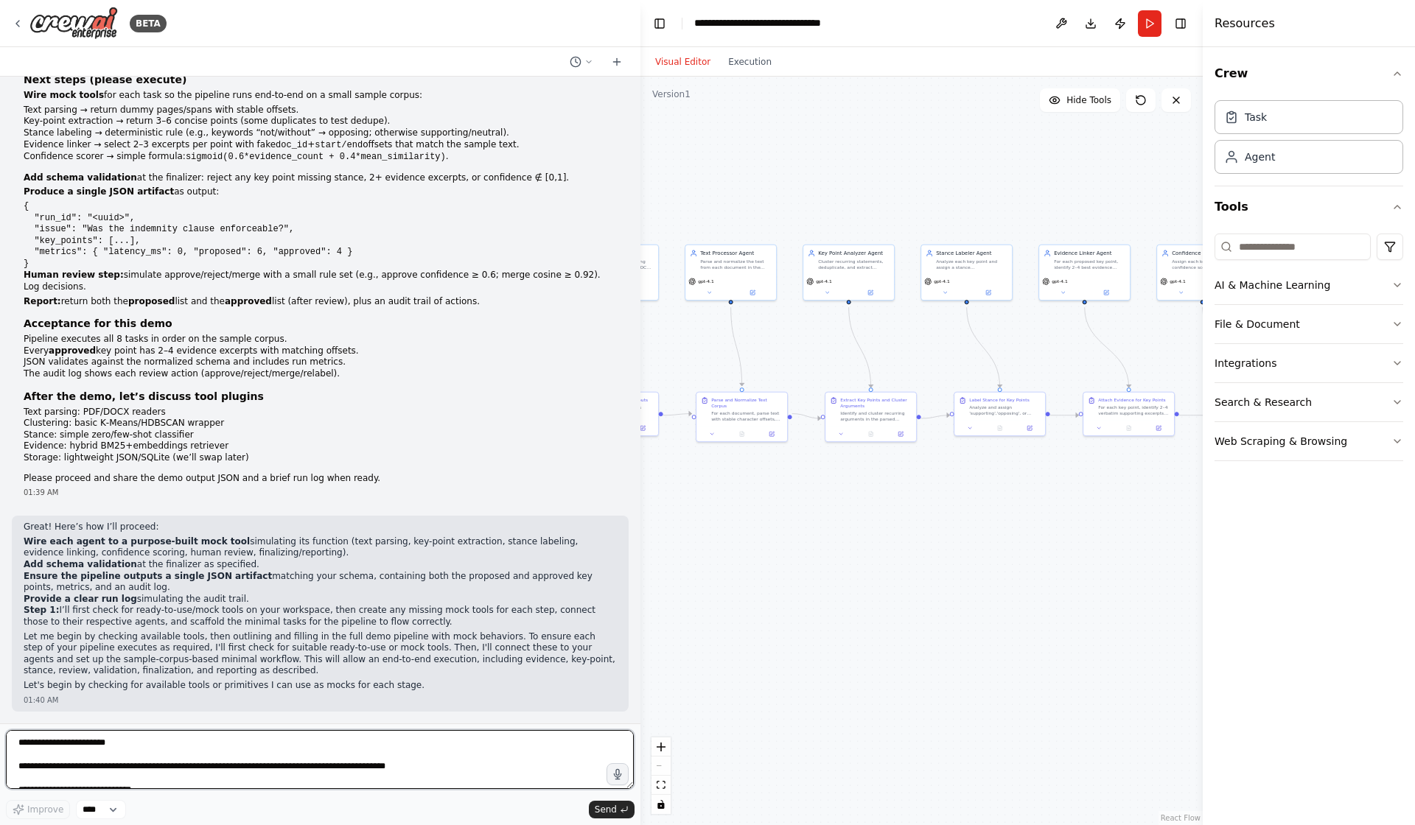
click at [275, 760] on textarea at bounding box center [320, 759] width 628 height 59
click at [250, 739] on textarea at bounding box center [320, 759] width 628 height 59
type textarea "**********"
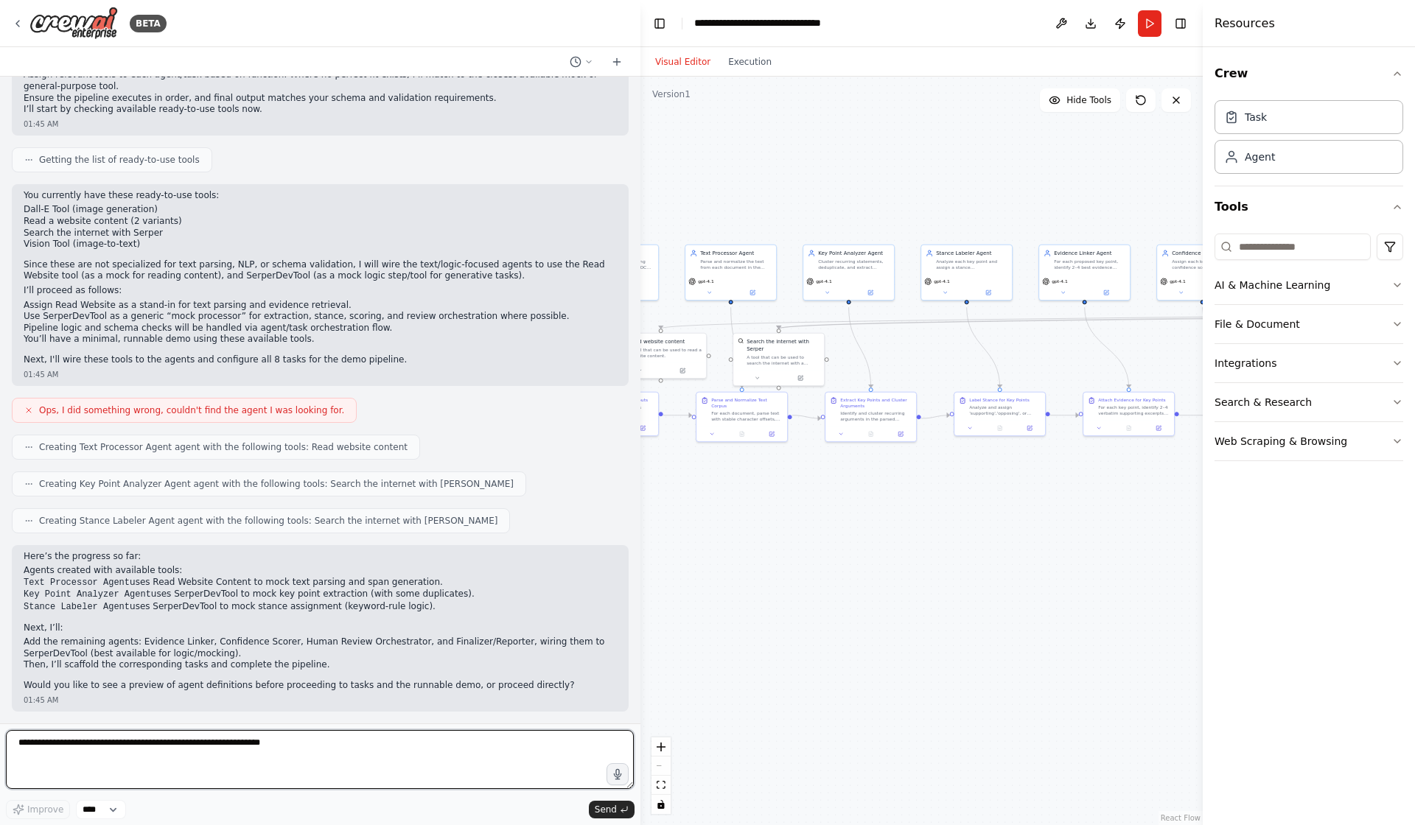
scroll to position [4988, 0]
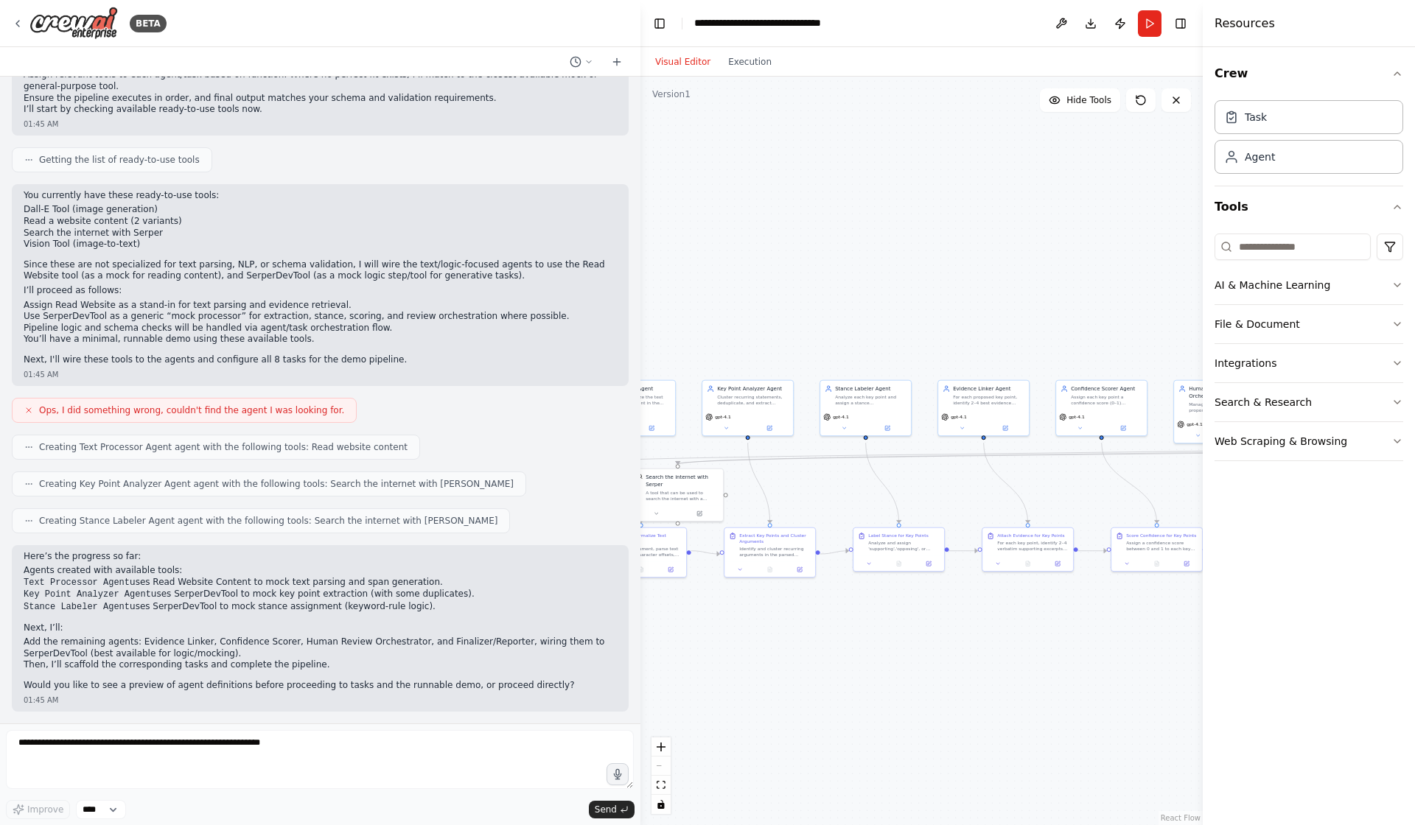
drag, startPoint x: 854, startPoint y: 551, endPoint x: 753, endPoint y: 687, distance: 169.0
click at [753, 687] on div ".deletable-edge-delete-btn { width: 20px; height: 20px; border: 0px solid #ffff…" at bounding box center [921, 451] width 562 height 749
drag, startPoint x: 995, startPoint y: 679, endPoint x: 773, endPoint y: 706, distance: 224.1
click at [773, 706] on div ".deletable-edge-delete-btn { width: 20px; height: 20px; border: 0px solid #ffff…" at bounding box center [921, 451] width 562 height 749
drag, startPoint x: 1083, startPoint y: 701, endPoint x: 1129, endPoint y: 654, distance: 66.7
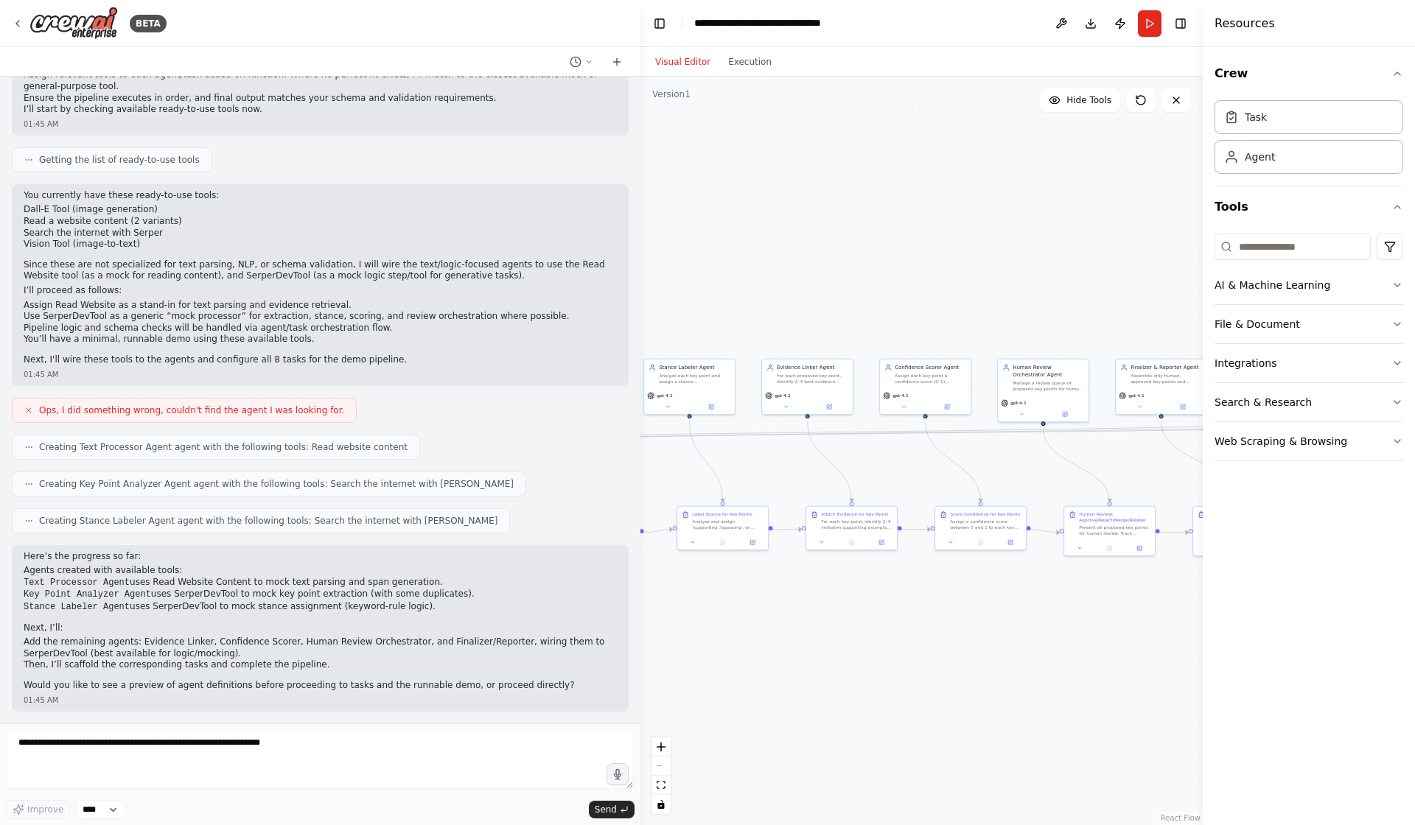
click at [1129, 654] on div ".deletable-edge-delete-btn { width: 20px; height: 20px; border: 0px solid #ffff…" at bounding box center [921, 451] width 562 height 749
drag, startPoint x: 772, startPoint y: 684, endPoint x: 1213, endPoint y: 686, distance: 440.6
click at [1213, 686] on div "BETA Hello! I'm the CrewAI assistant. What kind of automation do you want to bu…" at bounding box center [707, 412] width 1415 height 825
click at [884, 372] on div "Text Processor Agent" at bounding box center [898, 368] width 71 height 7
click at [921, 412] on button at bounding box center [916, 407] width 42 height 9
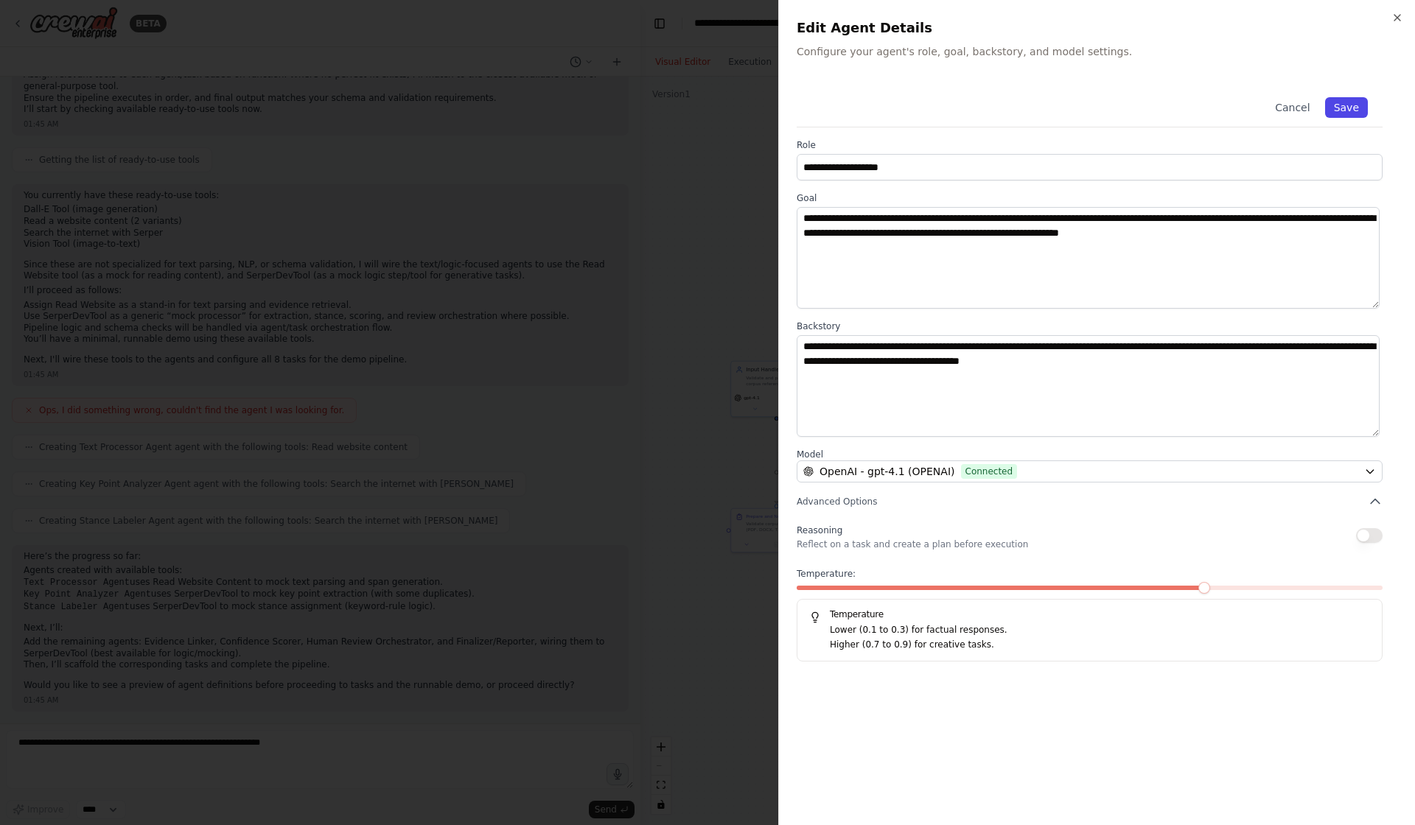
click at [1361, 106] on button "Save" at bounding box center [1346, 107] width 43 height 21
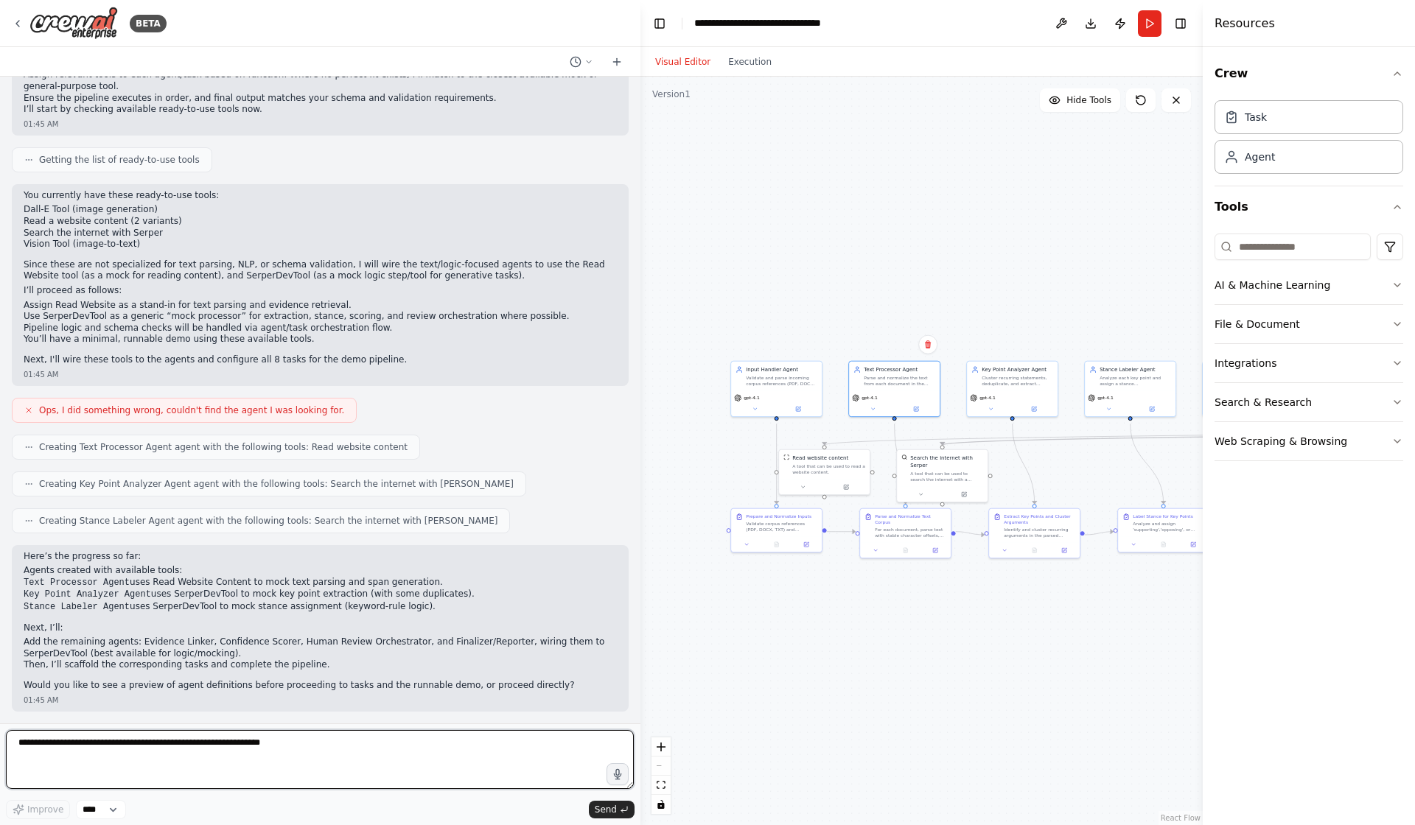
click at [317, 769] on textarea at bounding box center [320, 759] width 628 height 59
paste textarea "**********"
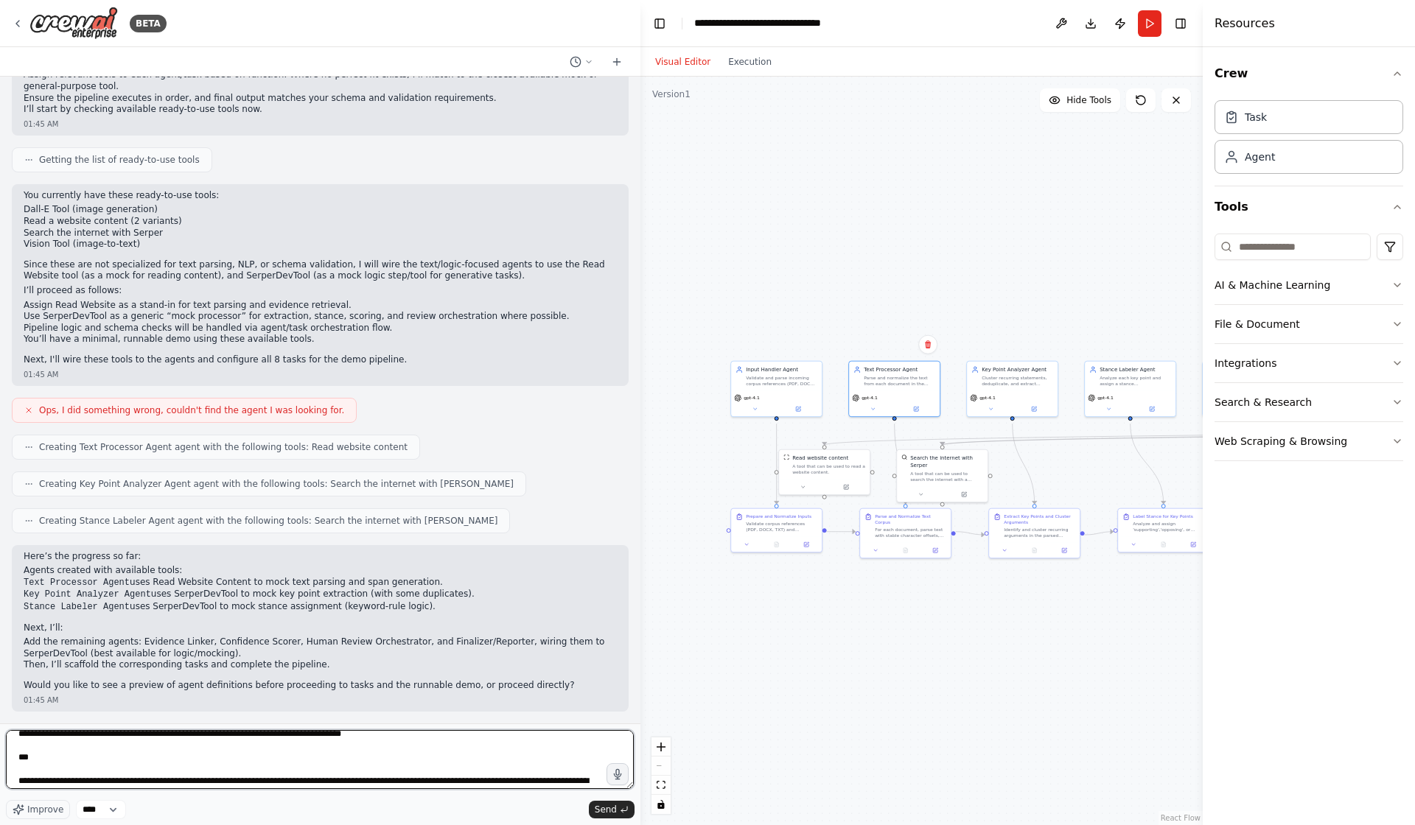
scroll to position [0, 0]
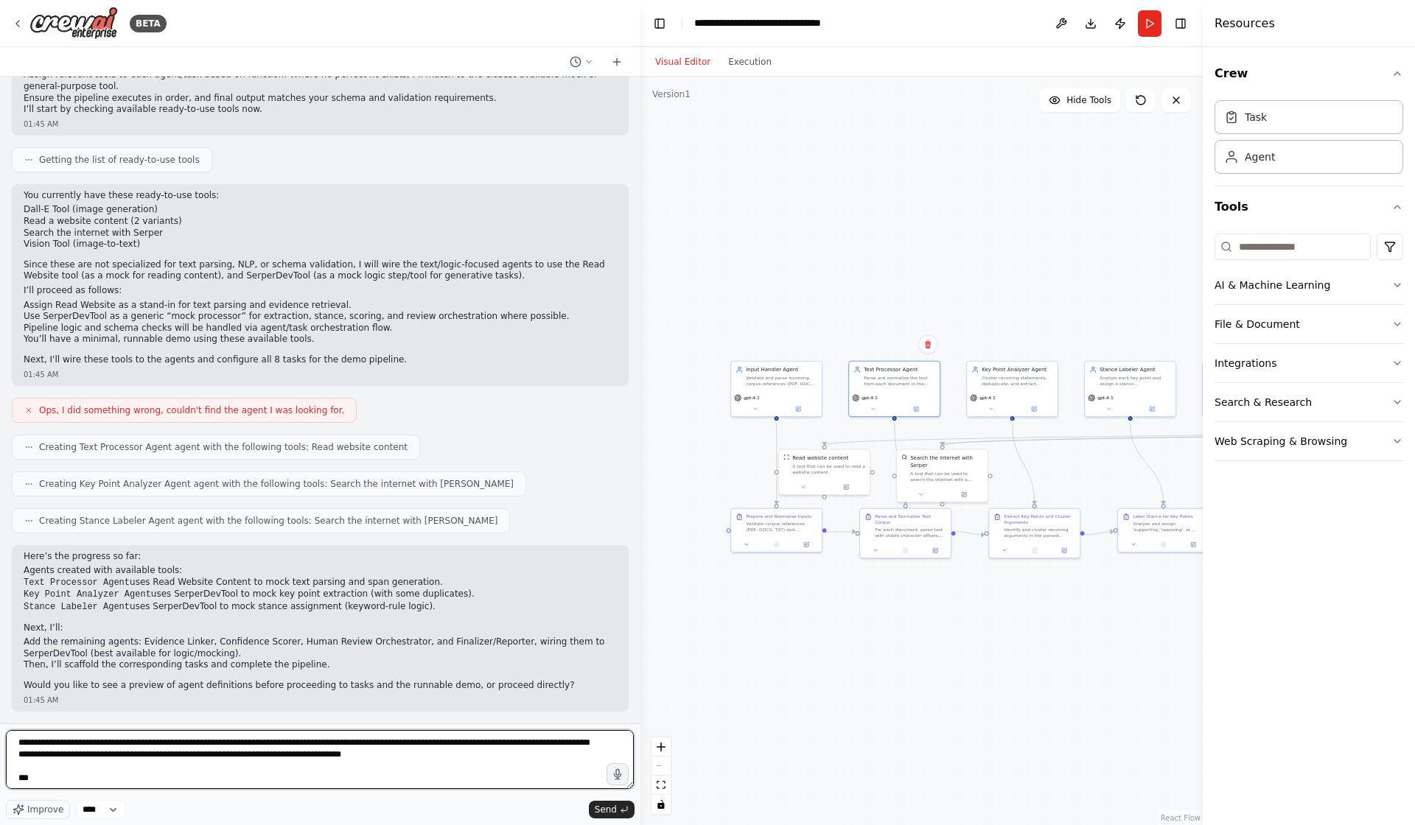
click at [439, 741] on textarea at bounding box center [320, 759] width 628 height 59
drag, startPoint x: 439, startPoint y: 741, endPoint x: 500, endPoint y: 773, distance: 68.2
click at [500, 773] on textarea at bounding box center [320, 759] width 628 height 59
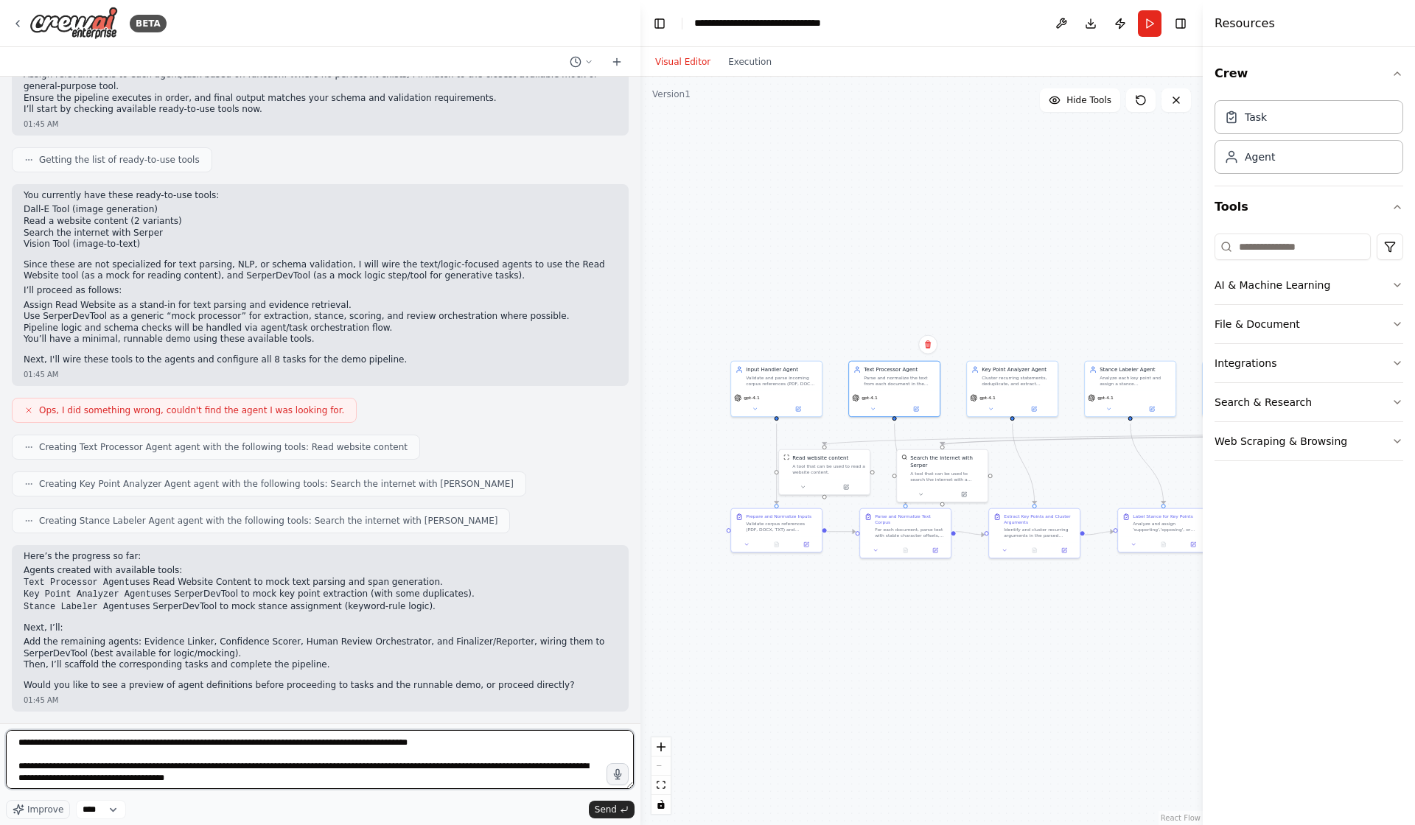
click at [24, 743] on textarea at bounding box center [320, 759] width 628 height 59
click at [20, 746] on textarea at bounding box center [320, 759] width 628 height 59
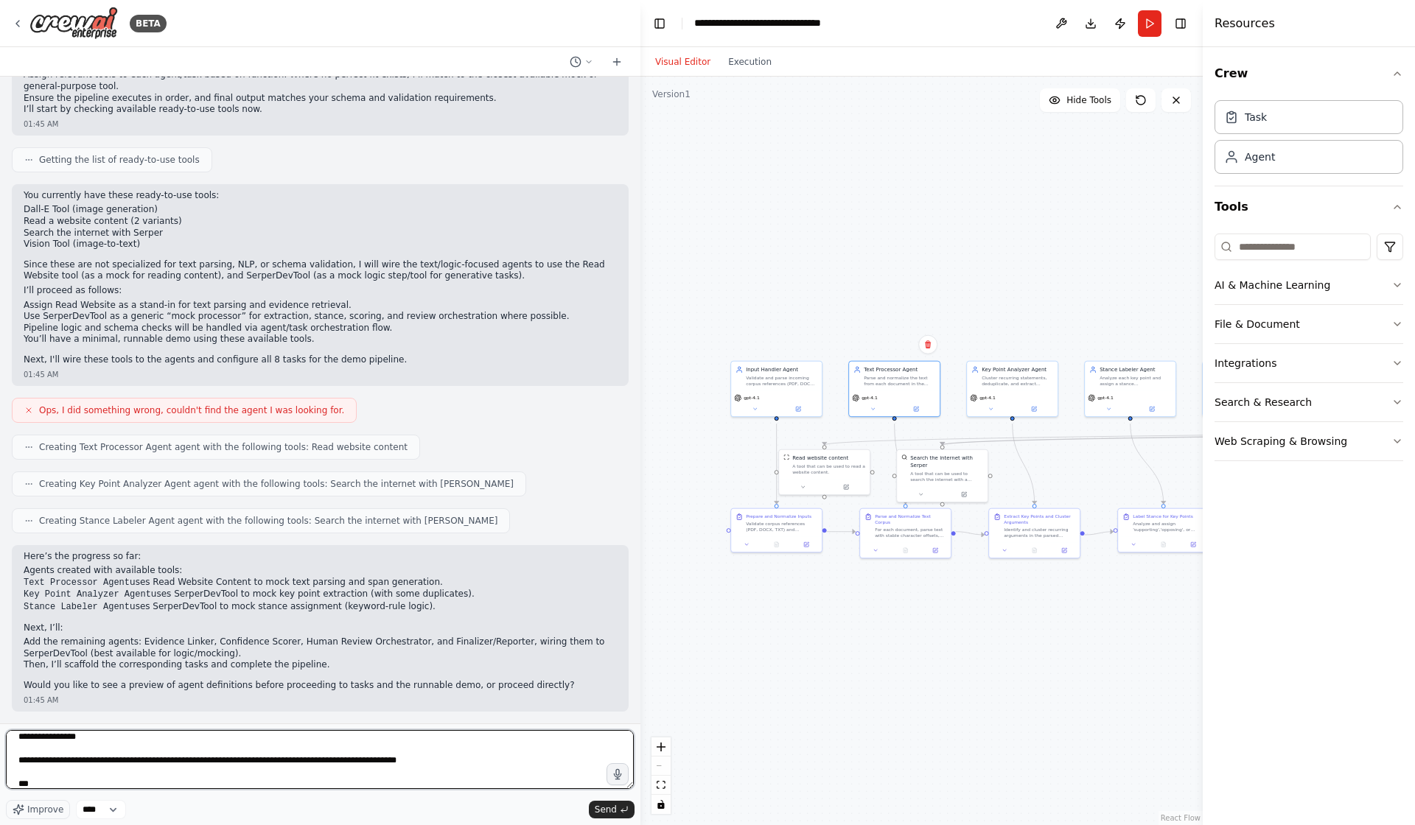
scroll to position [1400, 0]
type textarea "**********"
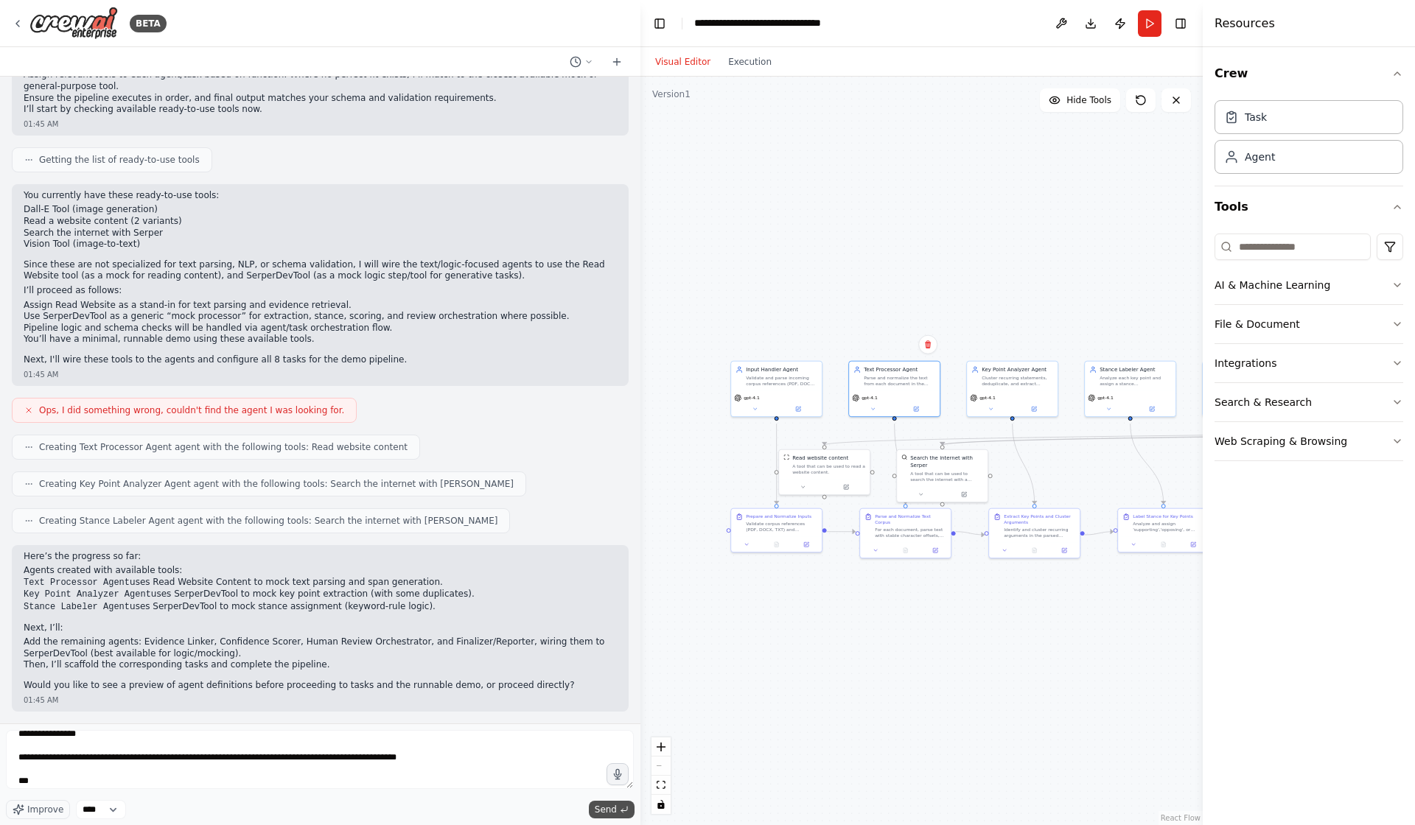
click at [598, 810] on span "Send" at bounding box center [606, 810] width 22 height 12
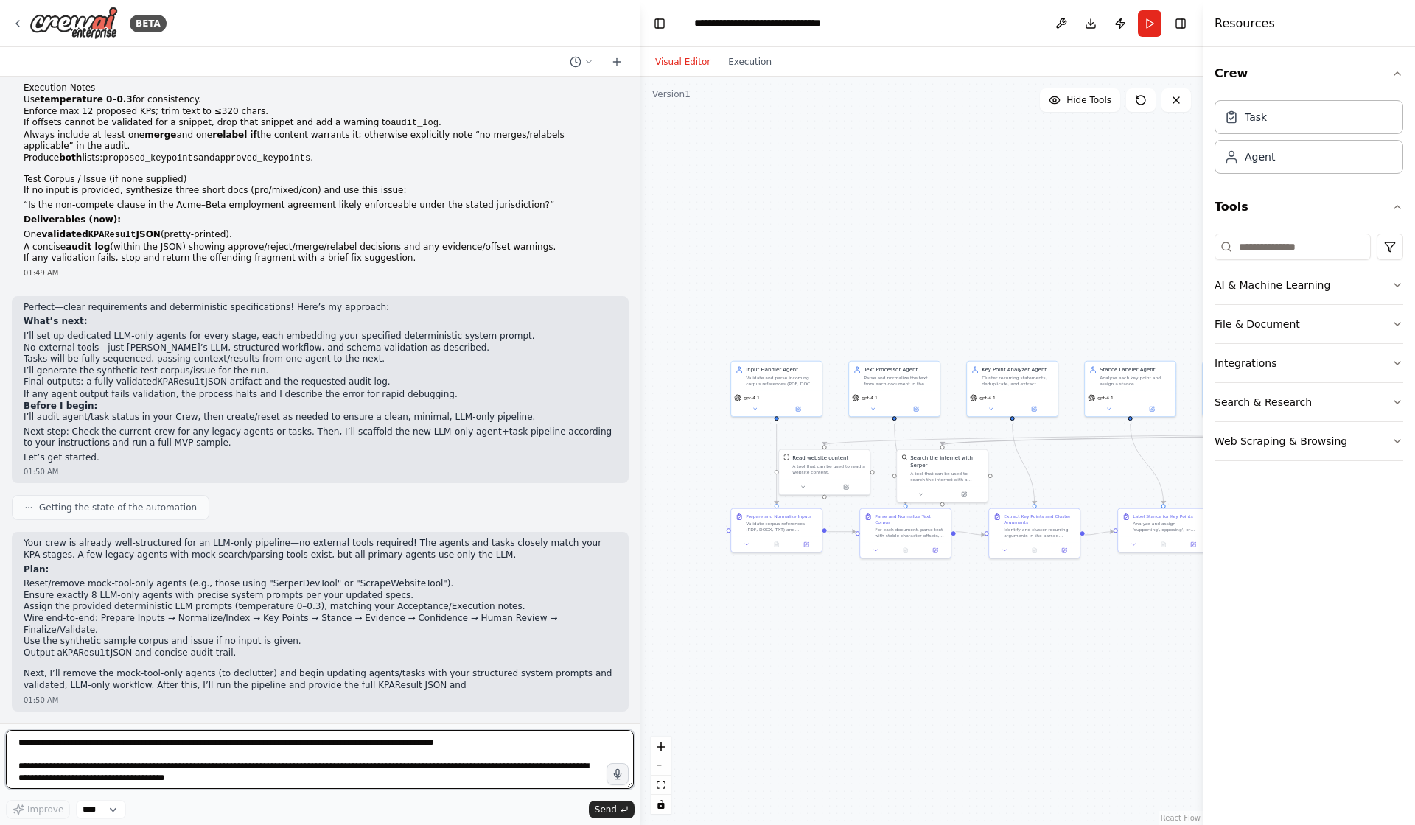
scroll to position [7035, 0]
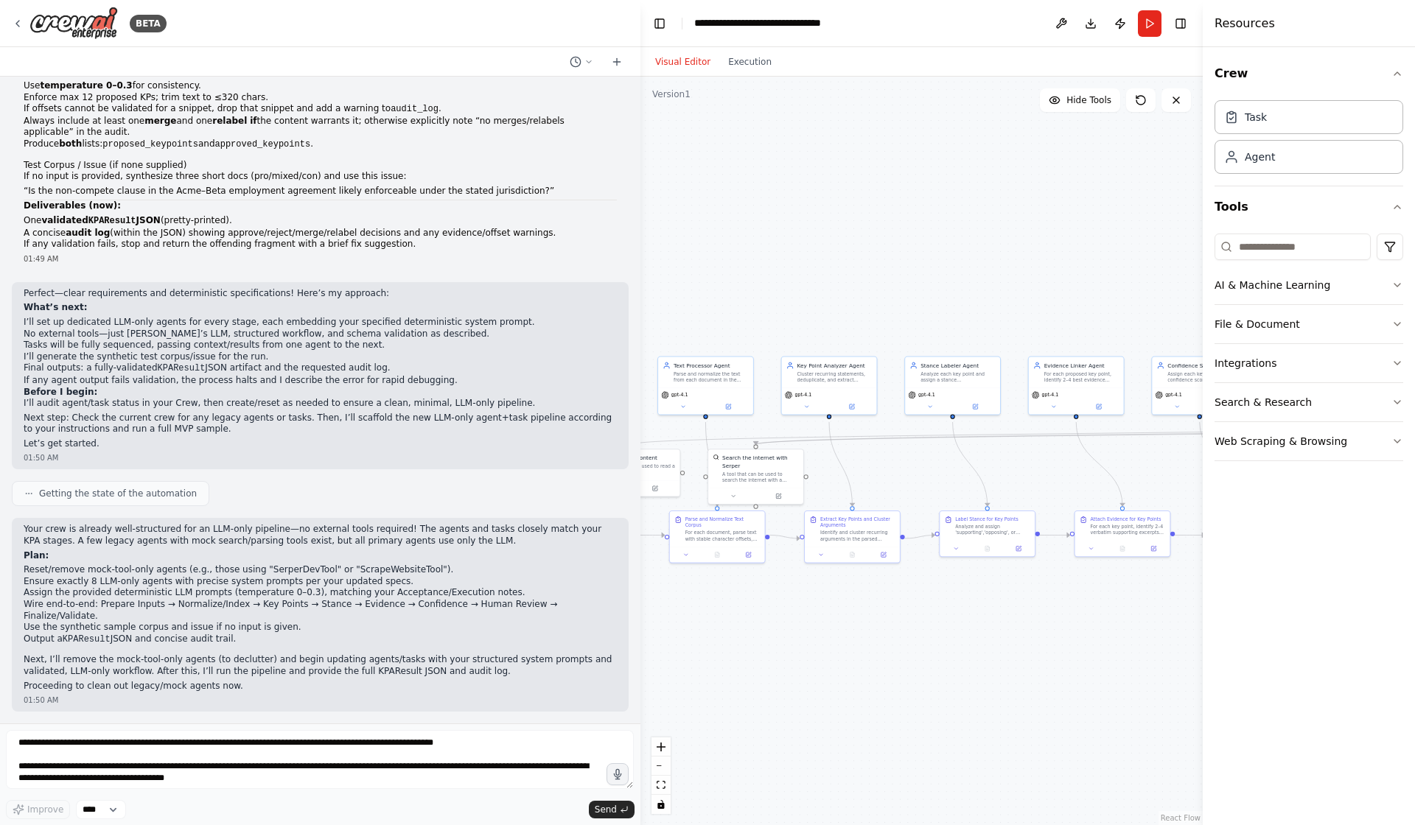
drag, startPoint x: 804, startPoint y: 650, endPoint x: 568, endPoint y: 686, distance: 238.5
click at [568, 685] on div "BETA Hello! I'm the CrewAI assistant. What kind of automation do you want to bu…" at bounding box center [707, 412] width 1415 height 825
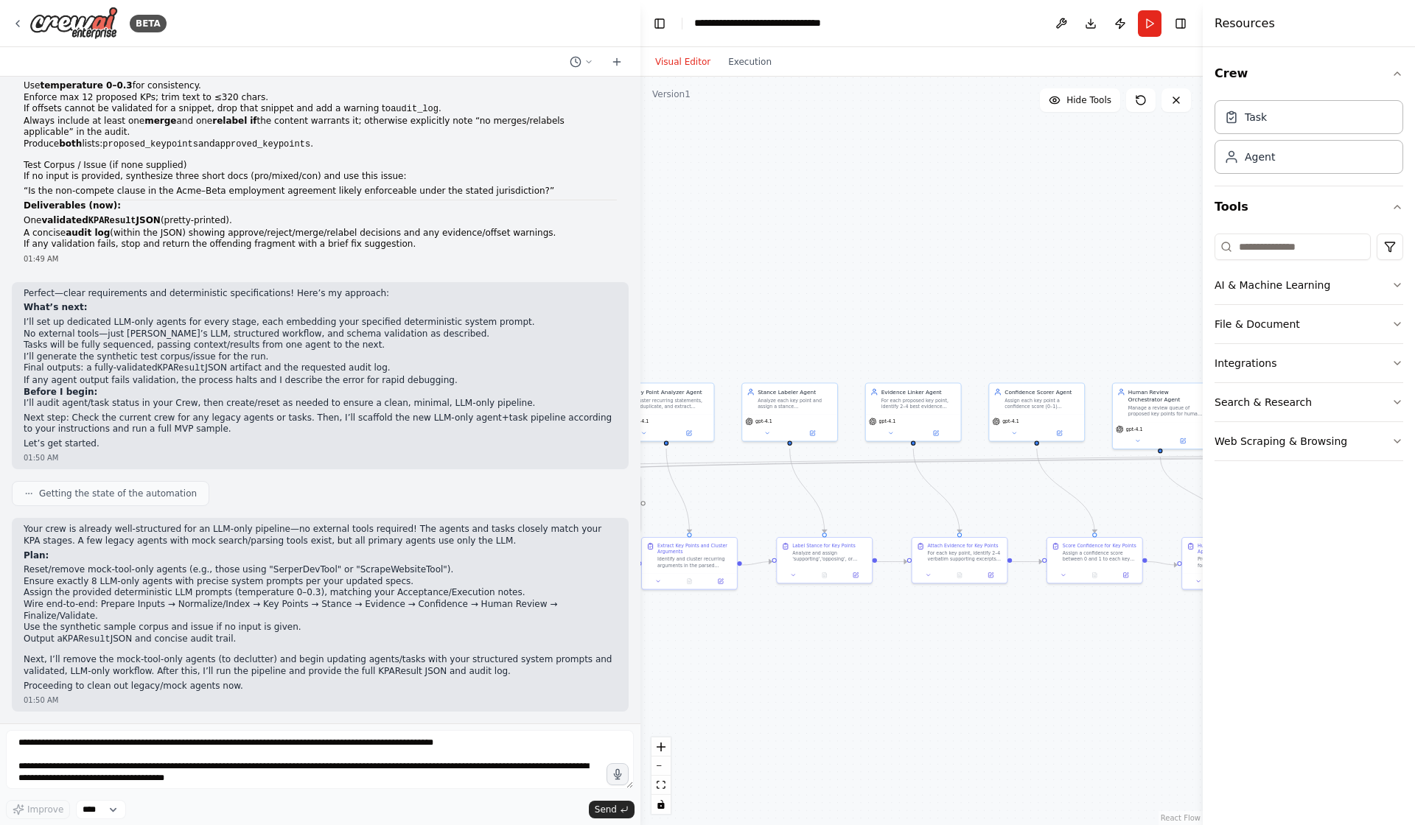
drag, startPoint x: 1125, startPoint y: 677, endPoint x: 928, endPoint y: 643, distance: 200.3
click at [974, 666] on div ".deletable-edge-delete-btn { width: 20px; height: 20px; border: 0px solid #ffff…" at bounding box center [921, 451] width 562 height 749
click at [897, 553] on div "Attach Evidence for Key Points For each key point, identify 2–4 verbatim suppor…" at bounding box center [935, 543] width 85 height 20
click at [939, 551] on div "For each key point, identify 2–4 verbatim supporting excerpts from the parsed c…" at bounding box center [941, 548] width 75 height 13
click at [970, 576] on div "Attach Evidence for Key Points For each key point, identify 2–4 verbatim suppor…" at bounding box center [936, 553] width 97 height 46
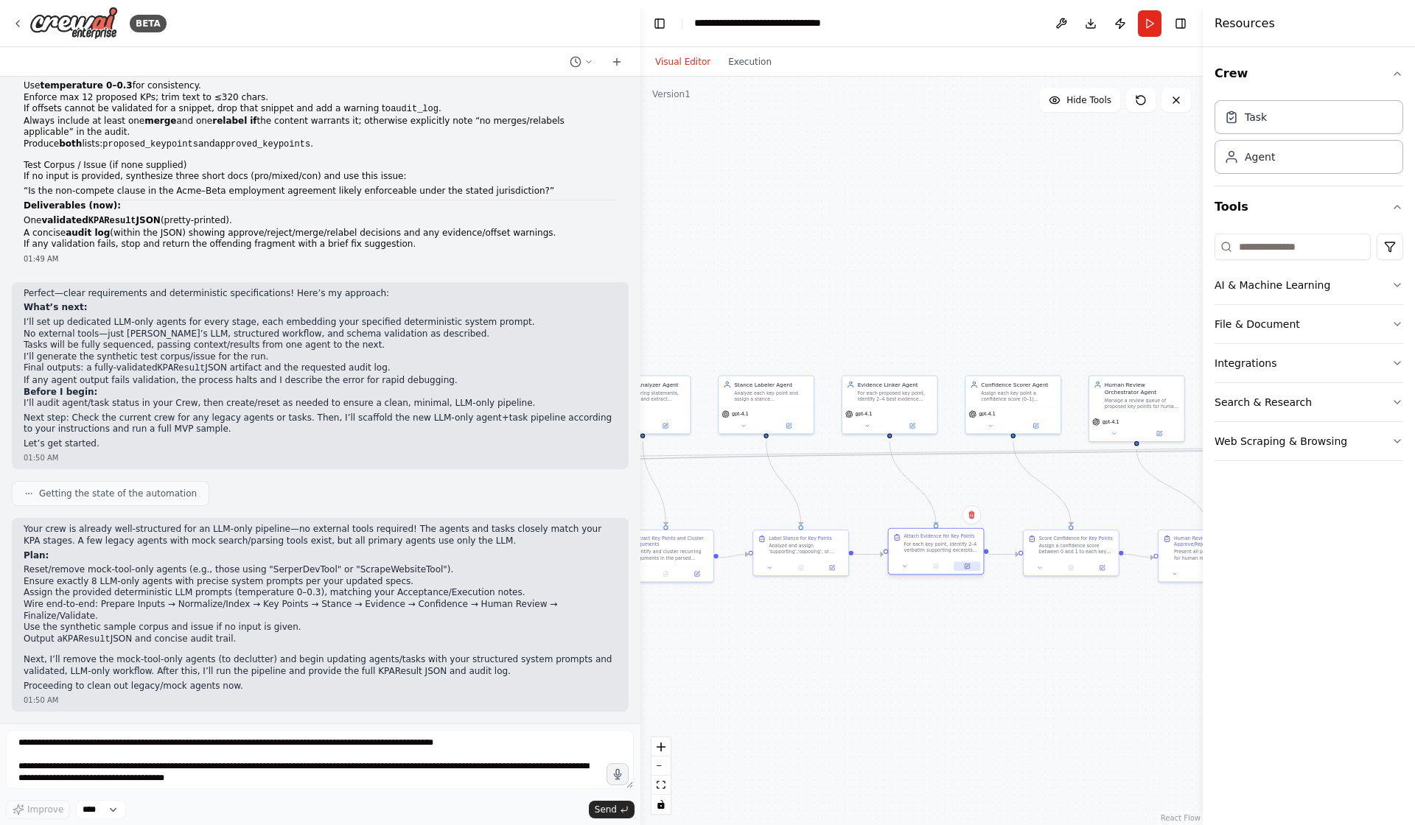
click at [964, 569] on icon at bounding box center [966, 566] width 4 height 4
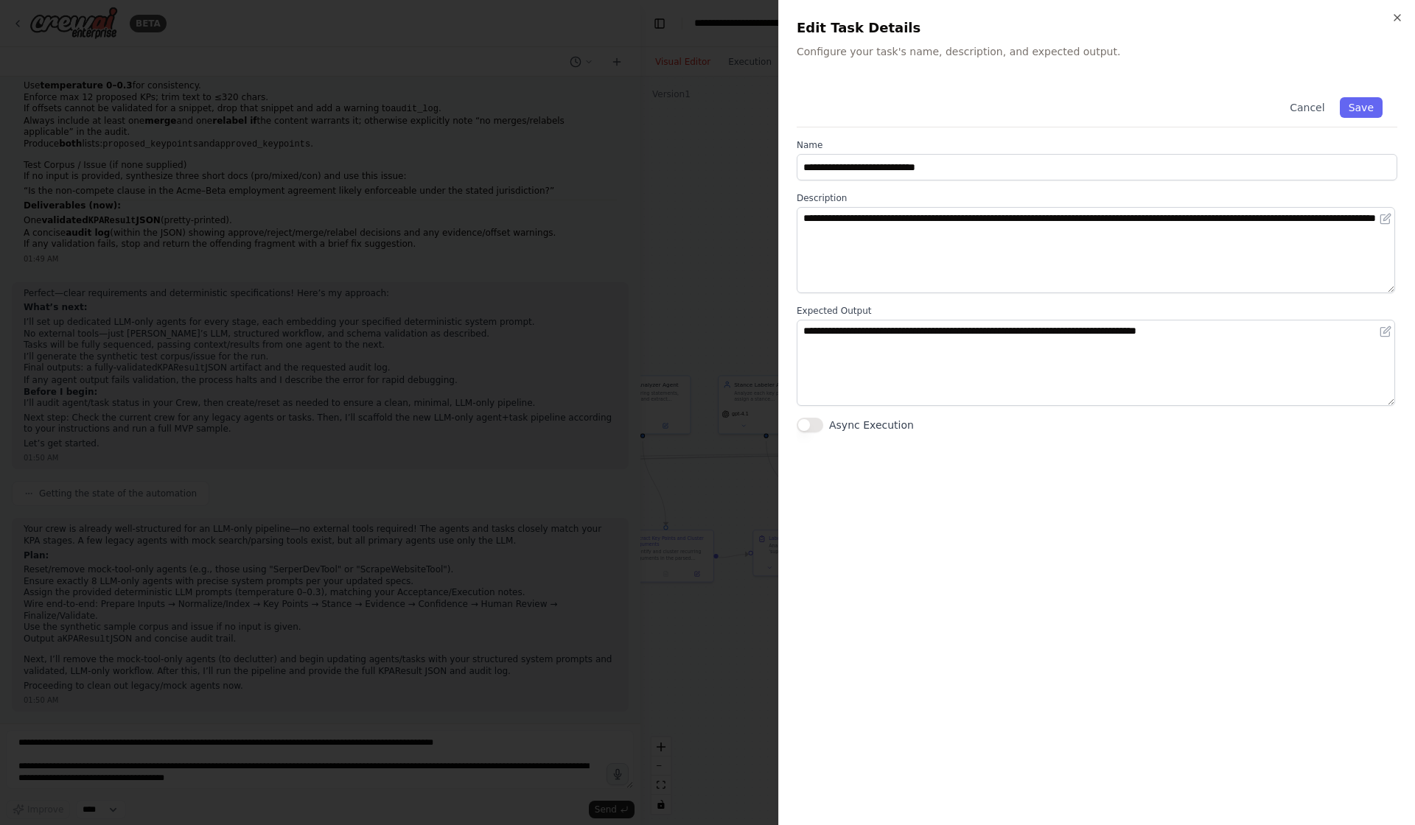
click at [751, 278] on div at bounding box center [707, 412] width 1415 height 825
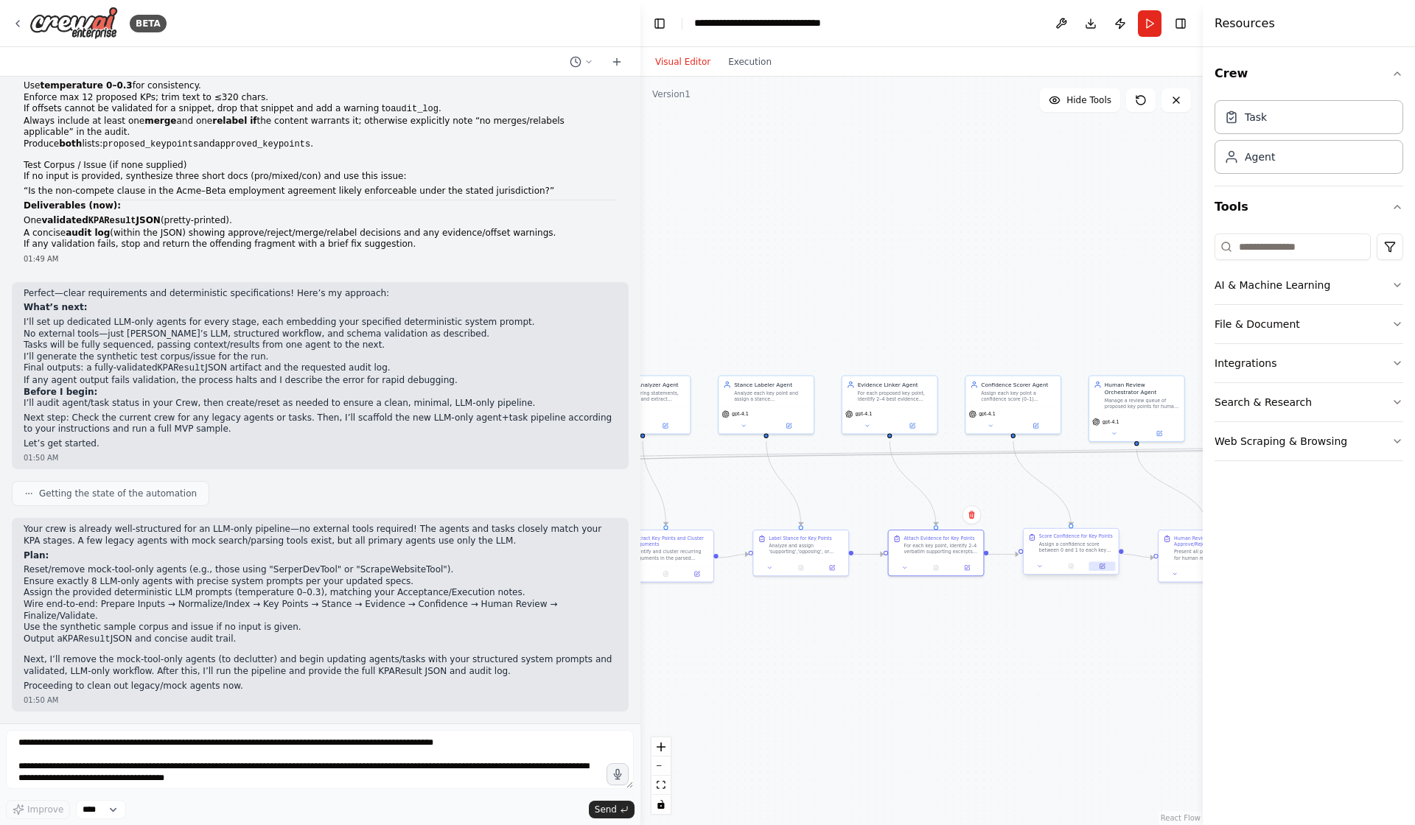
click at [1101, 569] on icon at bounding box center [1101, 566] width 4 height 4
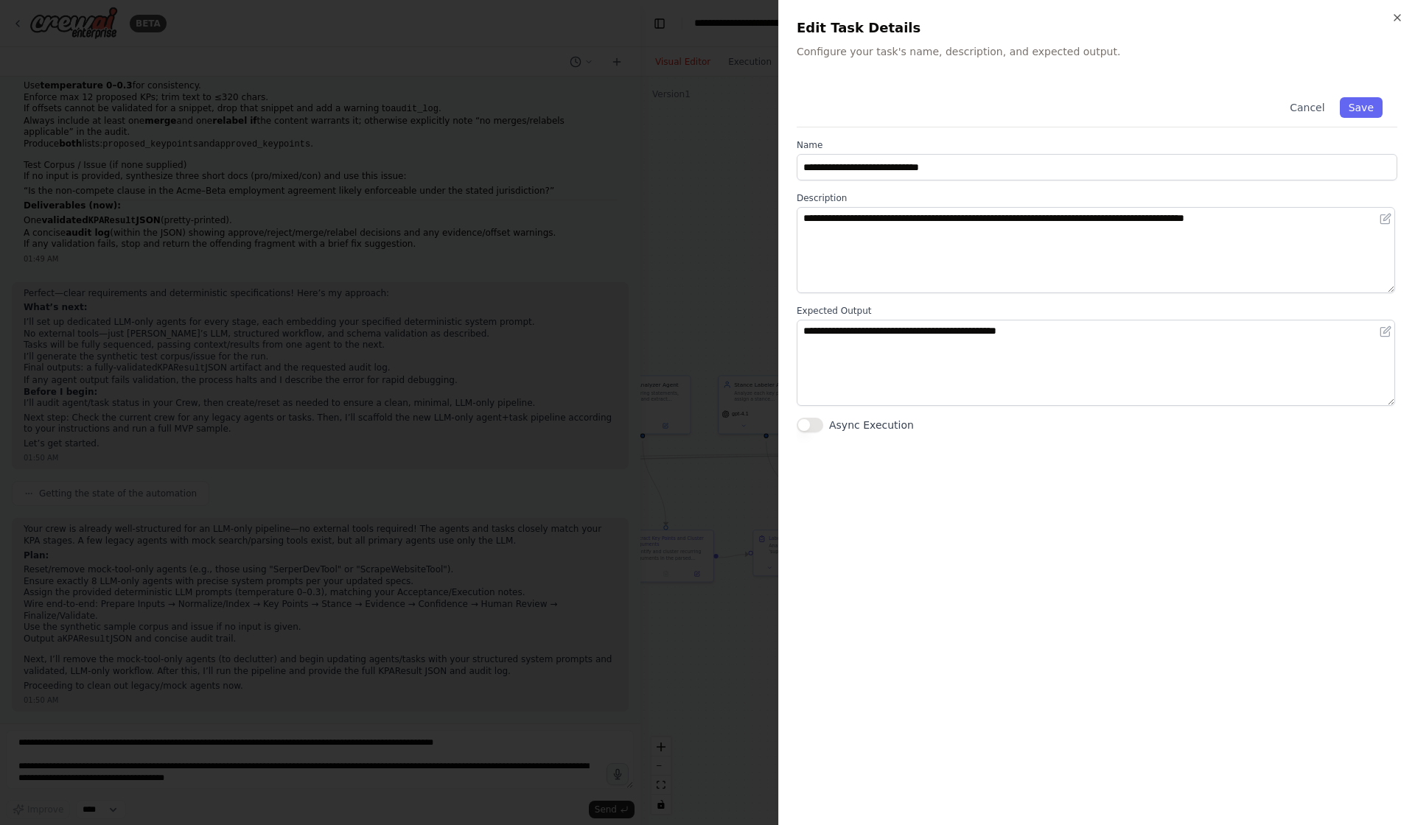
click at [718, 286] on div at bounding box center [707, 412] width 1415 height 825
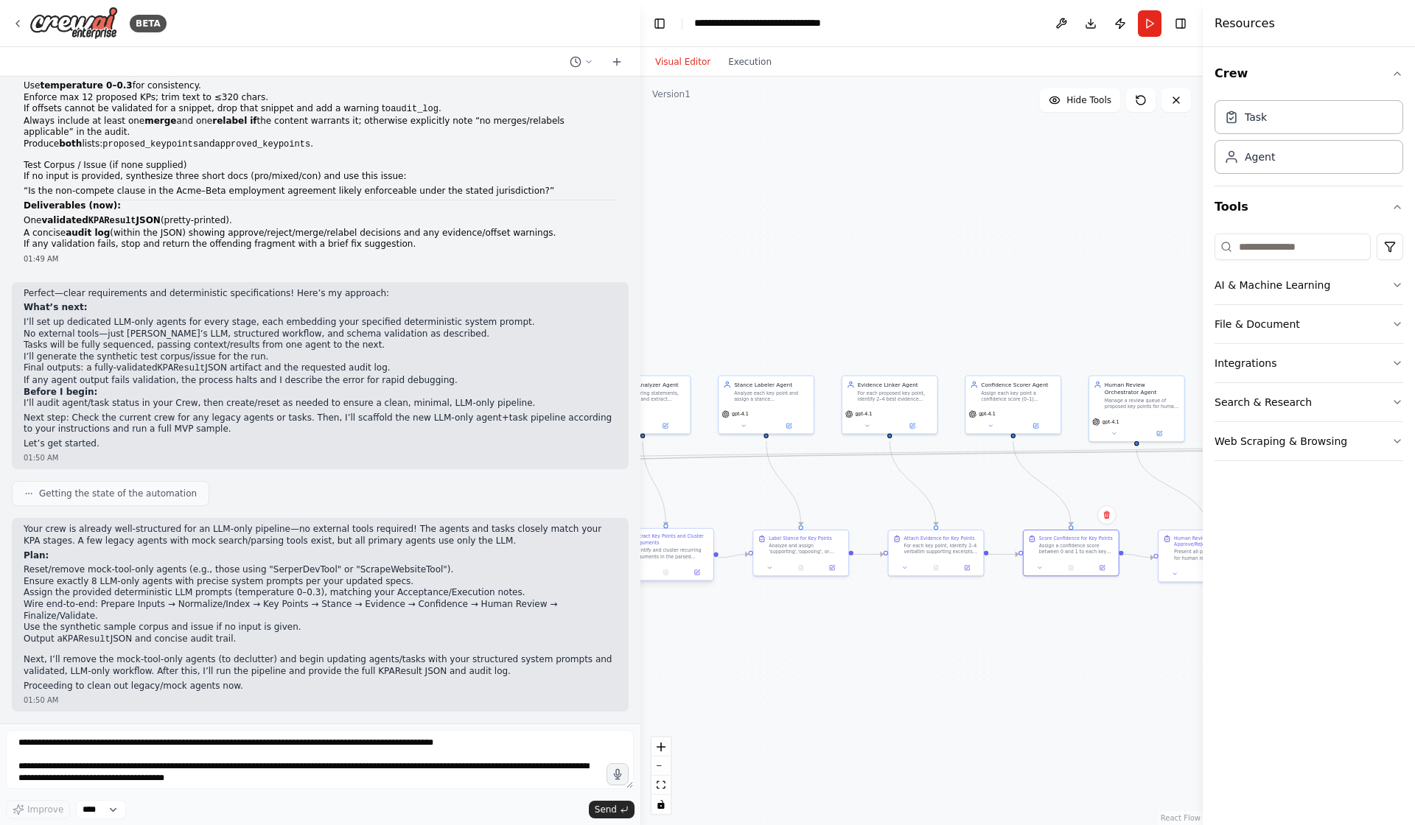
click at [700, 581] on div "Extract Key Points and Cluster Arguments Identify and cluster recurring argumen…" at bounding box center [665, 554] width 97 height 53
click at [701, 578] on button at bounding box center [697, 573] width 27 height 10
click at [702, 575] on button at bounding box center [697, 573] width 27 height 10
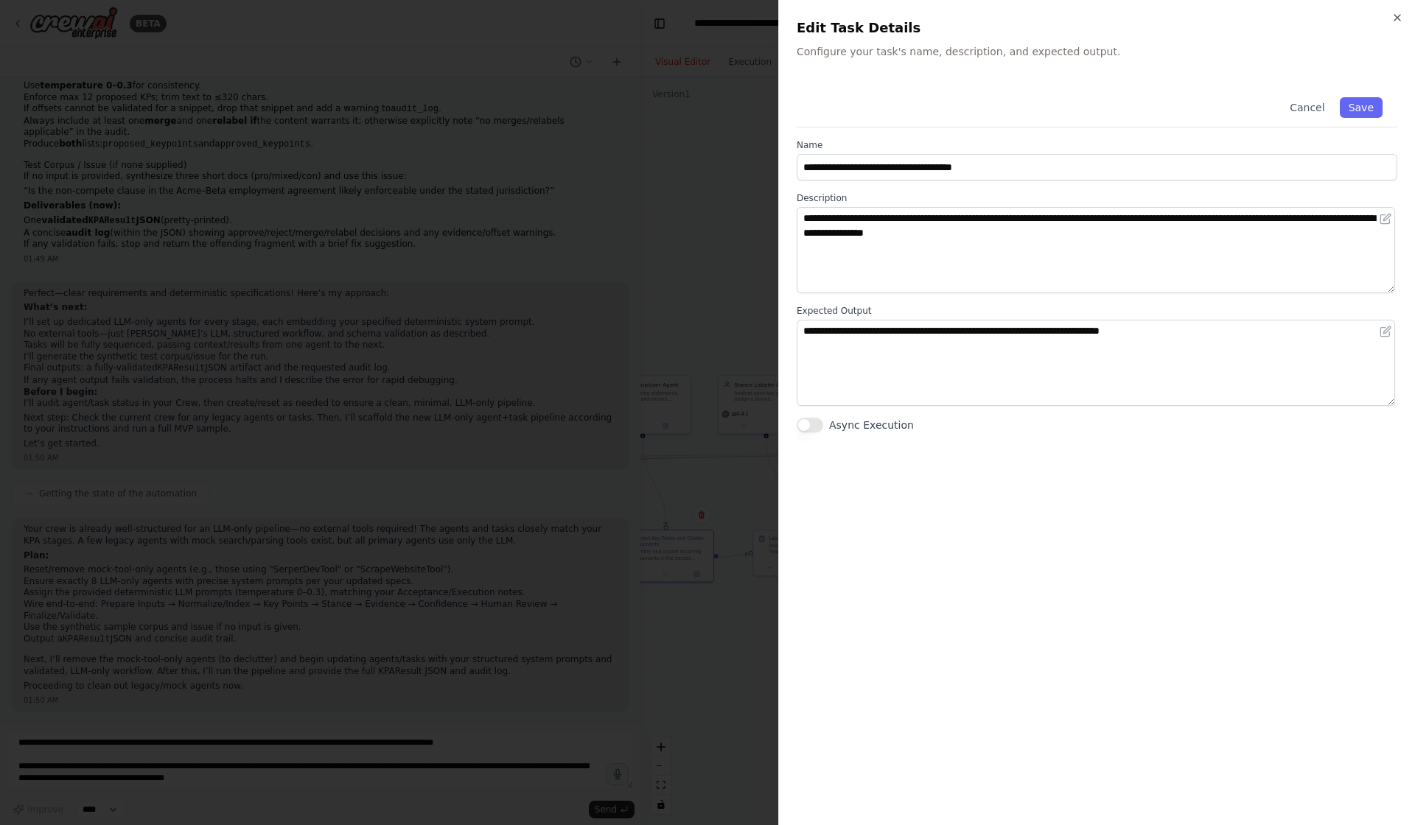
click at [722, 260] on div at bounding box center [707, 412] width 1415 height 825
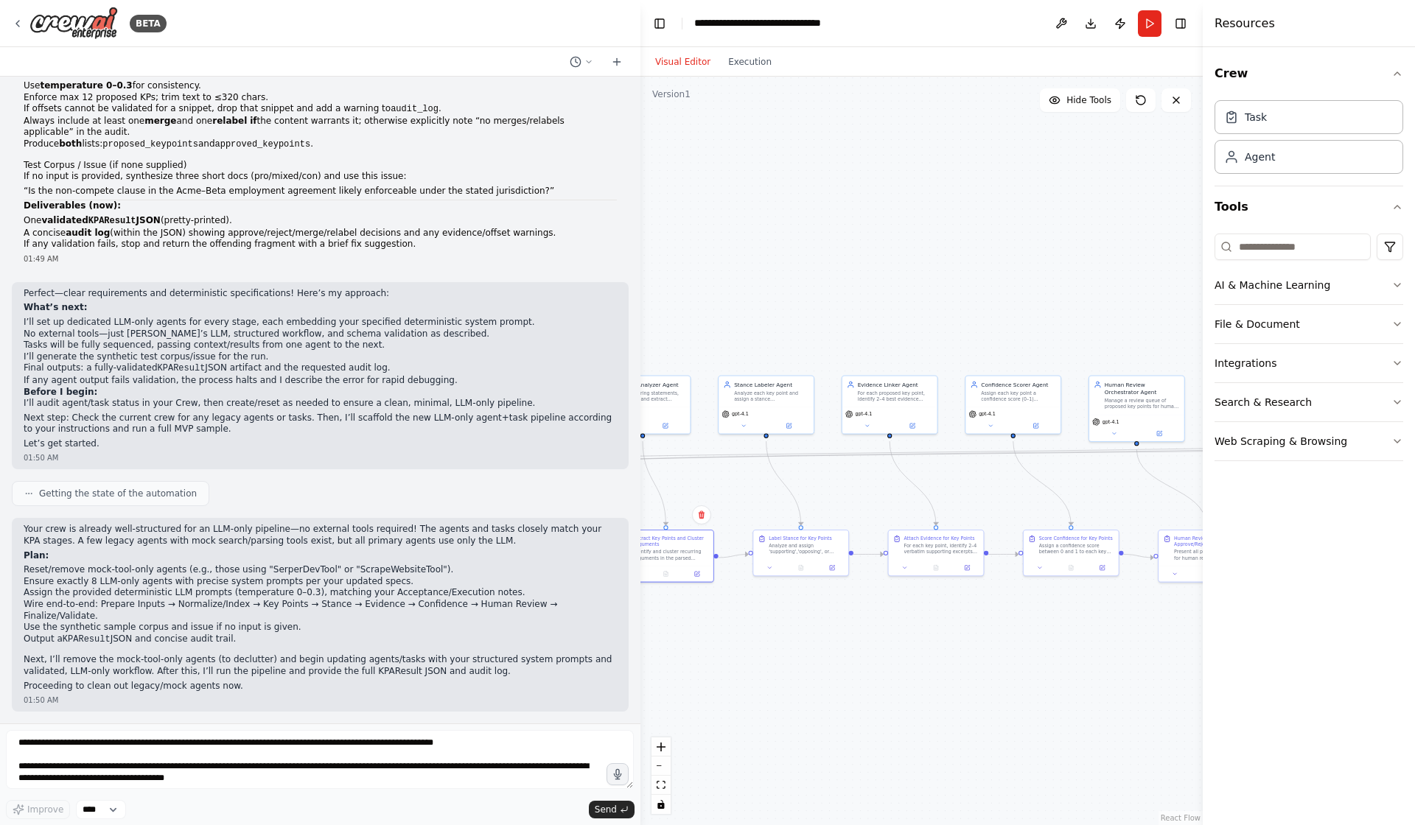
click at [349, 663] on p "Next, I’ll remove the mock-tool-only agents (to declutter) and begin updating a…" at bounding box center [320, 665] width 593 height 23
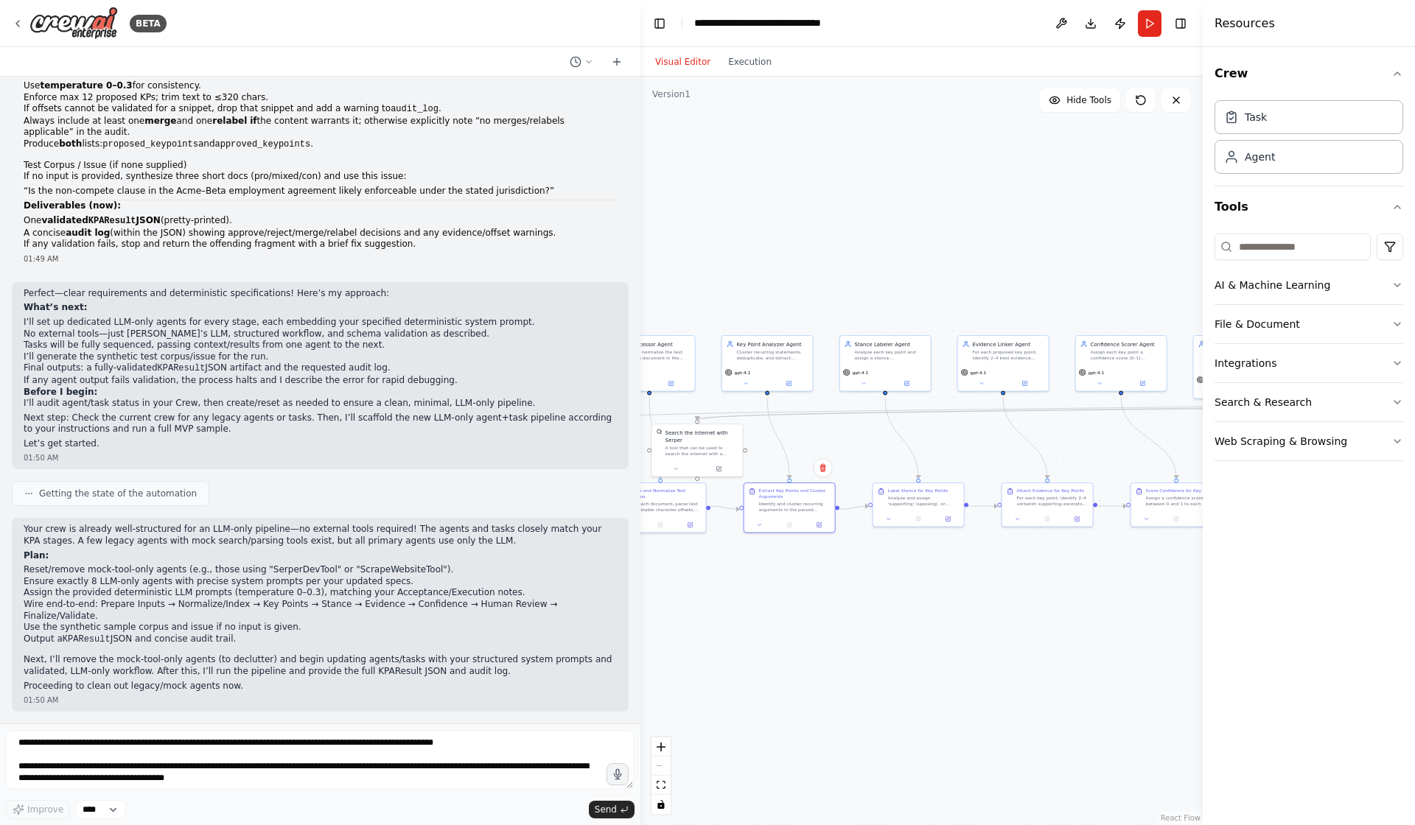
drag, startPoint x: 1024, startPoint y: 678, endPoint x: 1131, endPoint y: 625, distance: 119.3
click at [1131, 625] on div ".deletable-edge-delete-btn { width: 20px; height: 20px; border: 0px solid #ffff…" at bounding box center [921, 451] width 562 height 749
click at [651, 140] on div ".deletable-edge-delete-btn { width: 20px; height: 20px; border: 0px solid #ffff…" at bounding box center [921, 451] width 562 height 749
drag, startPoint x: 685, startPoint y: 181, endPoint x: 523, endPoint y: 210, distance: 164.7
click at [536, 202] on div "BETA Hello! I'm the CrewAI assistant. What kind of automation do you want to bu…" at bounding box center [707, 412] width 1415 height 825
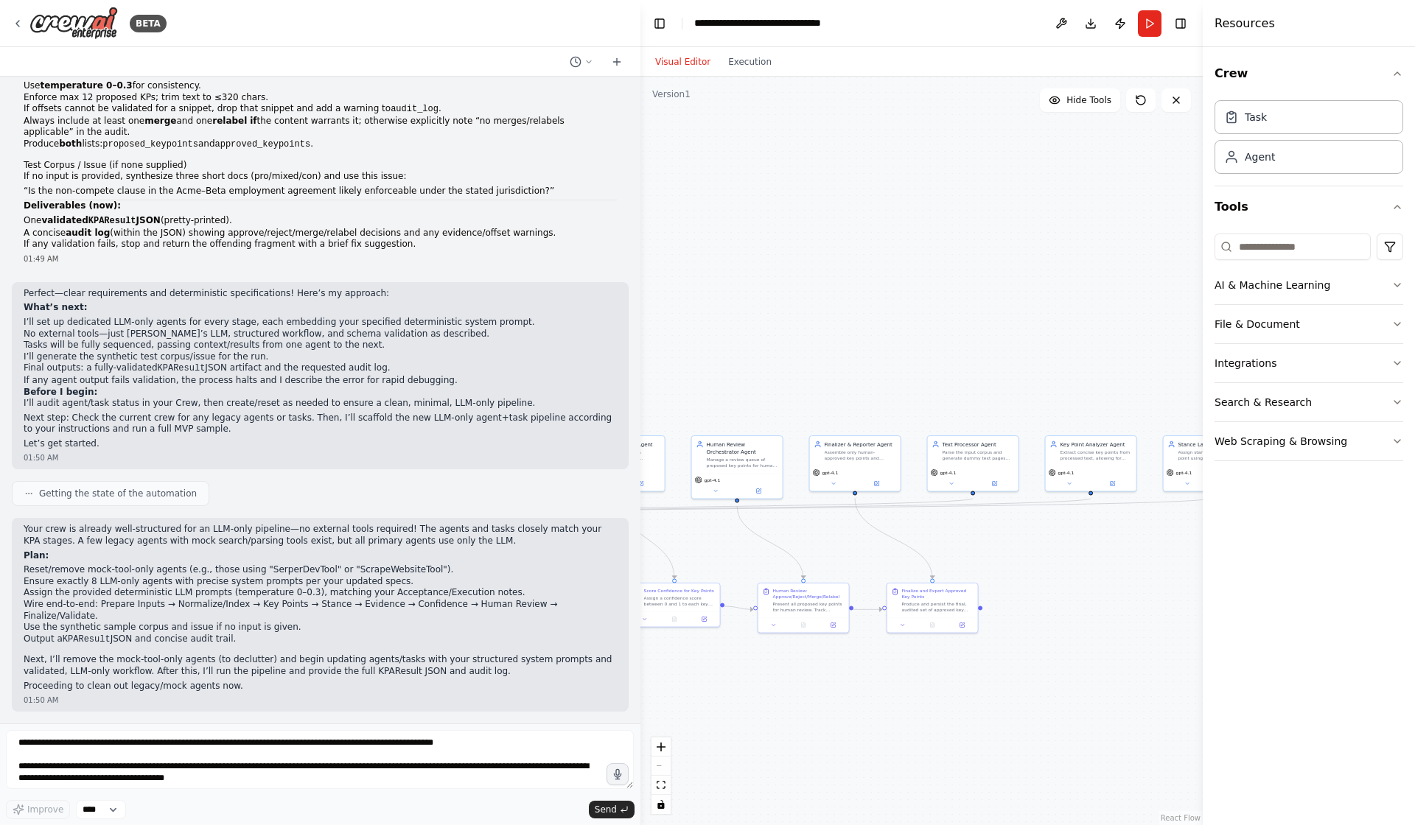
drag, startPoint x: 973, startPoint y: 247, endPoint x: 596, endPoint y: 307, distance: 381.3
click at [596, 307] on div "BETA Hello! I'm the CrewAI assistant. What kind of automation do you want to bu…" at bounding box center [707, 412] width 1415 height 825
drag, startPoint x: 1076, startPoint y: 347, endPoint x: 1074, endPoint y: 340, distance: 7.5
click at [1074, 340] on div ".deletable-edge-delete-btn { width: 20px; height: 20px; border: 0px solid #ffff…" at bounding box center [921, 451] width 562 height 749
drag, startPoint x: 915, startPoint y: 753, endPoint x: 1233, endPoint y: 671, distance: 328.6
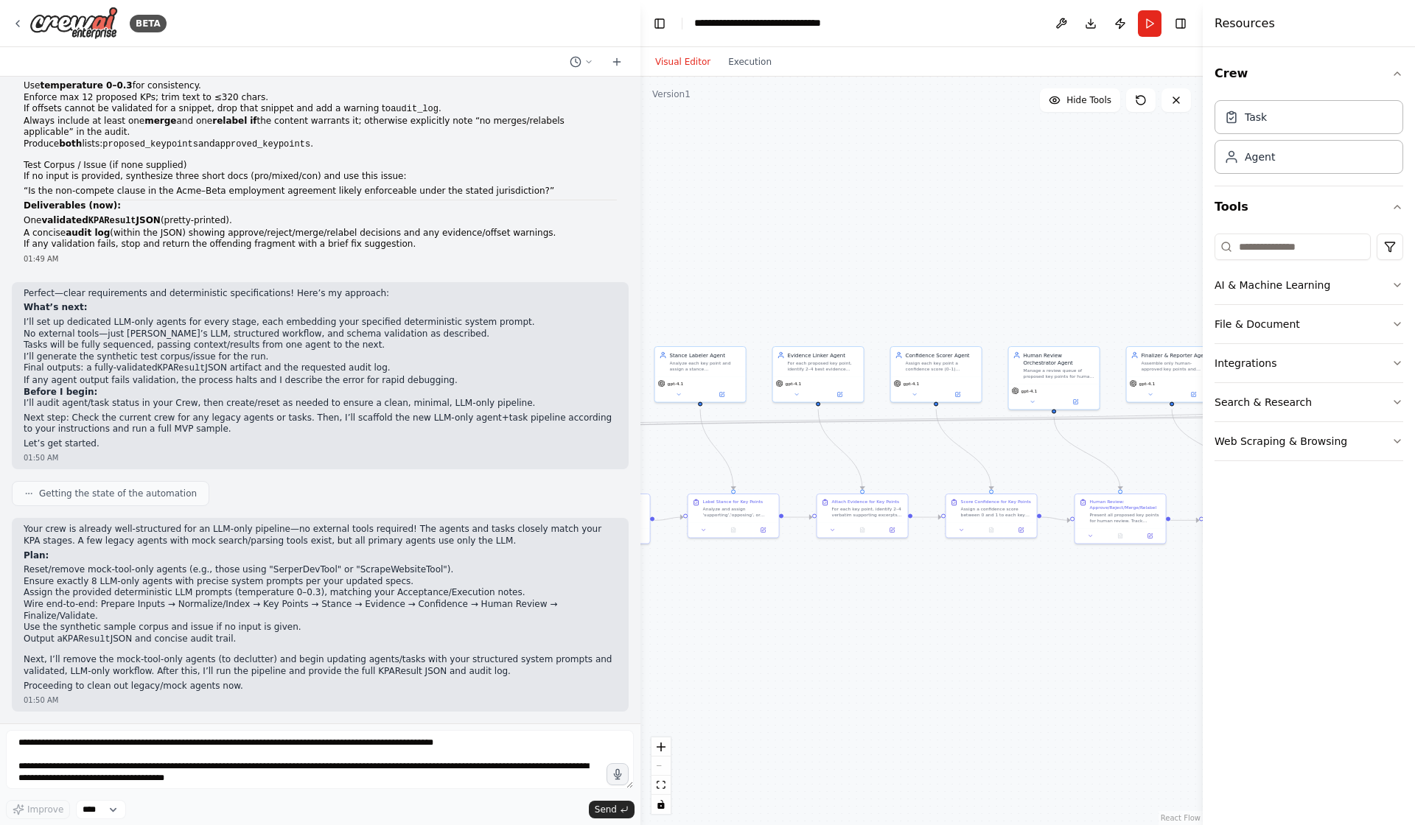
click at [1233, 671] on div "BETA Hello! I'm the CrewAI assistant. What kind of automation do you want to bu…" at bounding box center [707, 412] width 1415 height 825
click at [1054, 103] on icon at bounding box center [1055, 100] width 10 height 7
click at [1135, 103] on icon at bounding box center [1141, 100] width 12 height 12
click at [1144, 111] on button at bounding box center [1140, 100] width 29 height 24
click at [1185, 109] on button at bounding box center [1175, 100] width 29 height 24
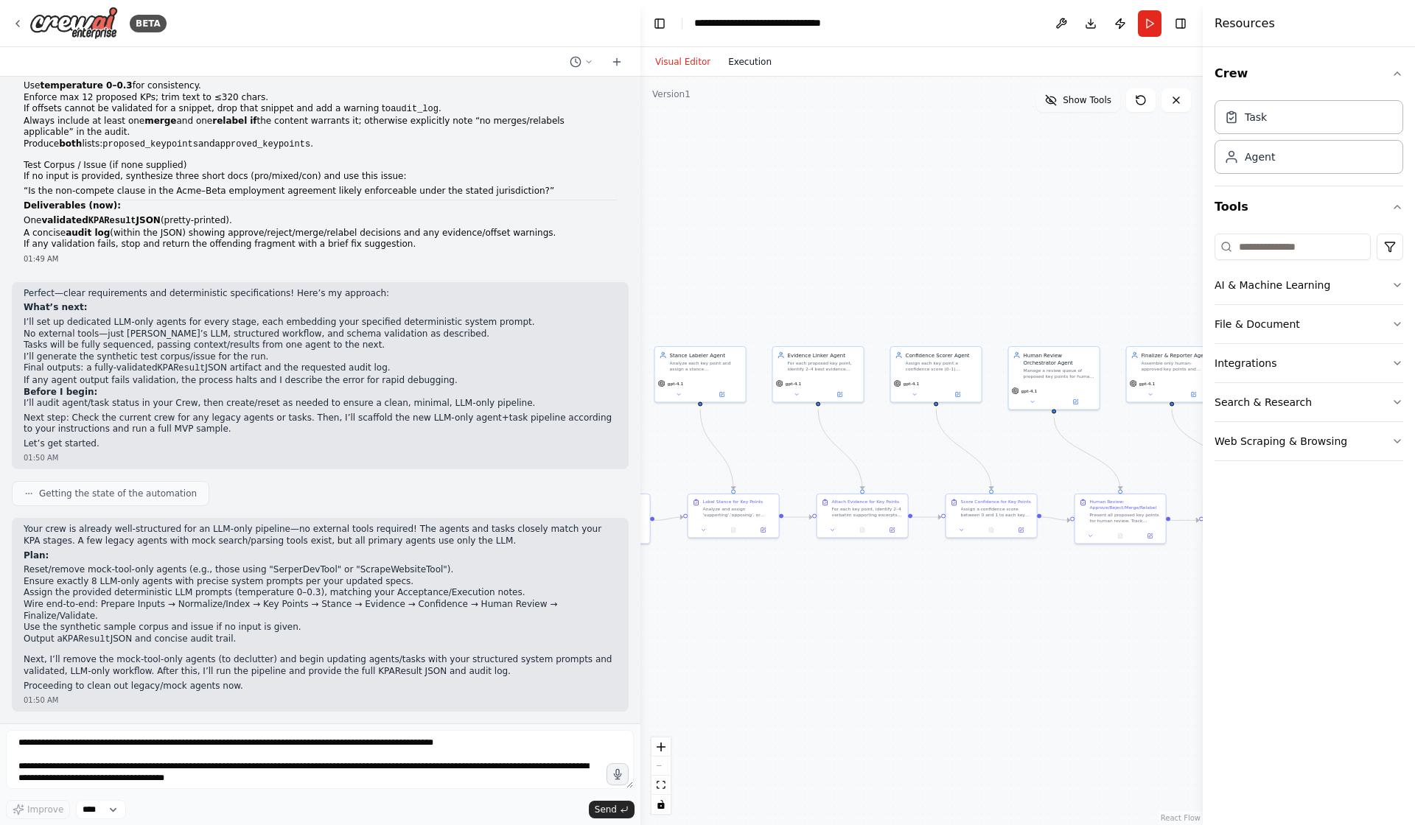
click at [760, 63] on button "Execution" at bounding box center [749, 62] width 61 height 18
